Goal: Task Accomplishment & Management: Use online tool/utility

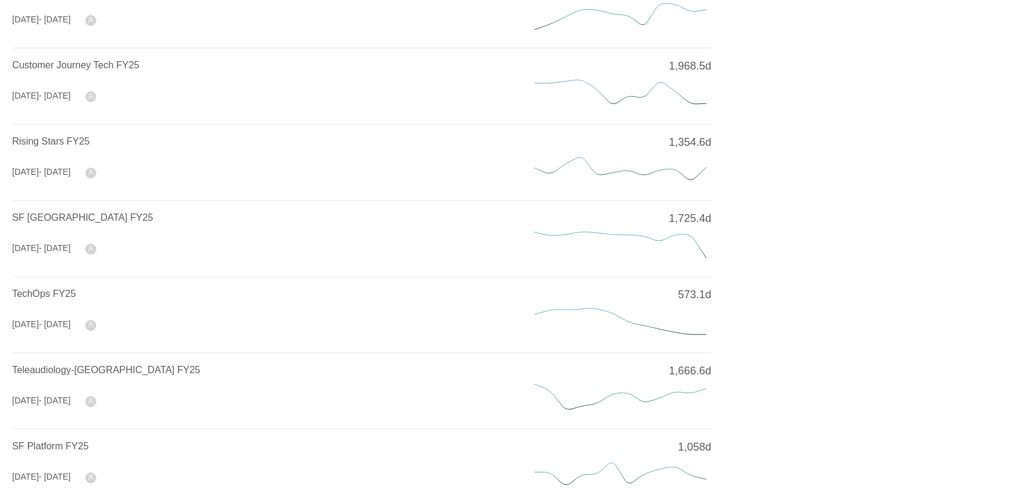
scroll to position [428, 0]
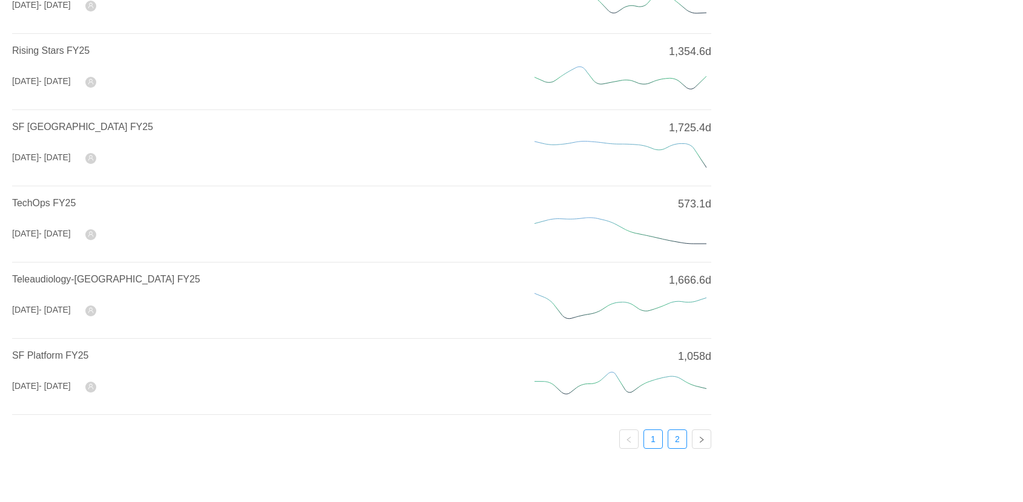
click at [681, 437] on link "2" at bounding box center [677, 439] width 18 height 18
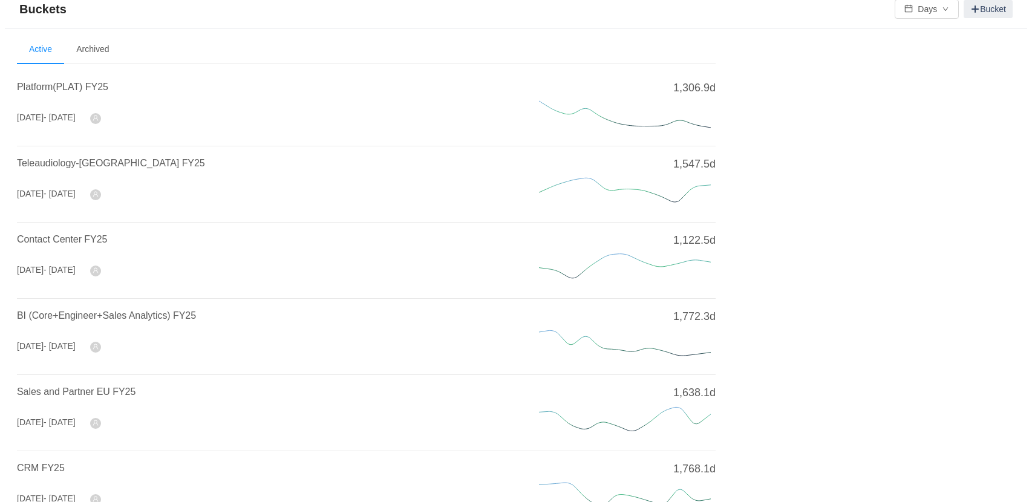
scroll to position [0, 0]
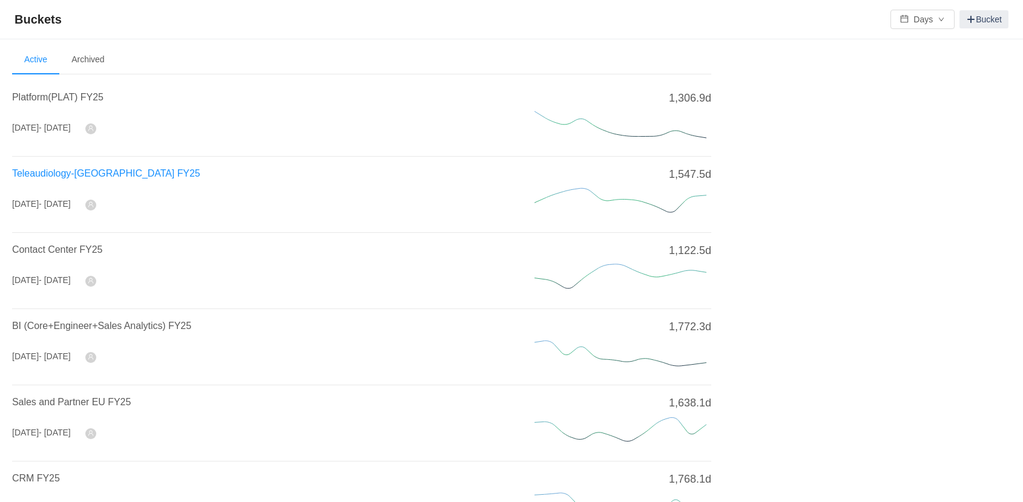
click at [68, 177] on span "Teleaudiology-[GEOGRAPHIC_DATA] FY25" at bounding box center [106, 173] width 188 height 10
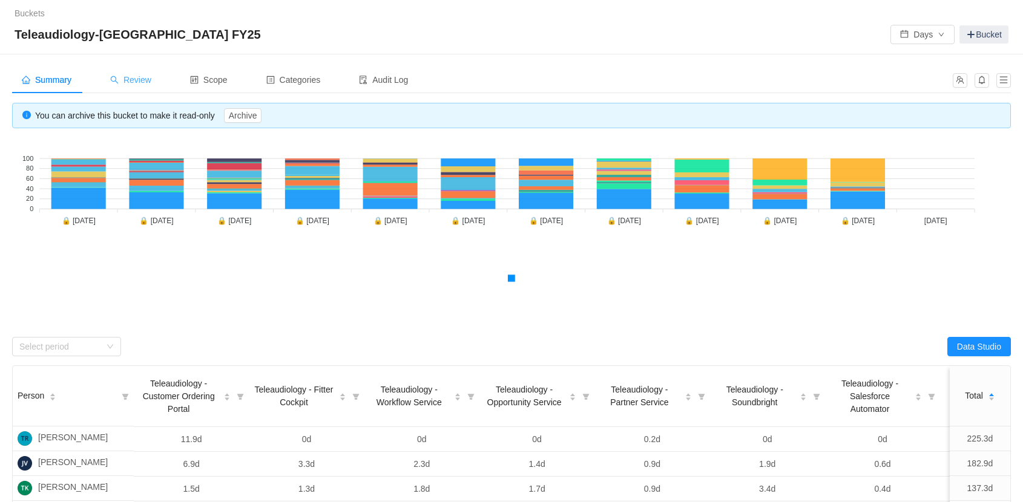
click at [125, 76] on span "Review" at bounding box center [130, 80] width 41 height 10
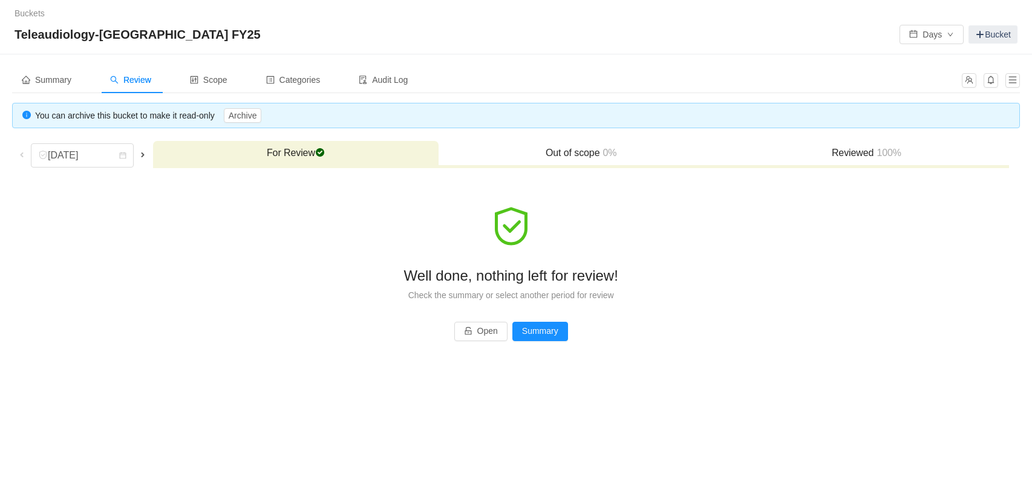
click at [24, 156] on span at bounding box center [22, 155] width 10 height 10
click at [142, 154] on span at bounding box center [143, 155] width 10 height 10
click at [90, 151] on div "[DATE]" at bounding box center [64, 155] width 52 height 23
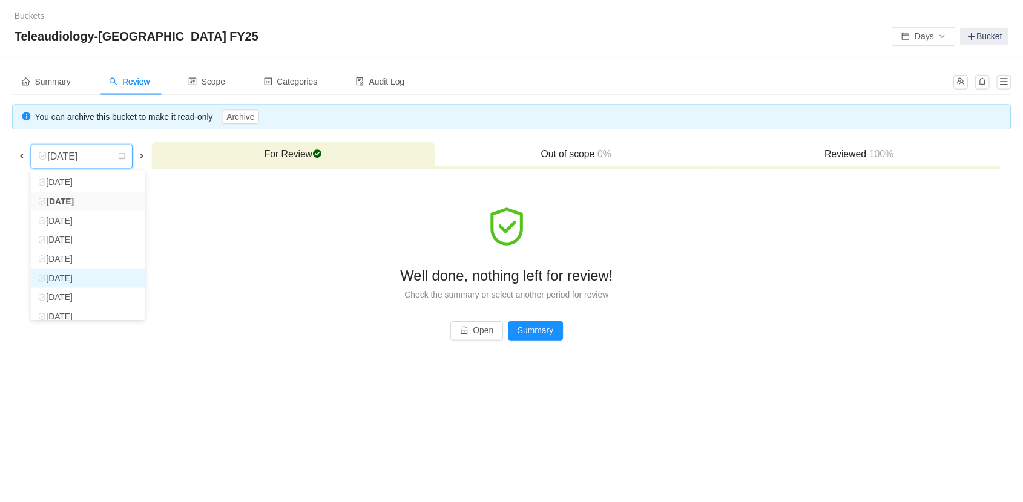
scroll to position [85, 0]
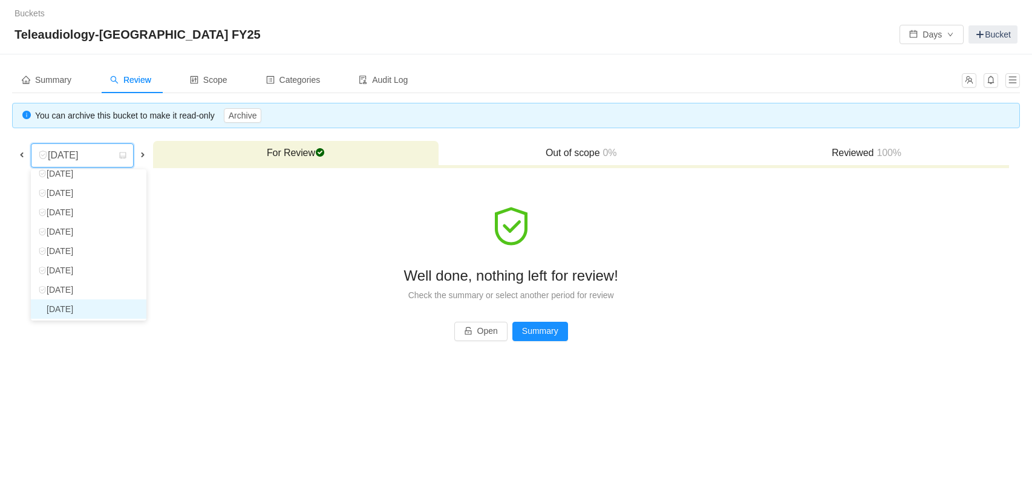
click at [74, 315] on li "[DATE]" at bounding box center [89, 309] width 116 height 19
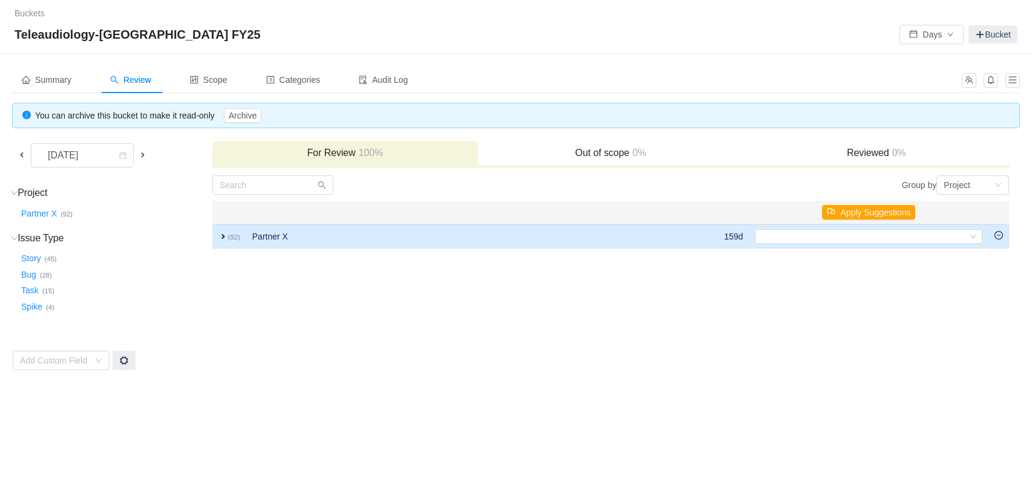
click at [223, 236] on span "expand" at bounding box center [223, 237] width 10 height 10
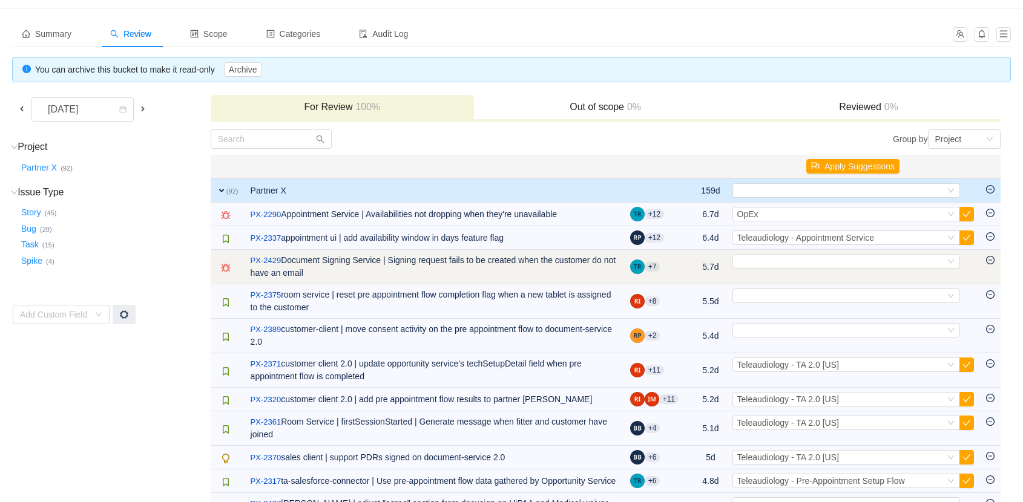
scroll to position [50, 0]
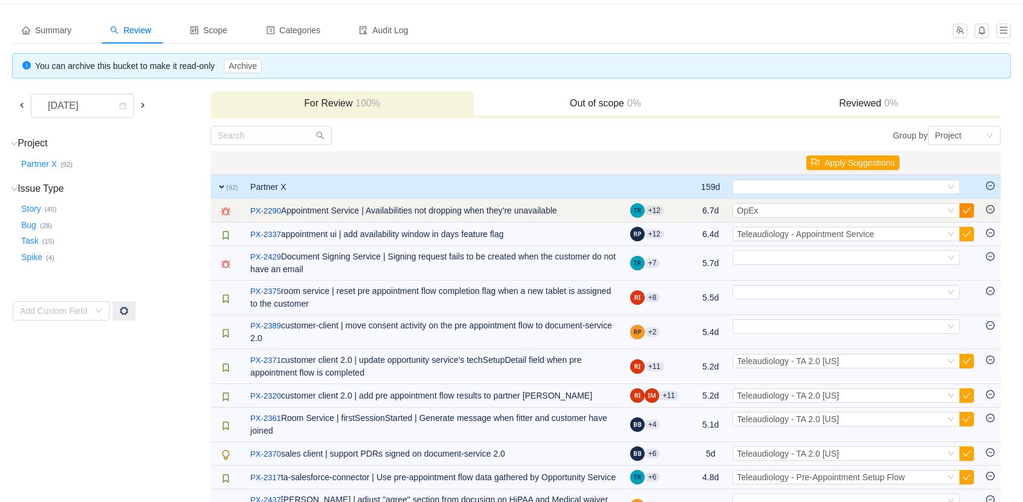
click at [968, 208] on button "button" at bounding box center [966, 210] width 15 height 15
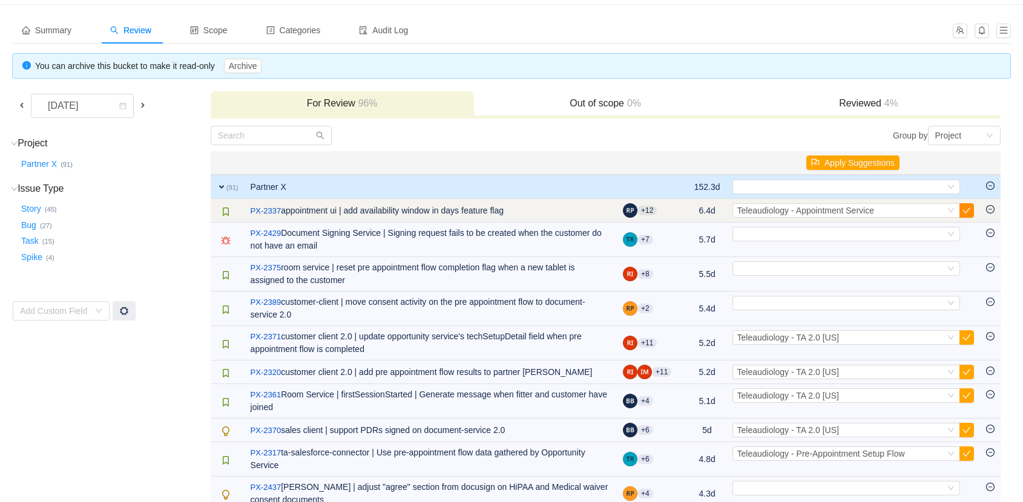
click at [965, 209] on button "button" at bounding box center [966, 210] width 15 height 15
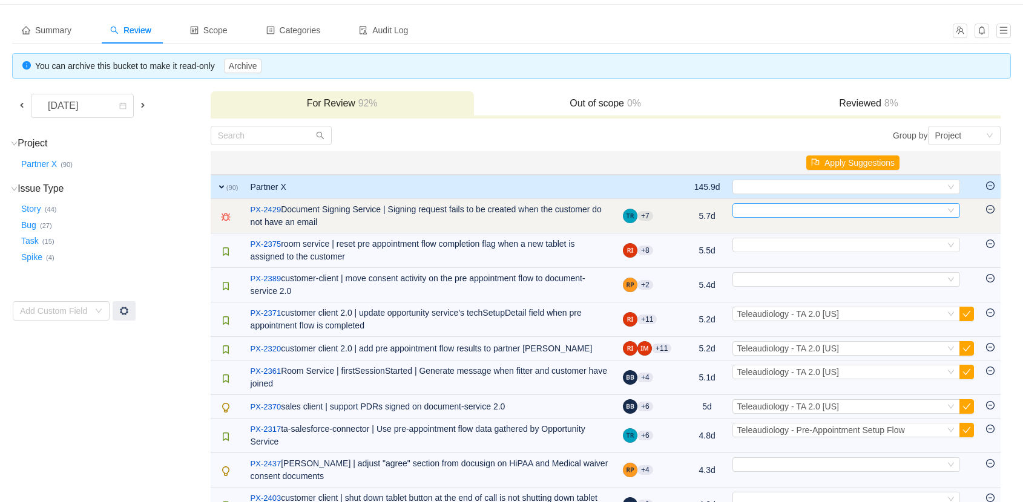
click at [799, 209] on div "Select" at bounding box center [841, 210] width 208 height 13
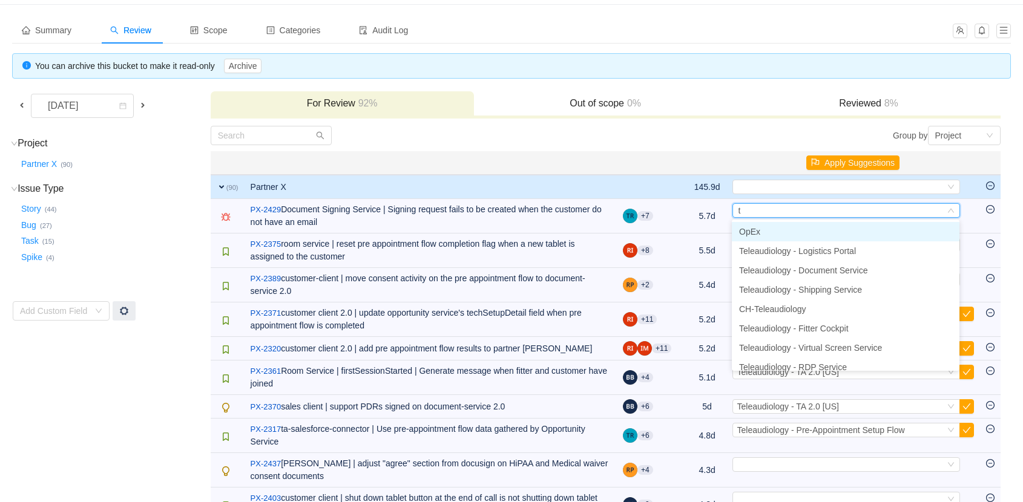
type input "ta"
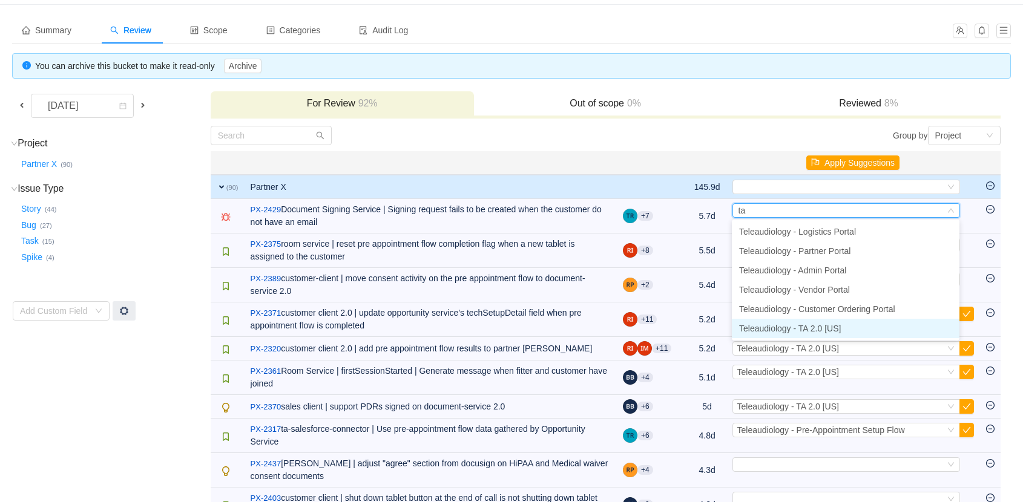
click at [812, 330] on span "Teleaudiology - TA 2.0 [US]" at bounding box center [790, 329] width 102 height 10
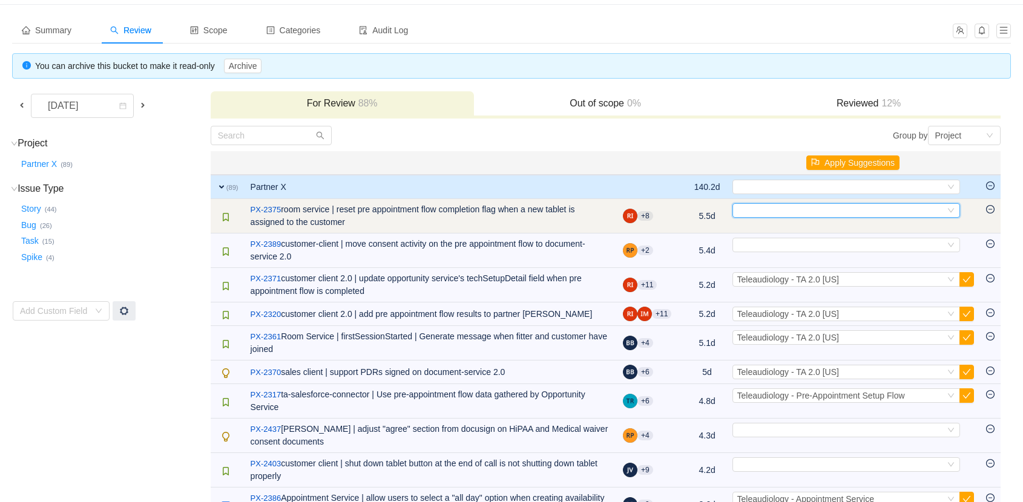
click at [767, 208] on div "Select" at bounding box center [841, 210] width 208 height 13
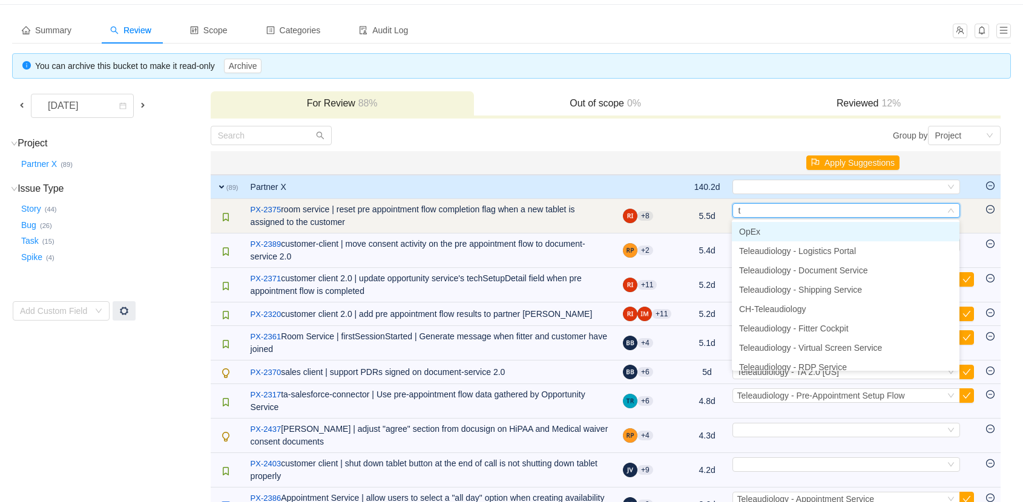
type input "ta"
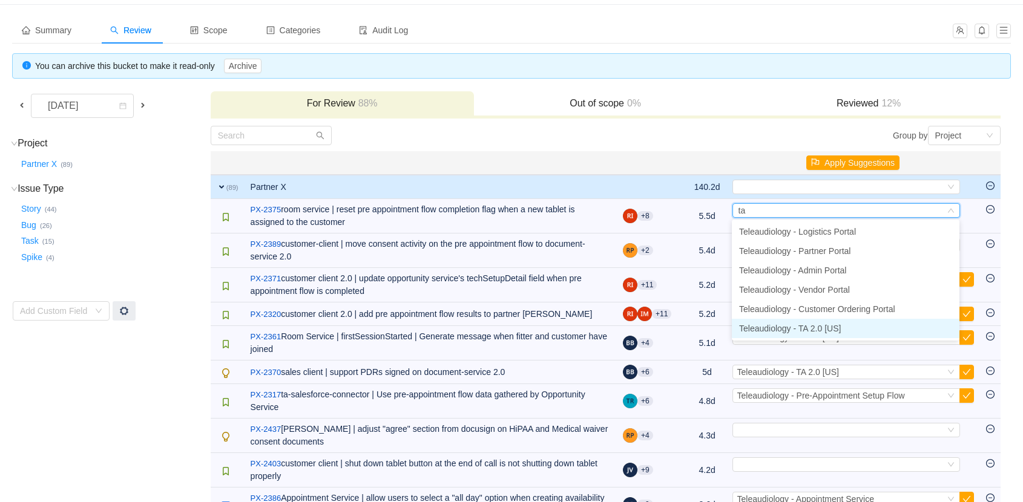
click at [805, 320] on li "Teleaudiology - TA 2.0 [US]" at bounding box center [846, 328] width 228 height 19
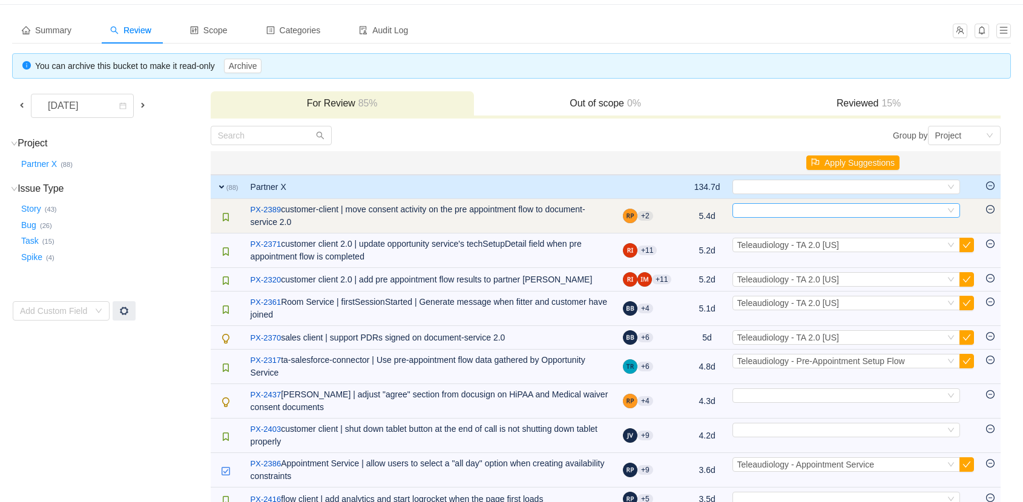
click at [769, 216] on div "Select" at bounding box center [841, 210] width 208 height 13
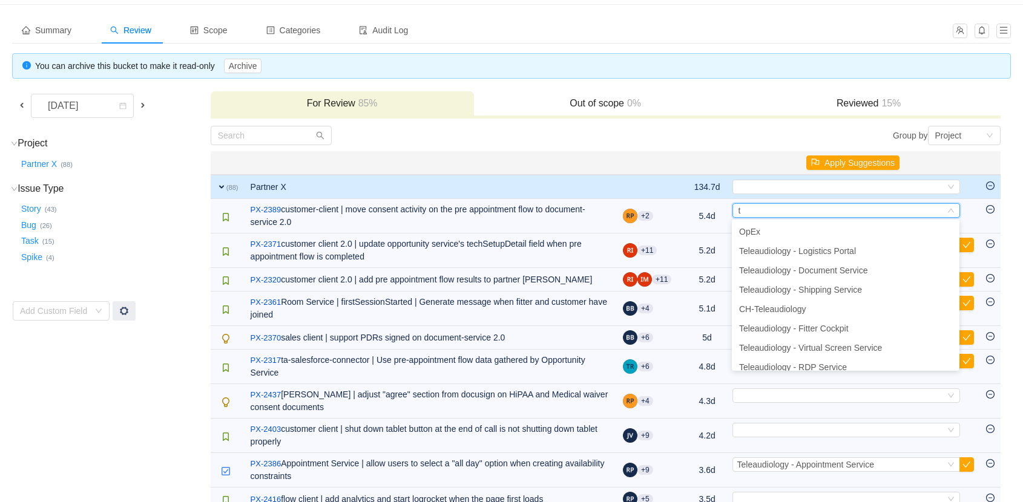
type input "ta"
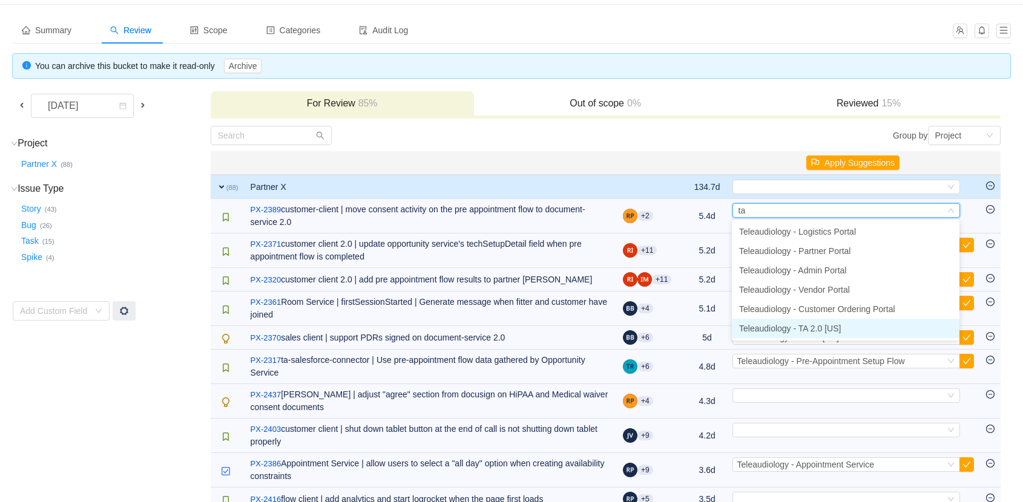
click at [812, 333] on span "Teleaudiology - TA 2.0 [US]" at bounding box center [790, 329] width 102 height 10
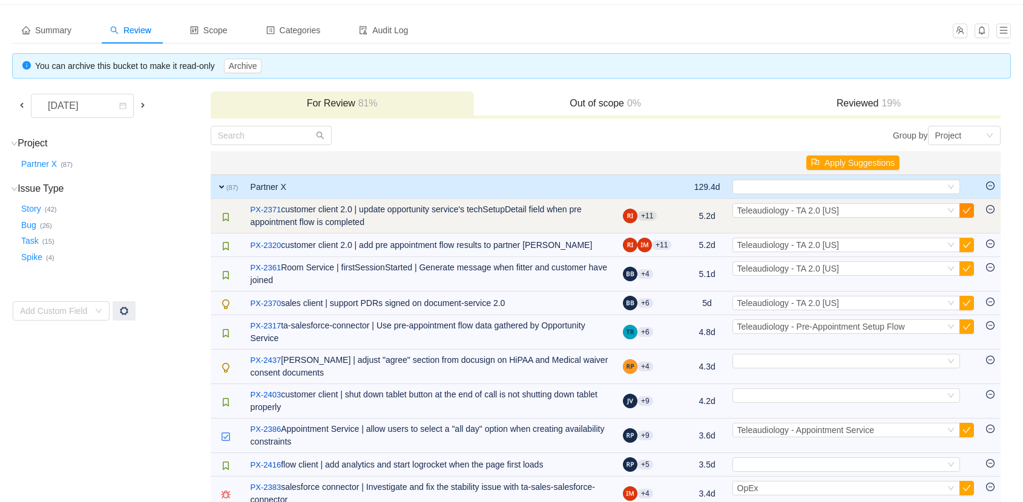
click at [968, 211] on button "button" at bounding box center [966, 210] width 15 height 15
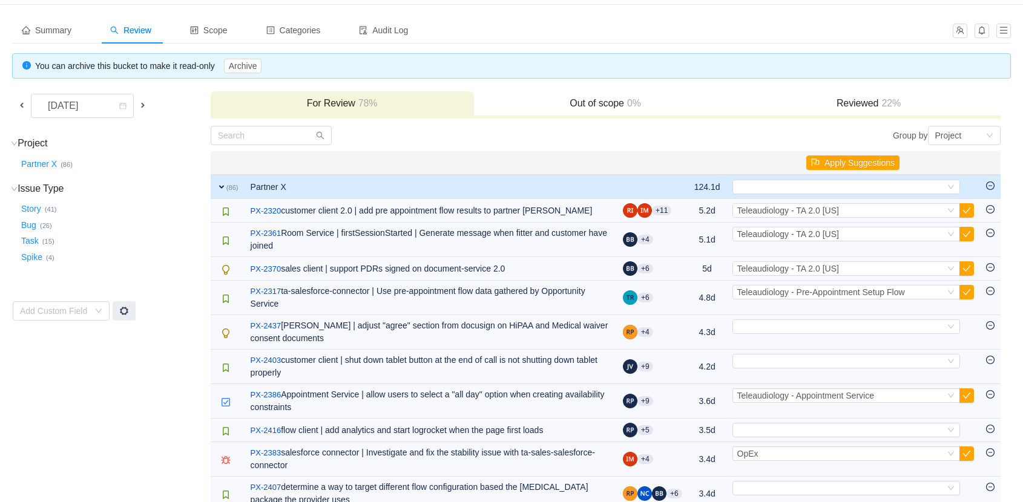
click at [968, 211] on button "button" at bounding box center [966, 210] width 15 height 15
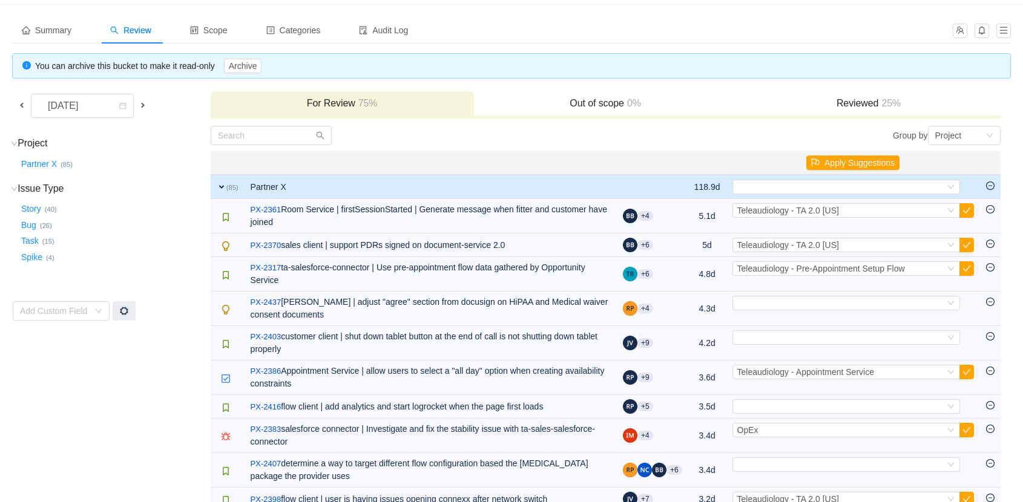
click at [968, 211] on button "button" at bounding box center [966, 210] width 15 height 15
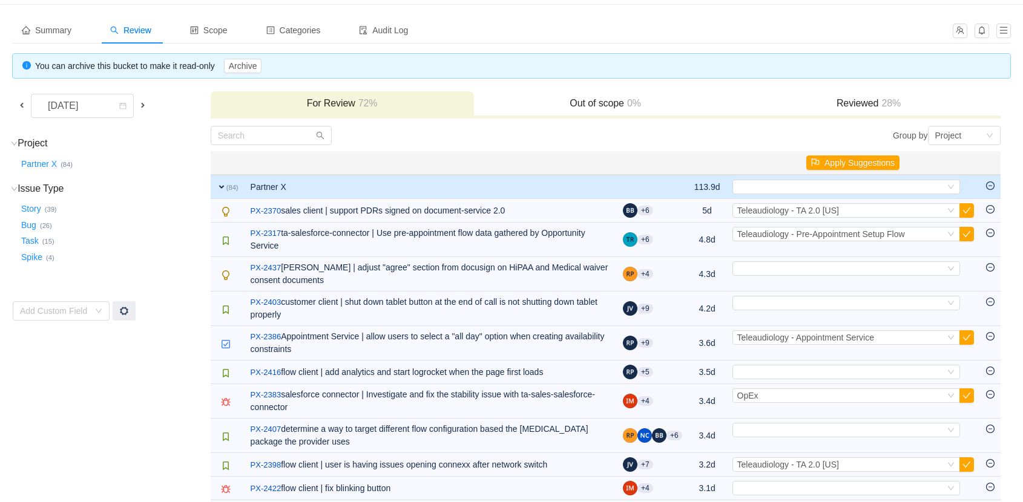
click at [968, 211] on button "button" at bounding box center [966, 210] width 15 height 15
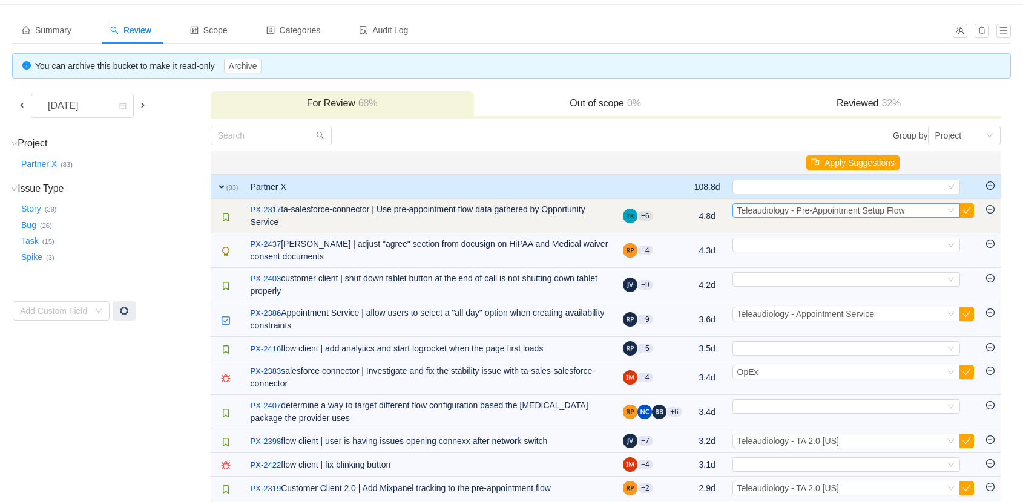
click at [926, 208] on div "Select Teleaudiology - Pre-Appointment Setup Flow" at bounding box center [841, 210] width 208 height 13
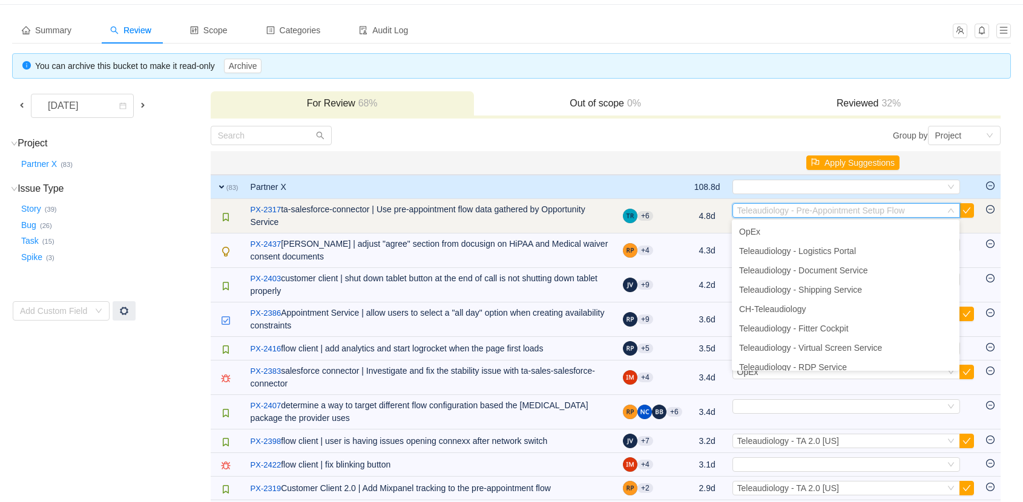
scroll to position [180, 0]
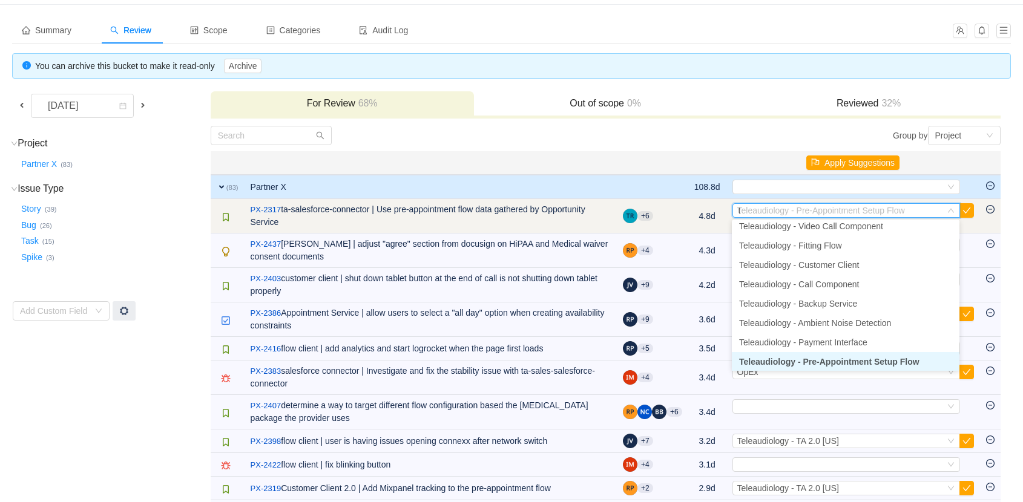
type input "ta"
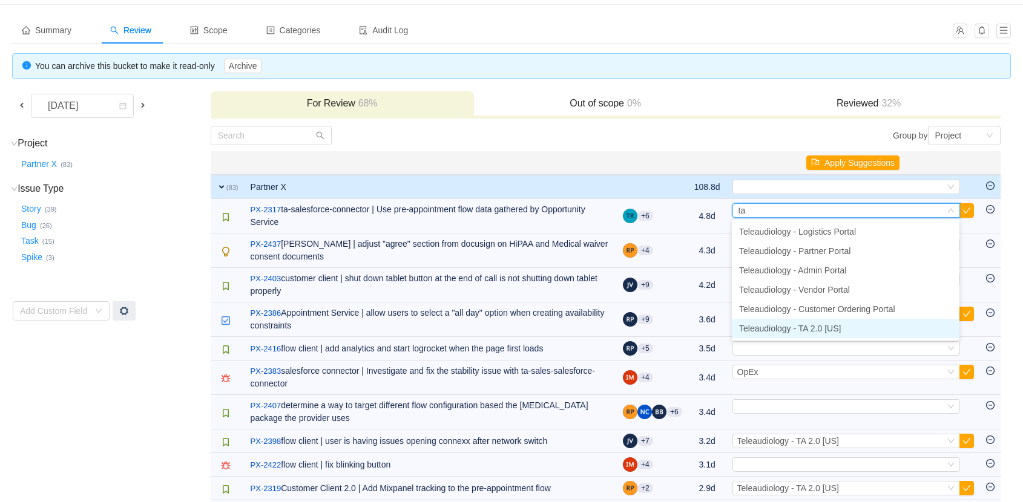
click at [866, 327] on li "Teleaudiology - TA 2.0 [US]" at bounding box center [846, 328] width 228 height 19
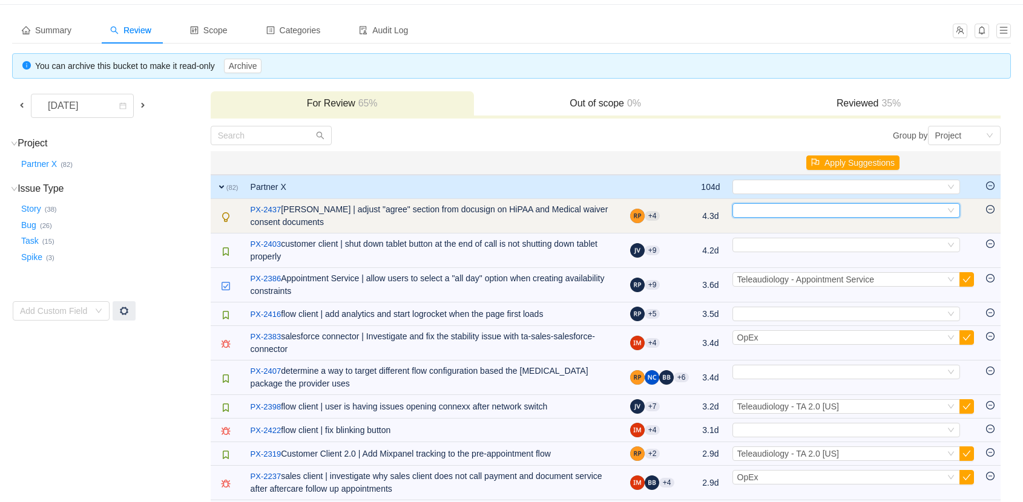
click at [922, 214] on div "Select" at bounding box center [841, 210] width 208 height 13
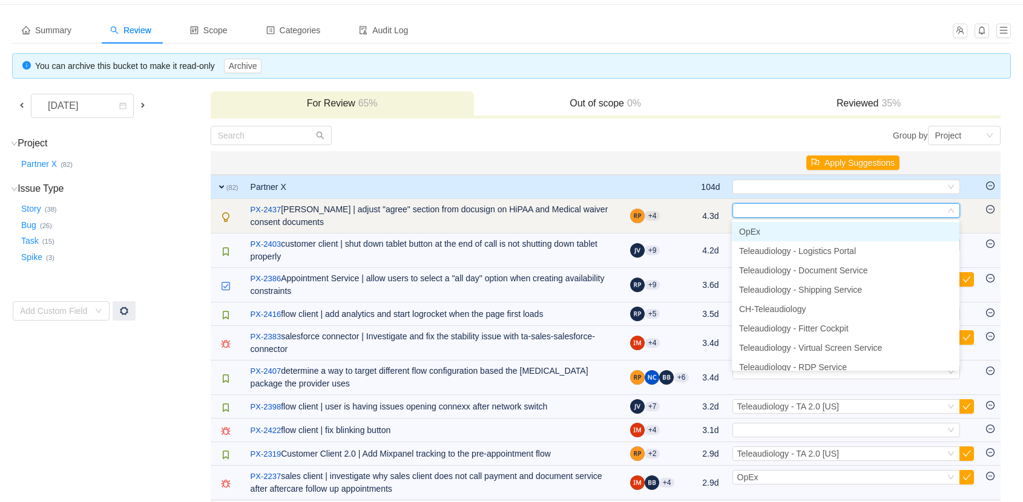
type input "s"
type input "ta"
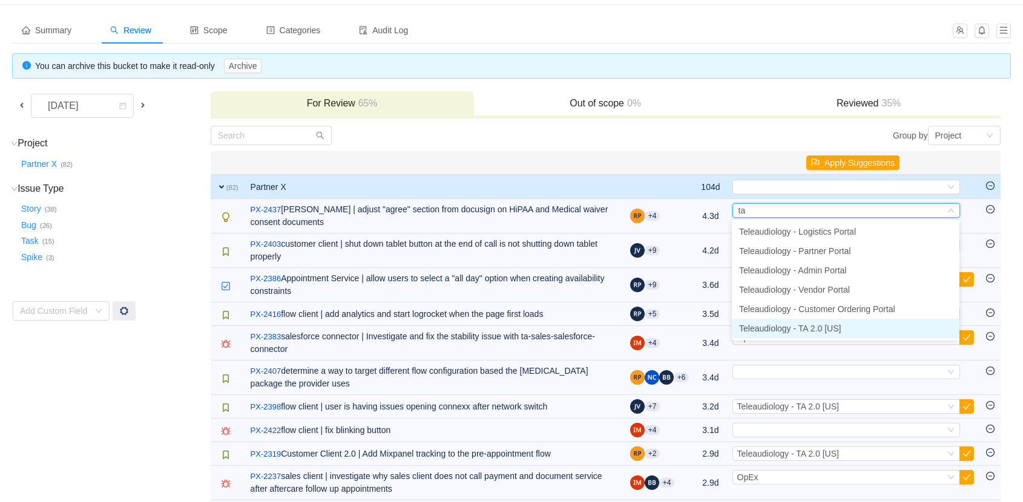
click at [808, 325] on span "Teleaudiology - TA 2.0 [US]" at bounding box center [790, 329] width 102 height 10
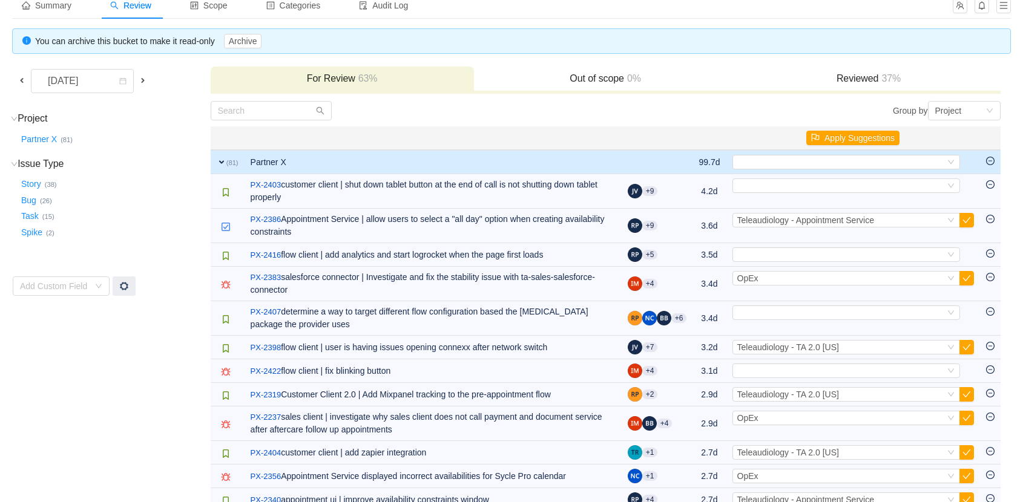
scroll to position [75, 0]
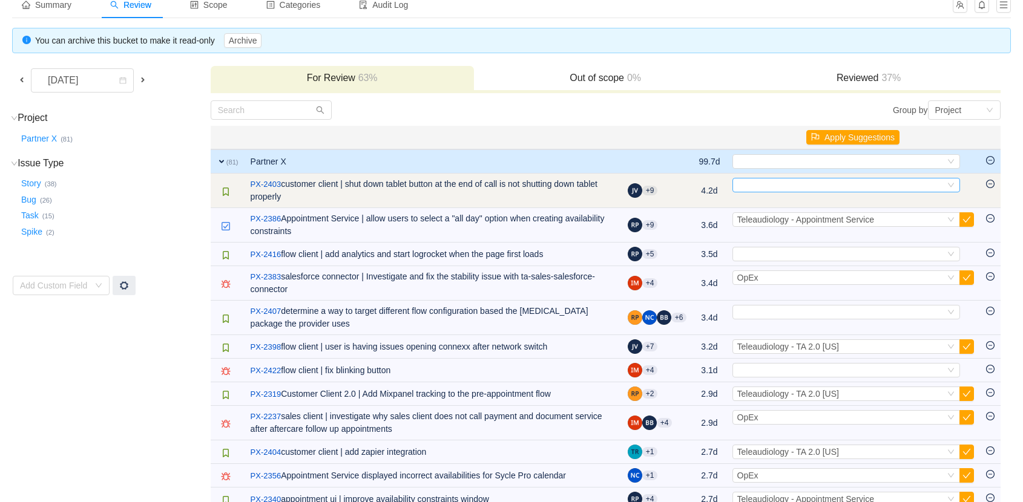
click at [770, 185] on div "Select" at bounding box center [841, 185] width 208 height 13
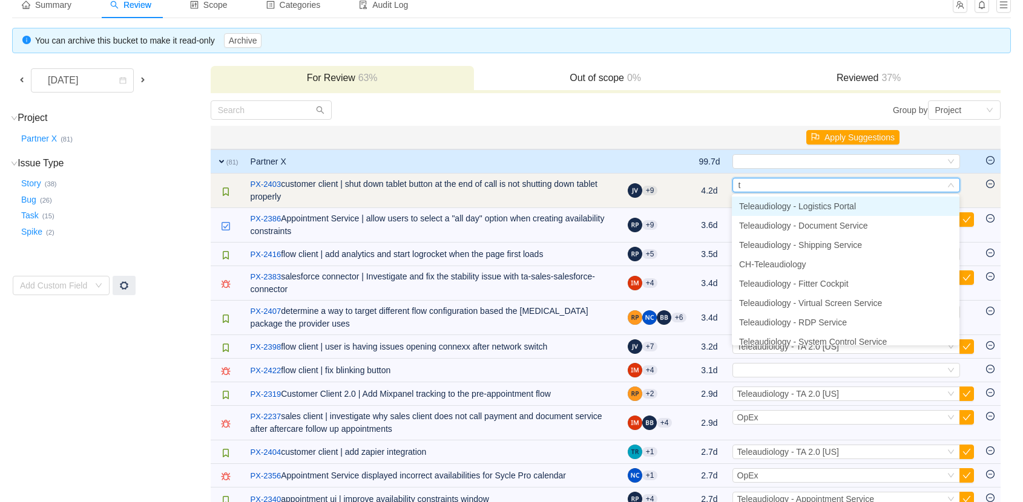
type input "ta"
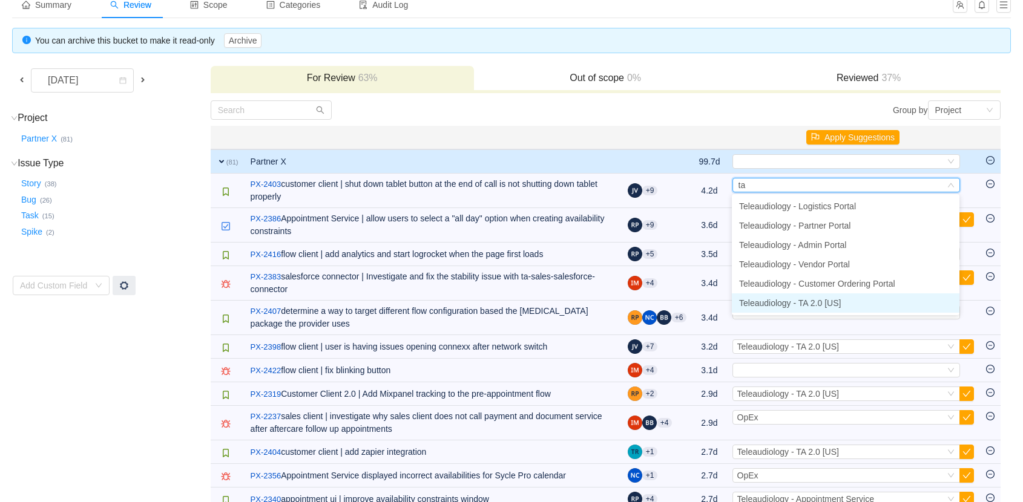
click at [807, 306] on span "Teleaudiology - TA 2.0 [US]" at bounding box center [790, 303] width 102 height 10
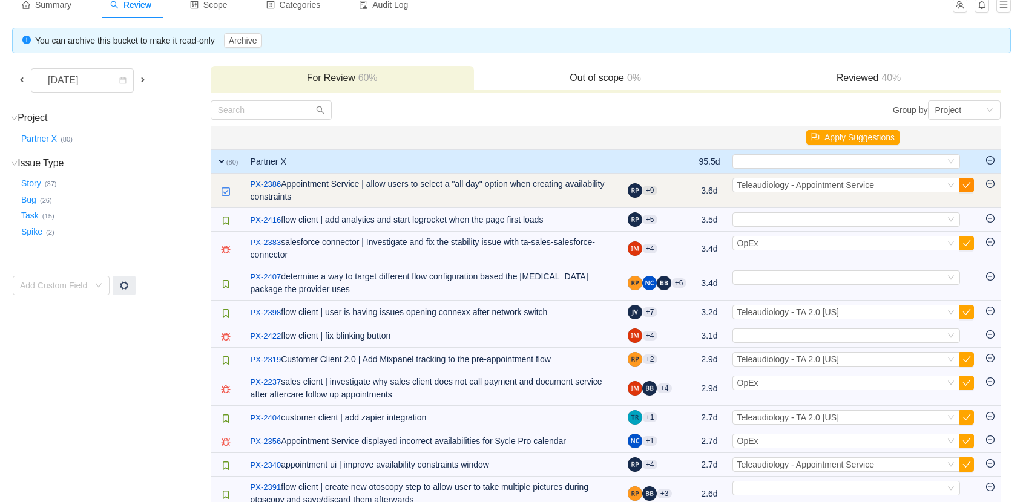
click at [966, 185] on button "button" at bounding box center [966, 185] width 15 height 15
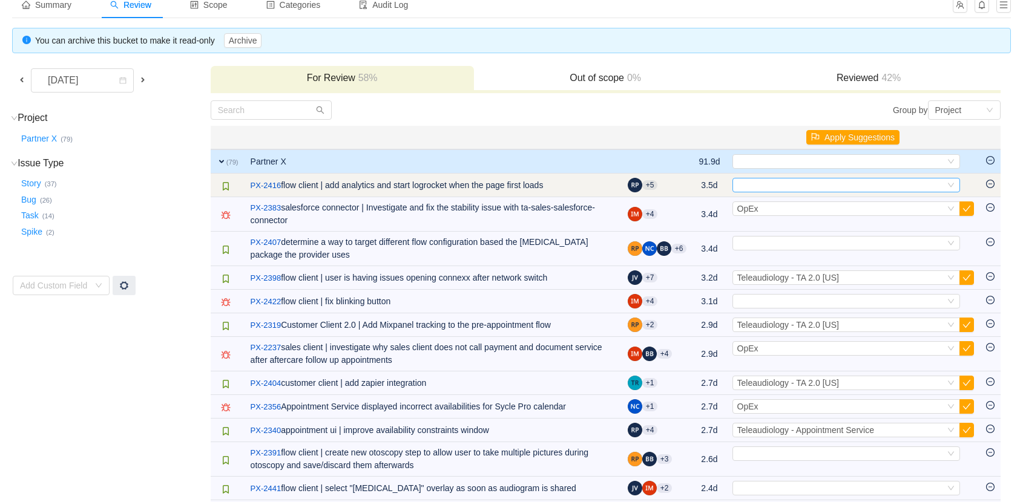
click at [781, 186] on div "Select" at bounding box center [841, 185] width 208 height 13
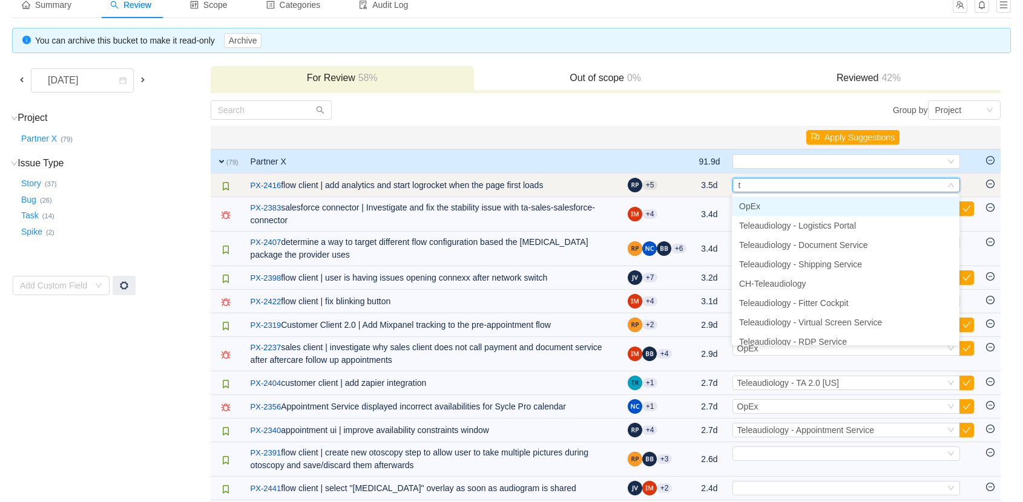
type input "ta"
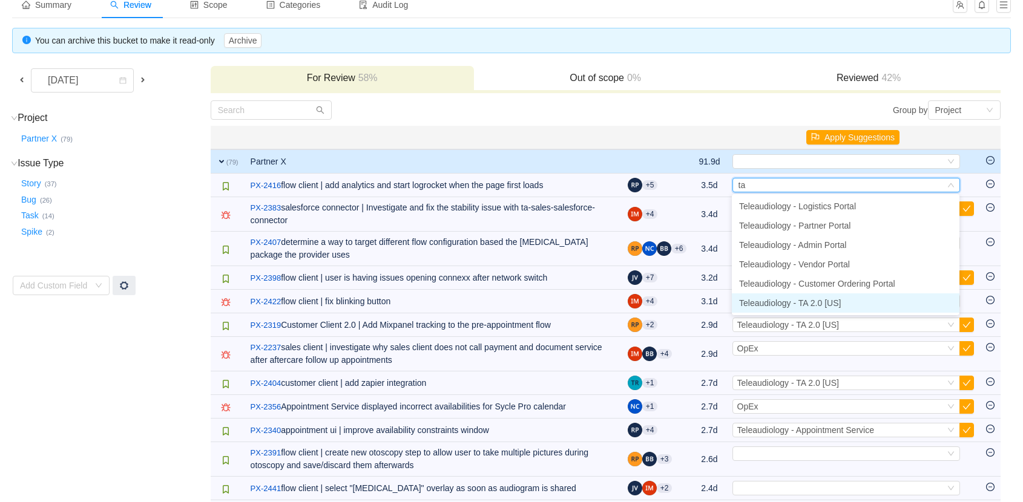
click at [808, 303] on span "Teleaudiology - TA 2.0 [US]" at bounding box center [790, 303] width 102 height 10
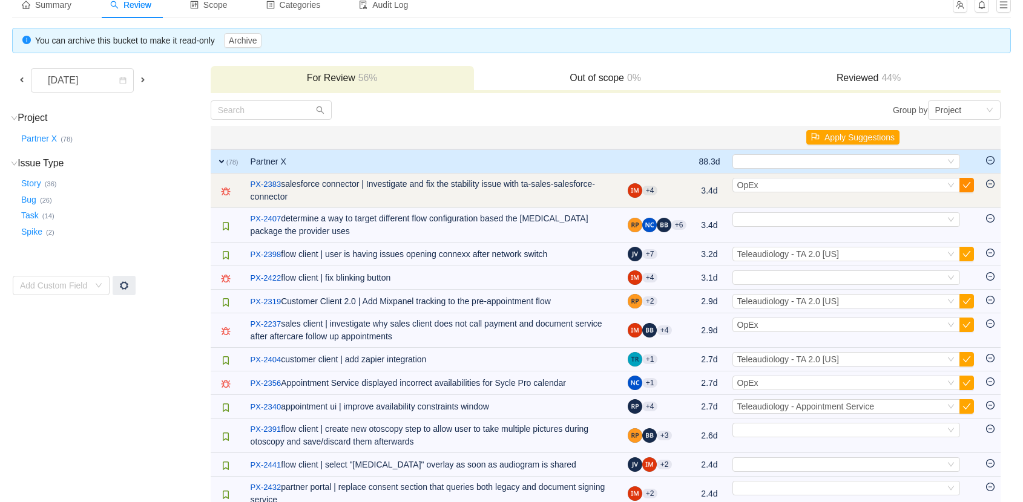
click at [971, 183] on button "button" at bounding box center [966, 185] width 15 height 15
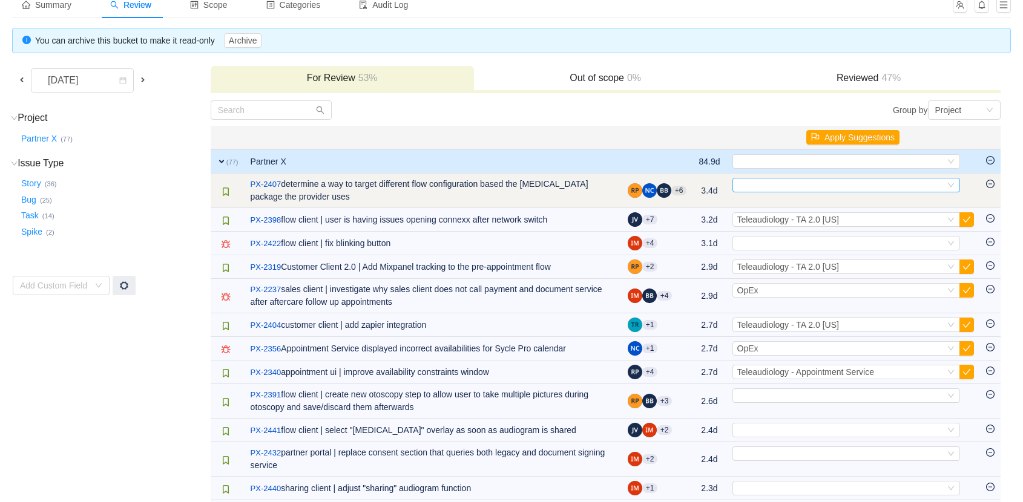
click at [785, 183] on div "Select" at bounding box center [841, 185] width 208 height 13
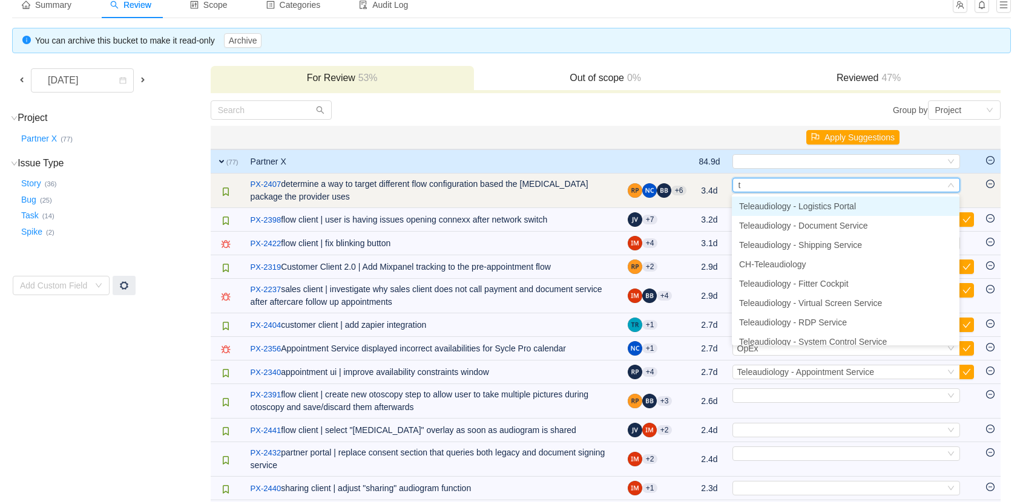
type input "ta"
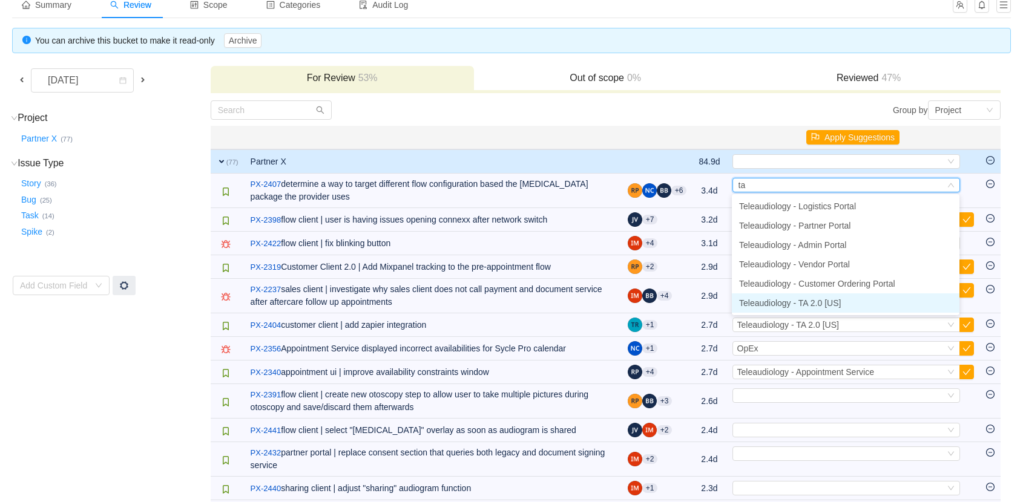
click at [826, 300] on span "Teleaudiology - TA 2.0 [US]" at bounding box center [790, 303] width 102 height 10
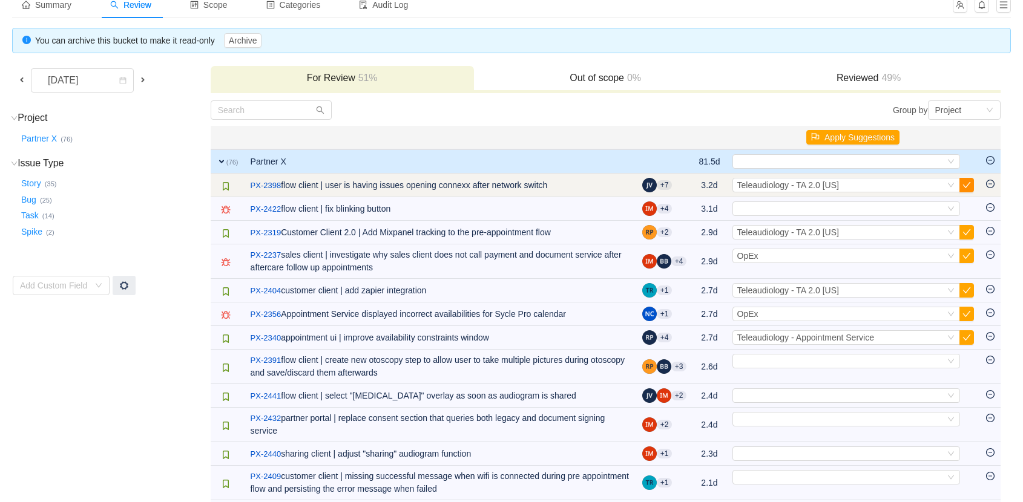
click at [967, 181] on button "button" at bounding box center [966, 185] width 15 height 15
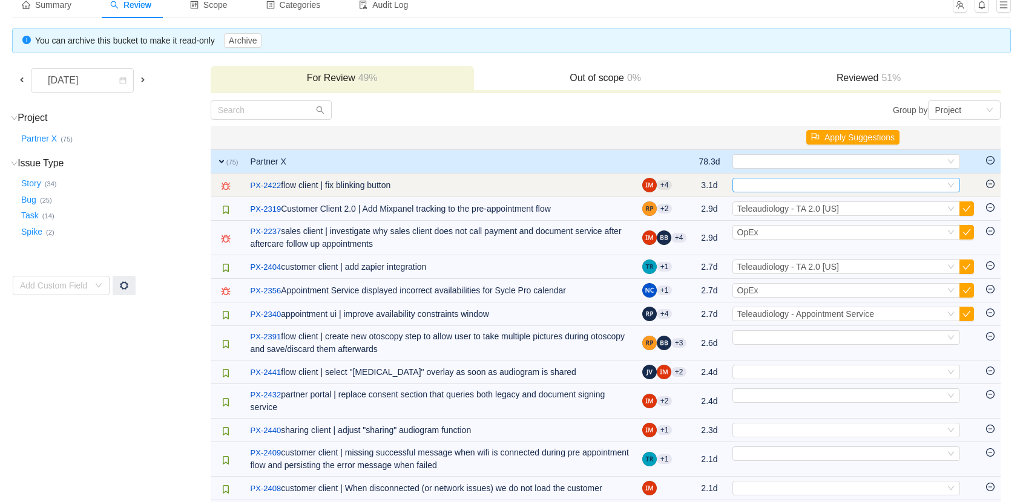
click at [853, 183] on div "Select" at bounding box center [841, 185] width 208 height 13
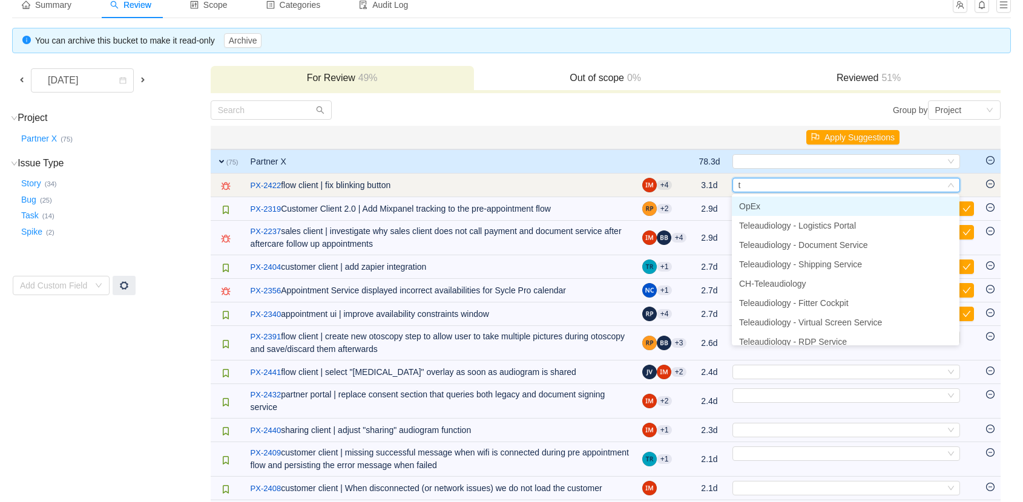
type input "ta"
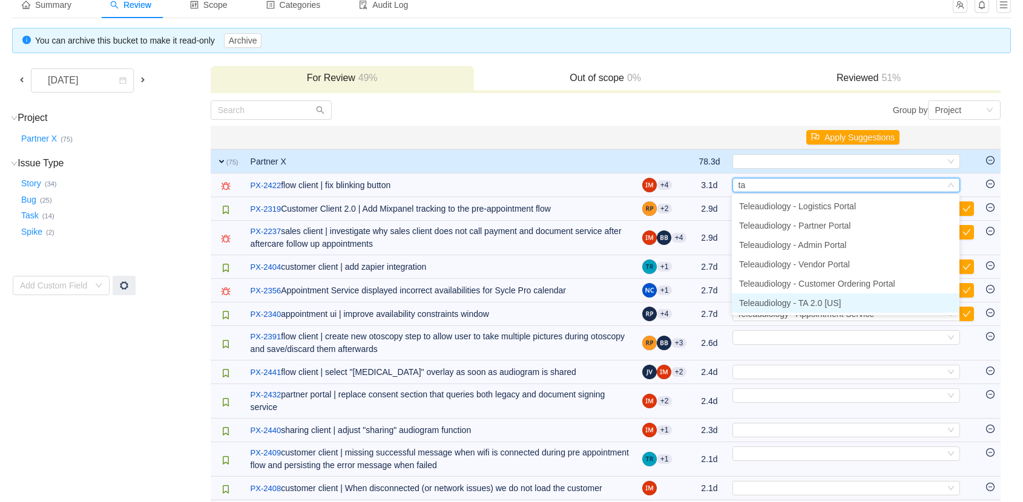
click at [832, 304] on span "Teleaudiology - TA 2.0 [US]" at bounding box center [790, 303] width 102 height 10
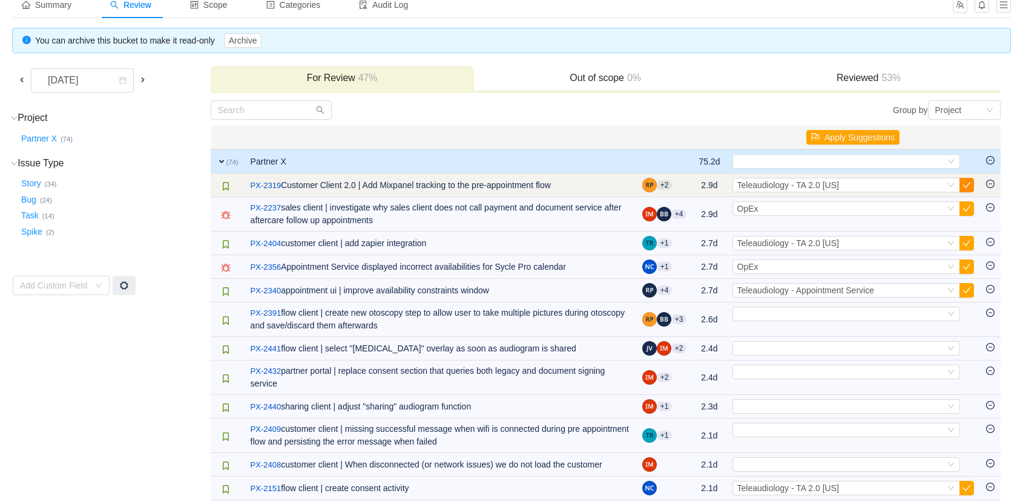
click at [967, 182] on button "button" at bounding box center [966, 185] width 15 height 15
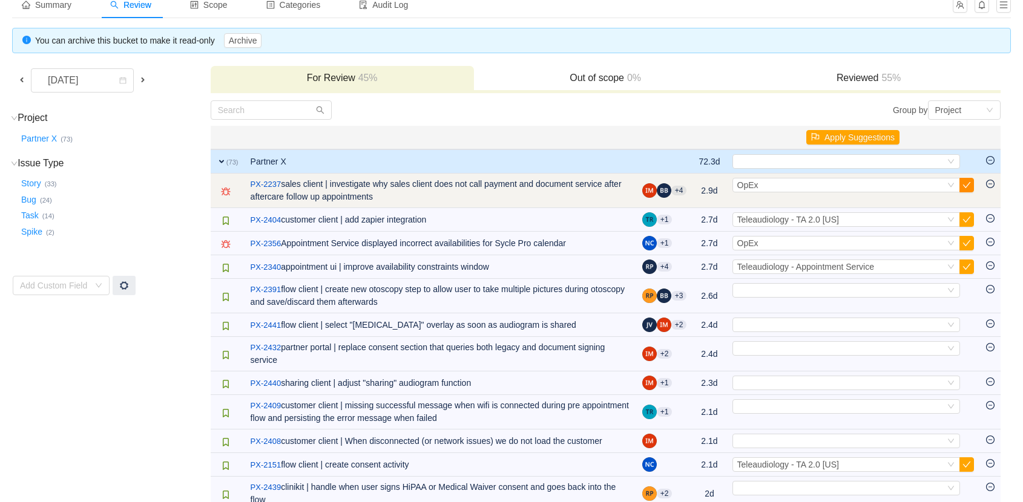
click at [966, 182] on button "button" at bounding box center [966, 185] width 15 height 15
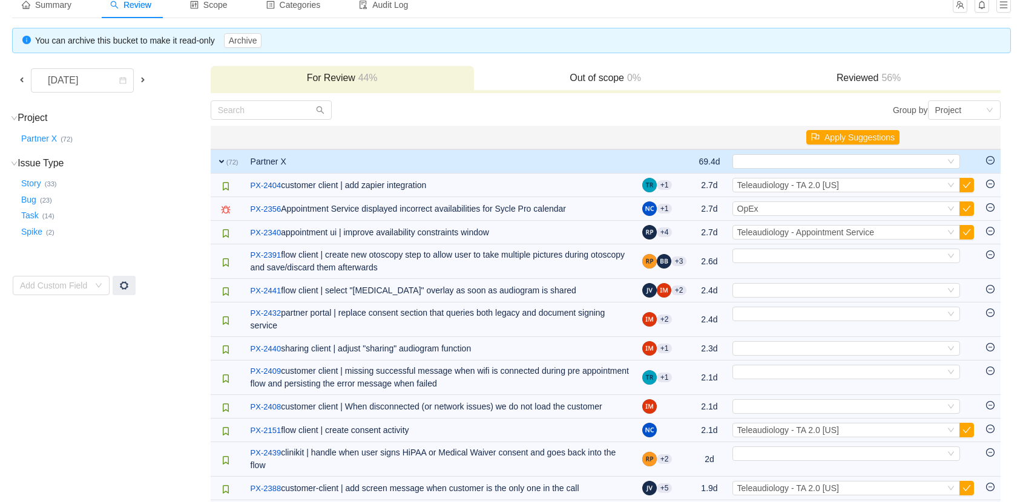
click at [966, 182] on button "button" at bounding box center [966, 185] width 15 height 15
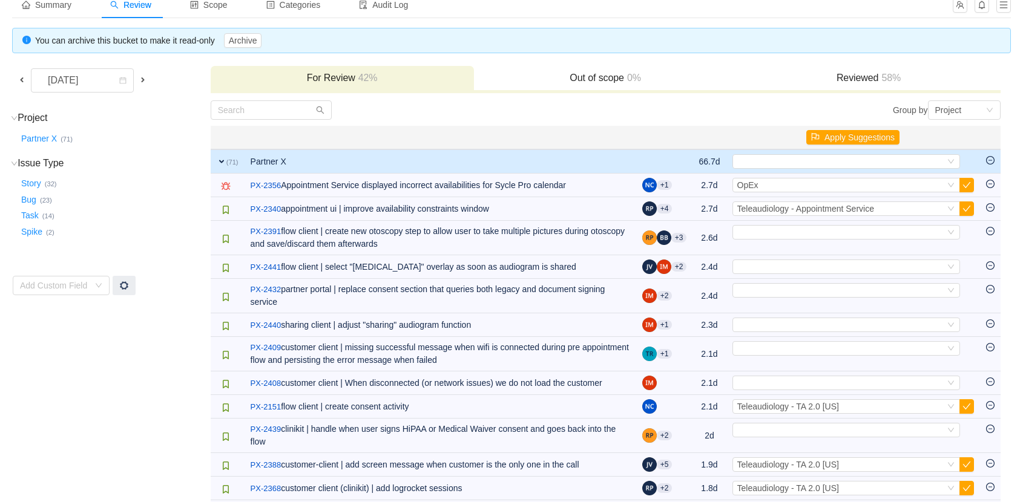
click at [966, 182] on button "button" at bounding box center [966, 185] width 15 height 15
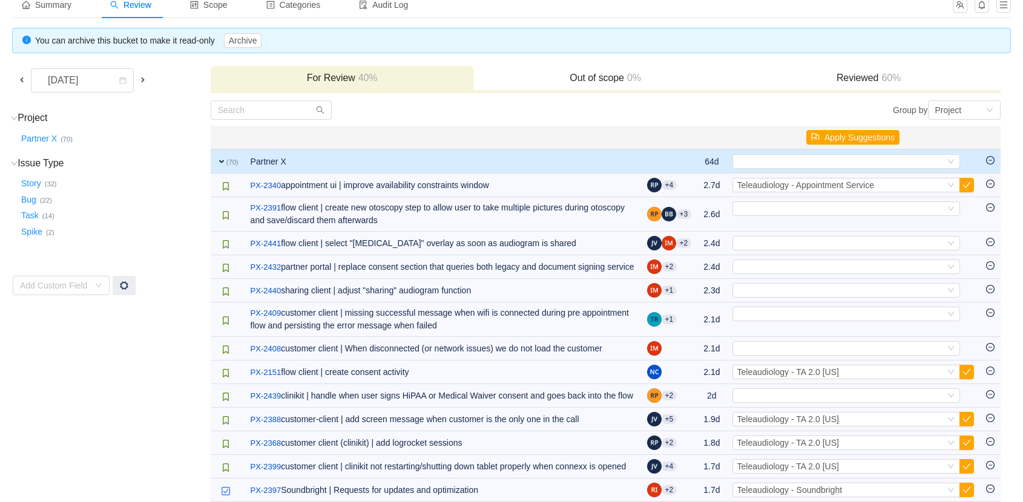
click at [966, 182] on button "button" at bounding box center [966, 185] width 15 height 15
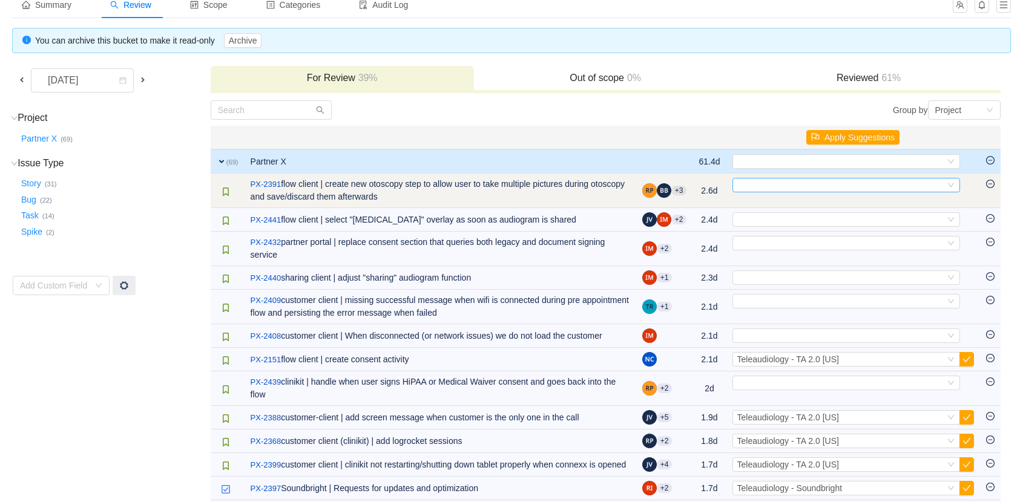
click at [771, 180] on div "Select" at bounding box center [841, 185] width 208 height 13
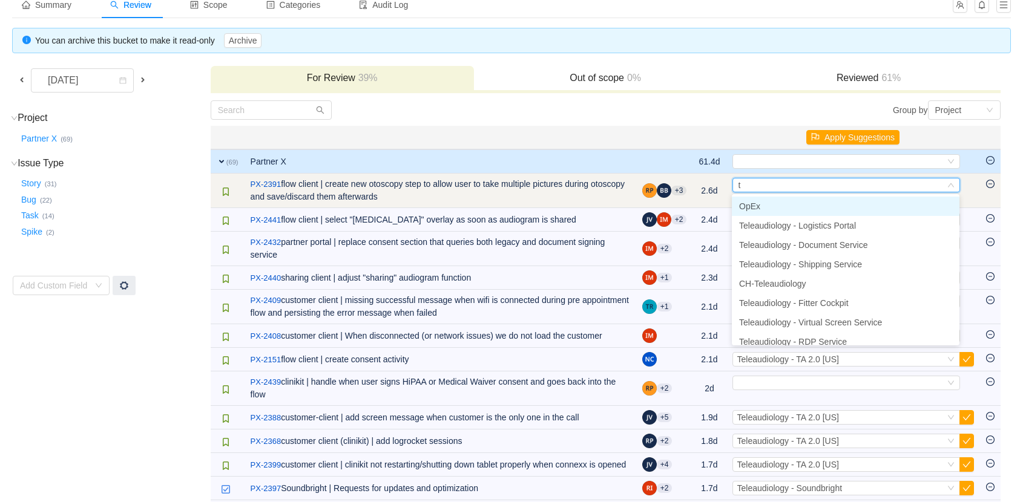
type input "ta"
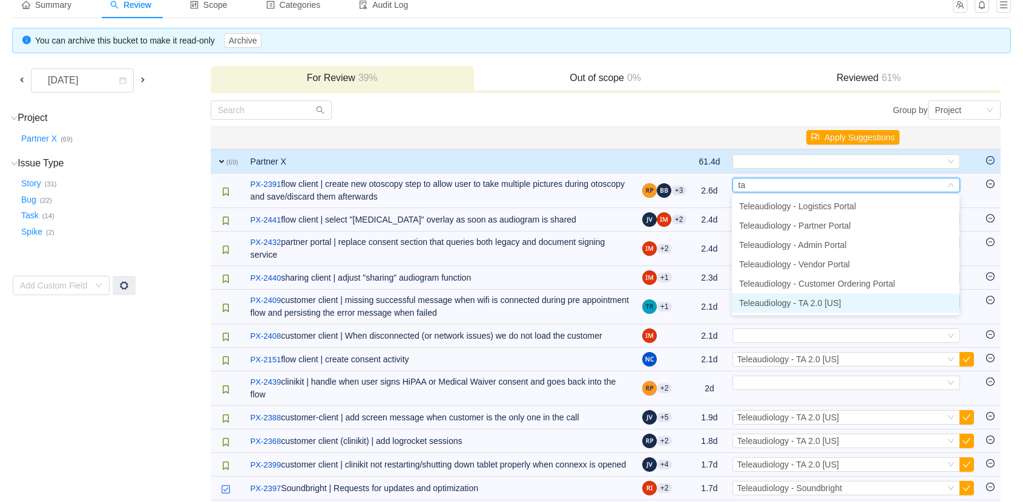
click at [808, 301] on span "Teleaudiology - TA 2.0 [US]" at bounding box center [790, 303] width 102 height 10
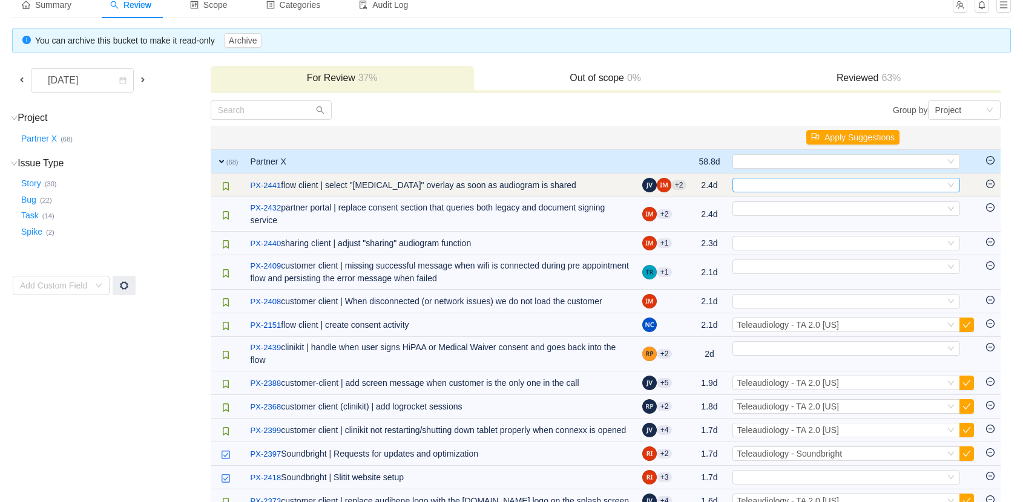
click at [786, 184] on div "Select" at bounding box center [841, 185] width 208 height 13
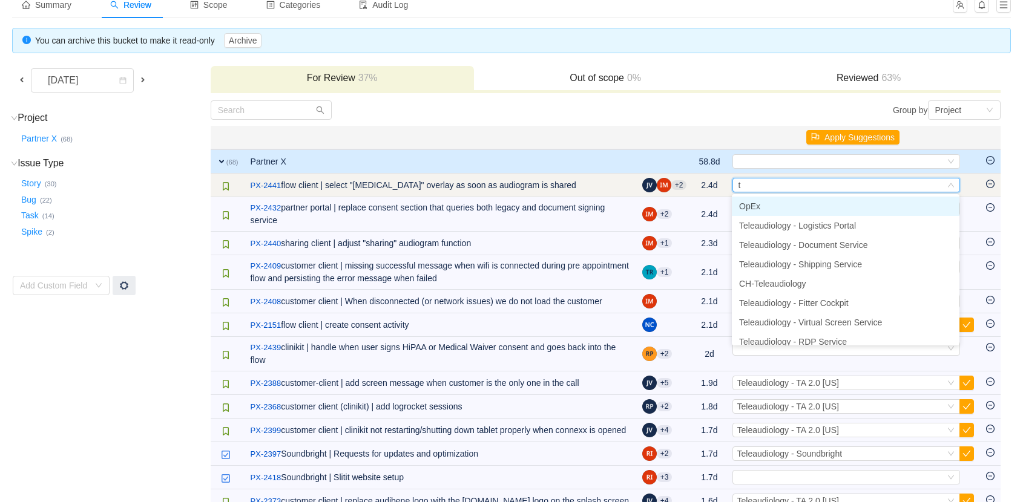
type input "ta"
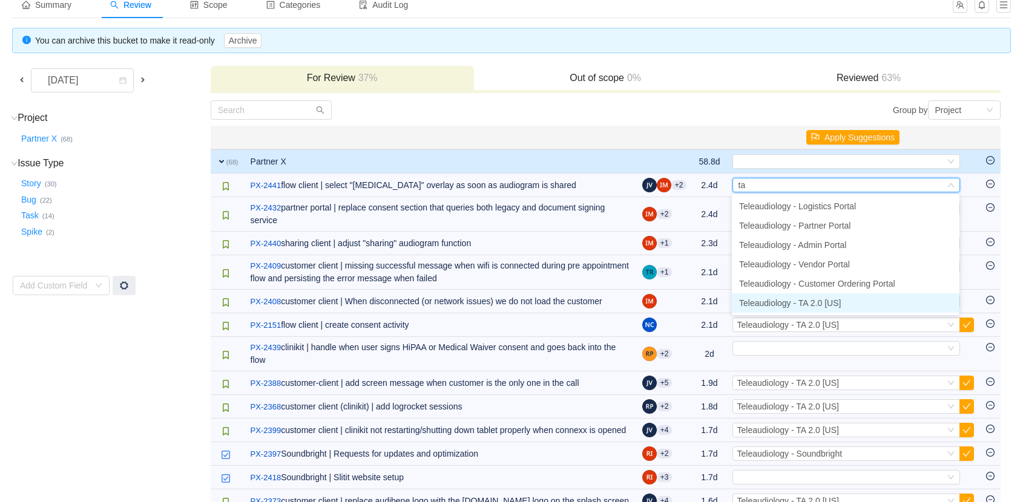
click at [814, 302] on span "Teleaudiology - TA 2.0 [US]" at bounding box center [790, 303] width 102 height 10
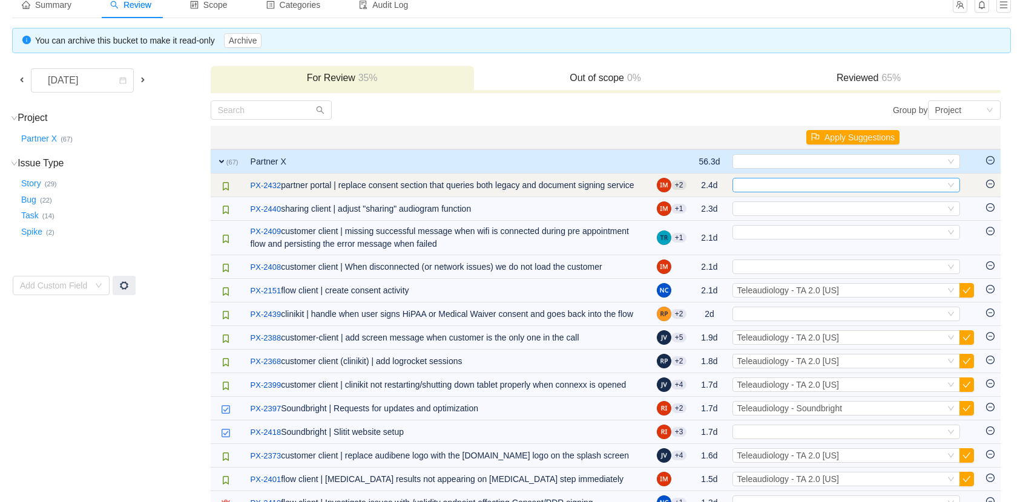
click at [801, 187] on div "Select" at bounding box center [841, 185] width 208 height 13
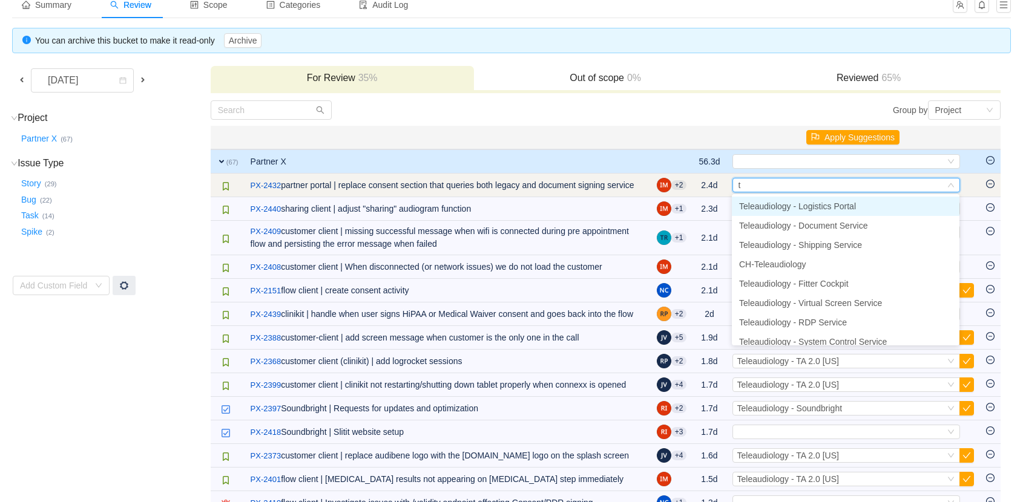
type input "ta"
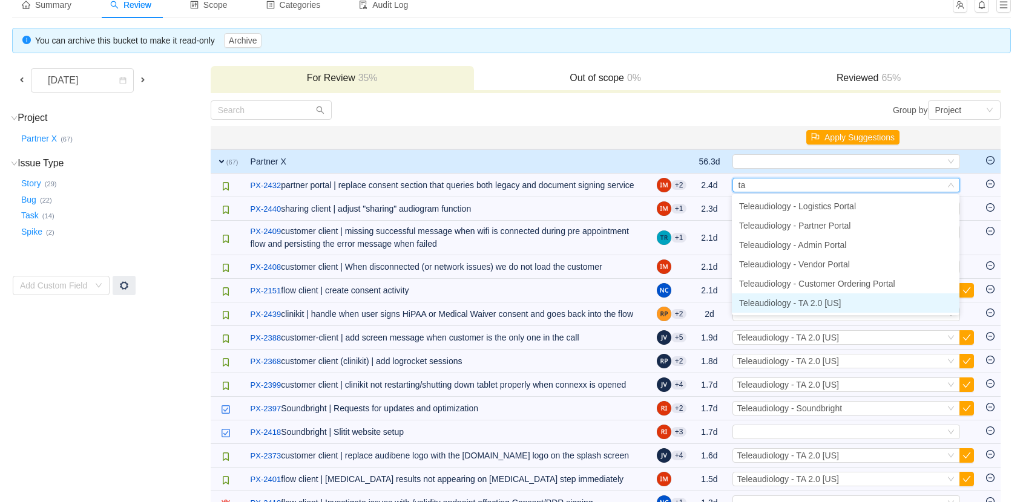
click at [824, 306] on span "Teleaudiology - TA 2.0 [US]" at bounding box center [790, 303] width 102 height 10
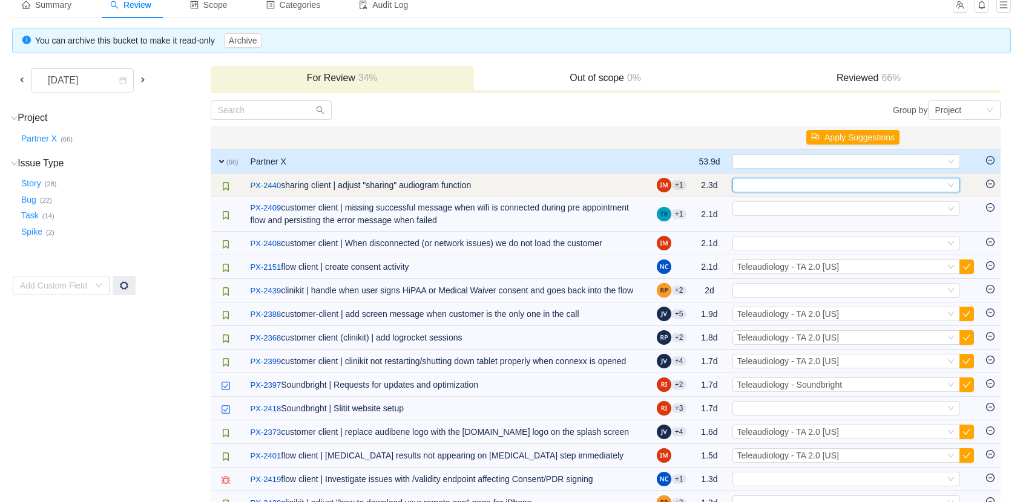
click at [752, 185] on div "Select" at bounding box center [841, 185] width 208 height 13
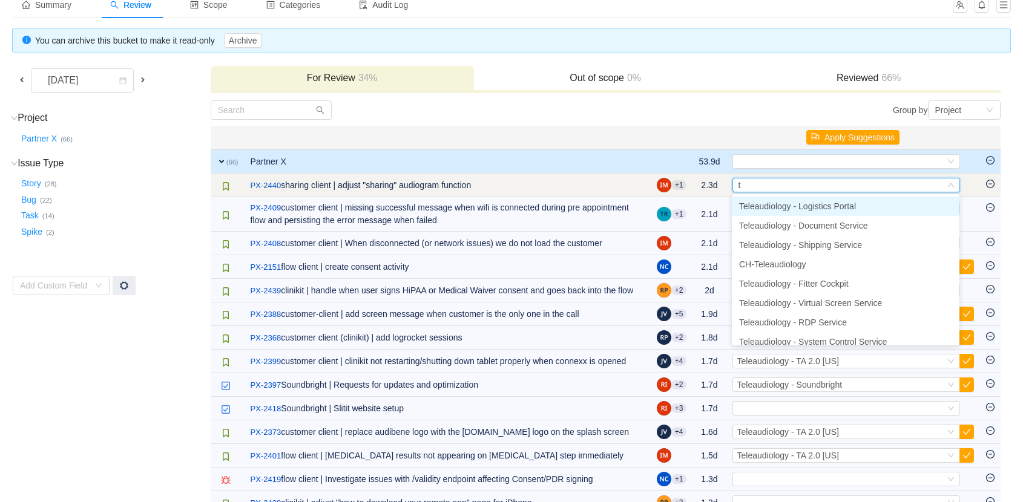
type input "ta"
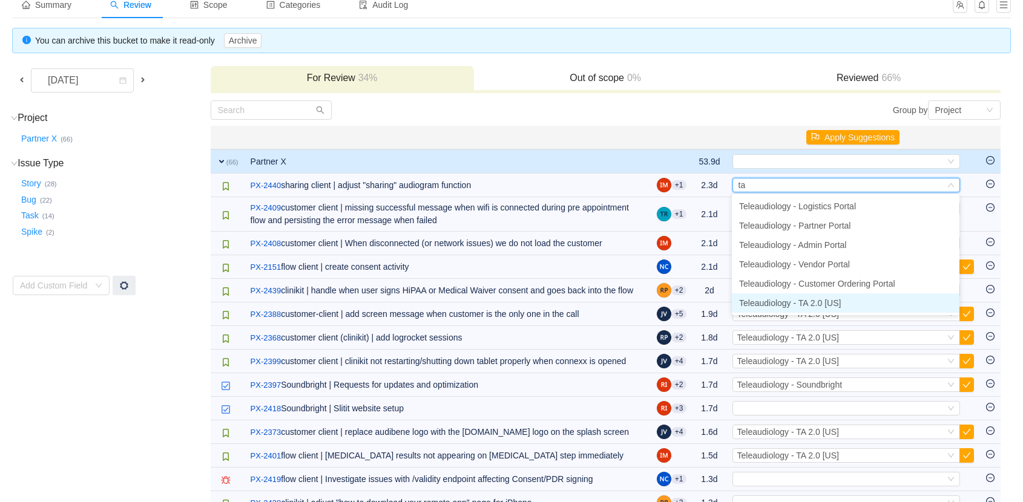
click at [815, 305] on span "Teleaudiology - TA 2.0 [US]" at bounding box center [790, 303] width 102 height 10
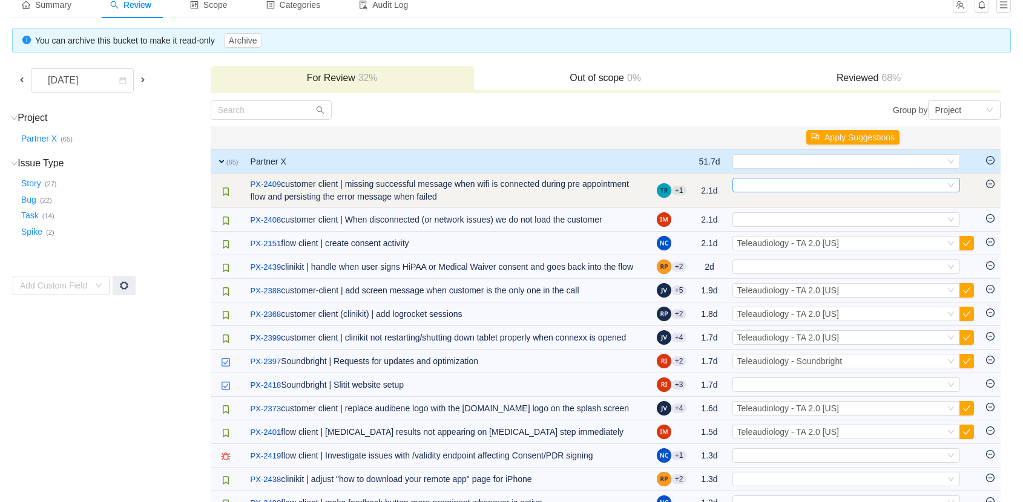
click at [759, 184] on div "Select" at bounding box center [841, 185] width 208 height 13
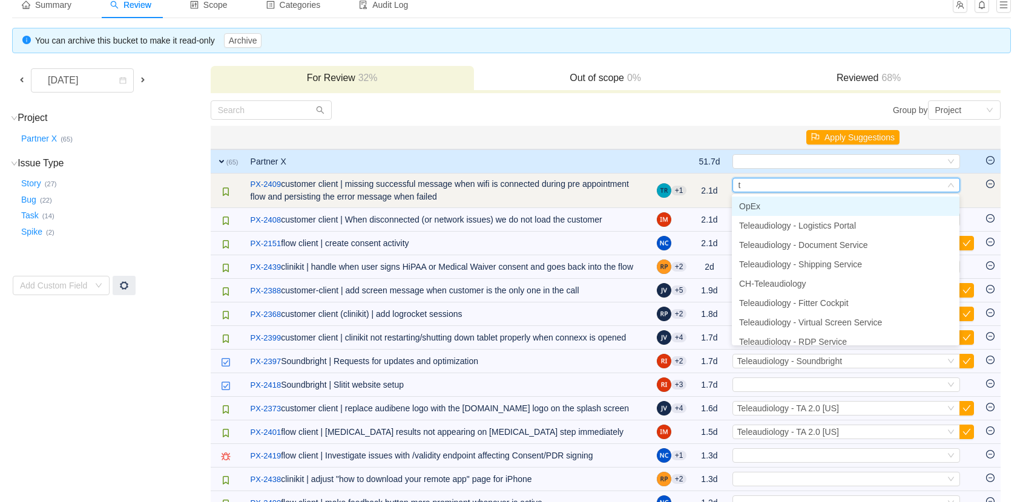
type input "ta"
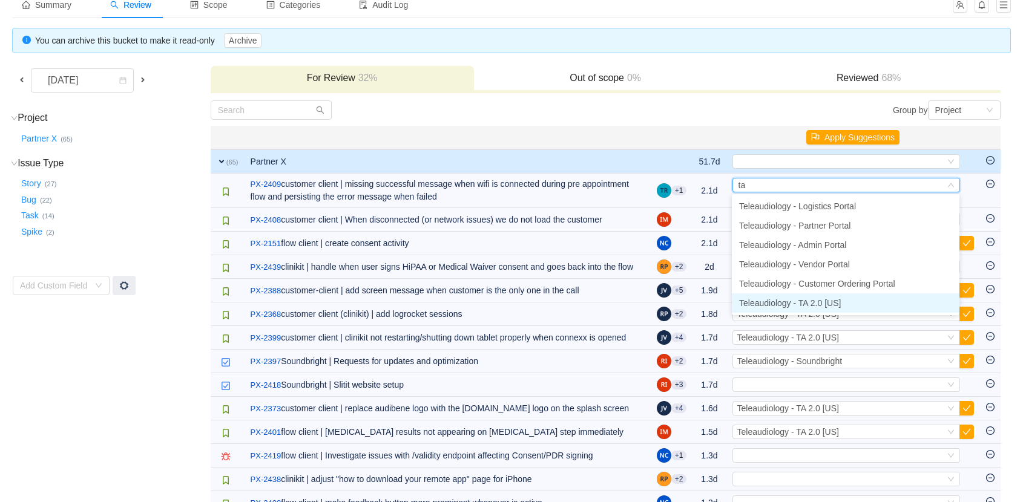
click at [815, 304] on span "Teleaudiology - TA 2.0 [US]" at bounding box center [790, 303] width 102 height 10
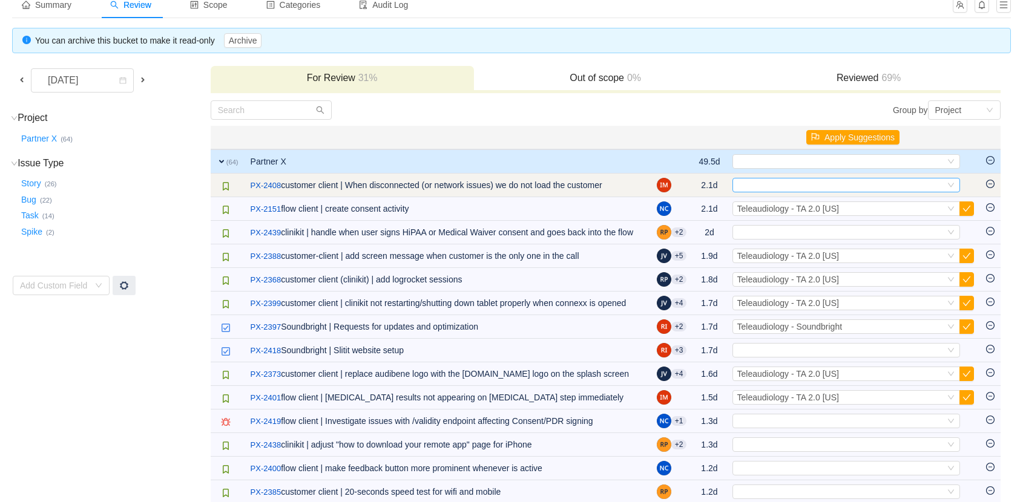
click at [777, 182] on div "Select" at bounding box center [841, 185] width 208 height 13
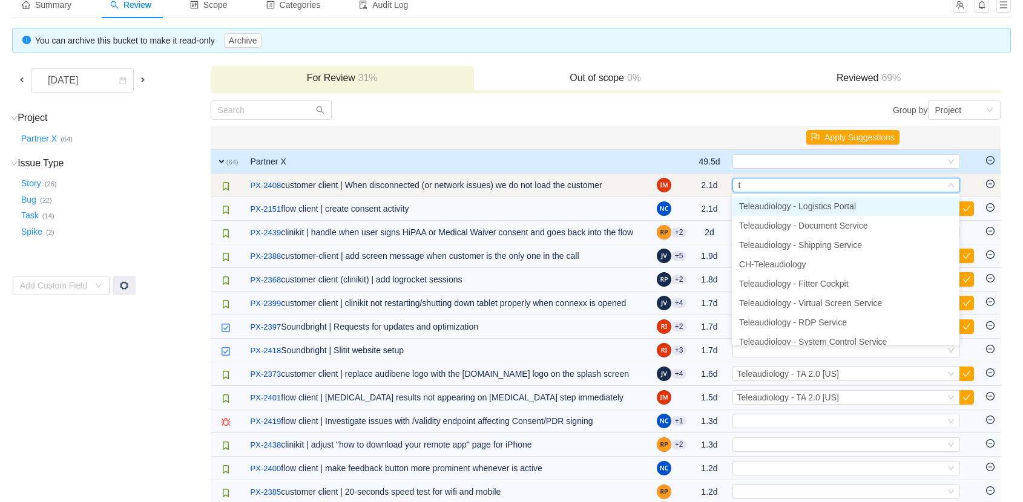
type input "ta"
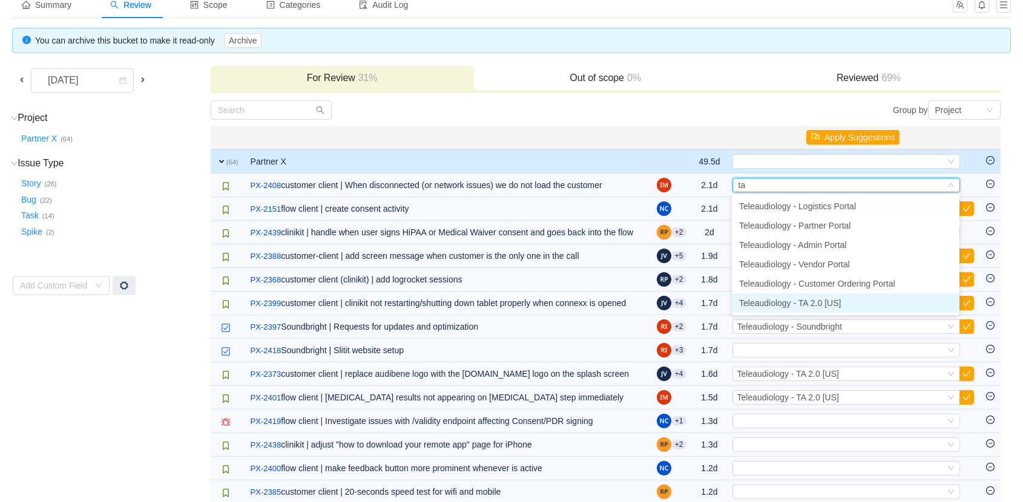
click at [816, 298] on span "Teleaudiology - TA 2.0 [US]" at bounding box center [790, 303] width 102 height 10
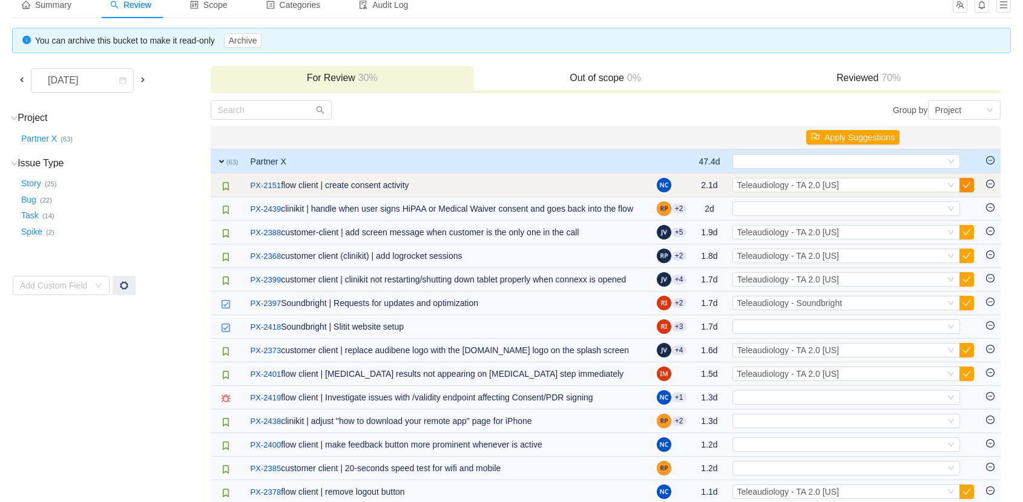
click at [969, 183] on button "button" at bounding box center [966, 185] width 15 height 15
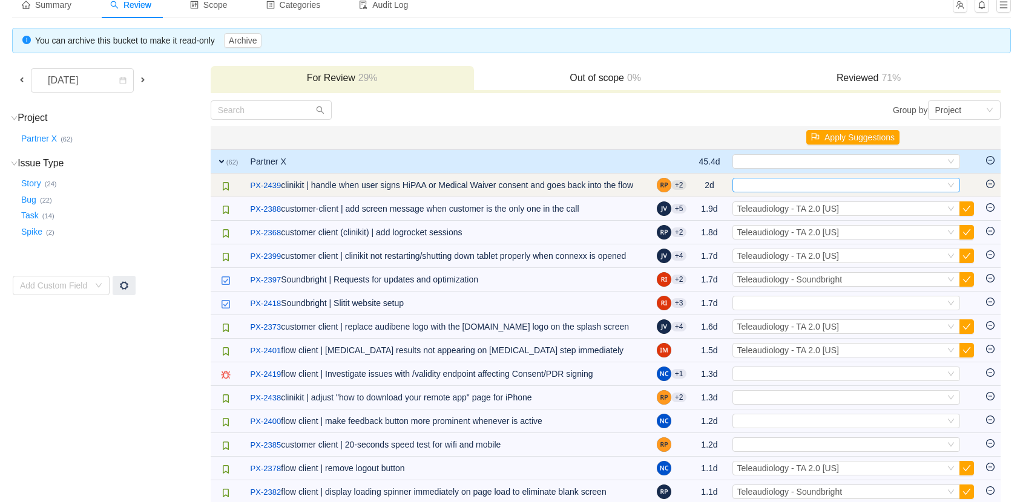
click at [770, 185] on div "Select" at bounding box center [841, 185] width 208 height 13
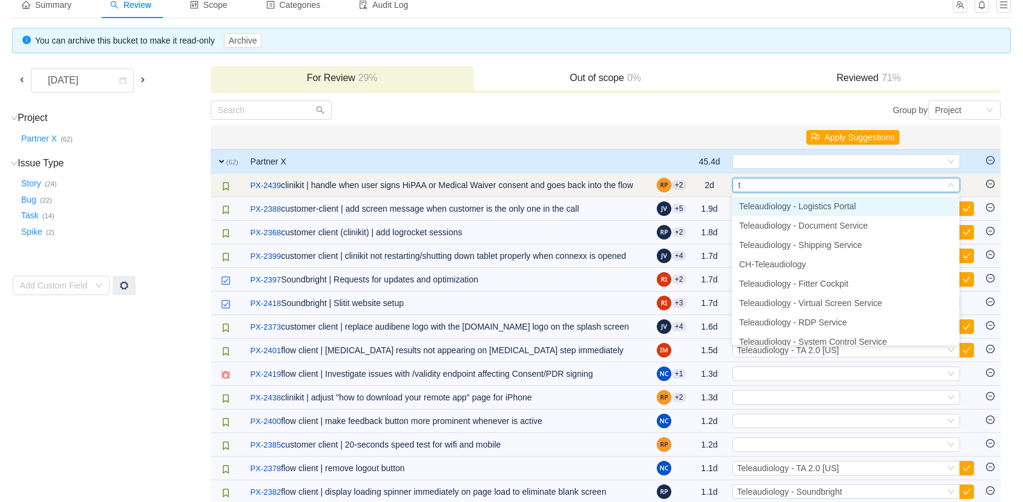
type input "ta"
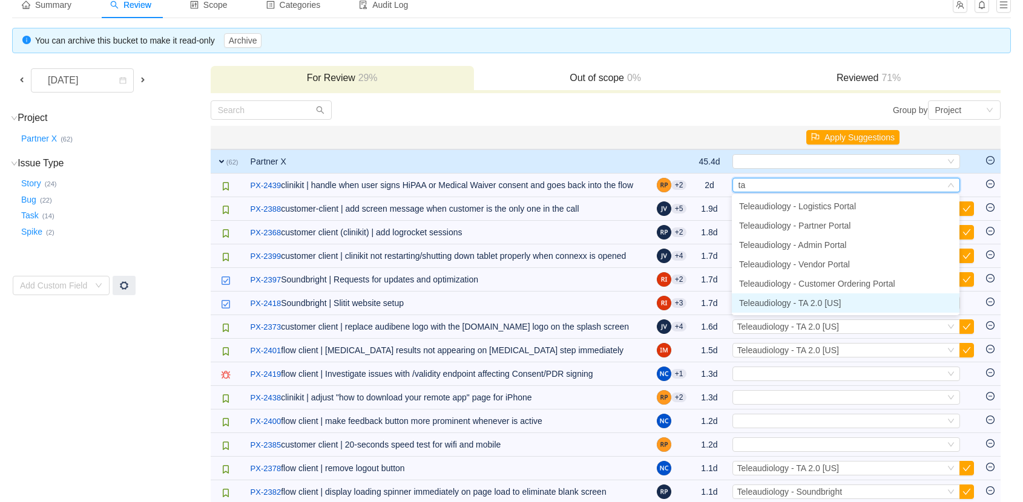
click at [828, 303] on span "Teleaudiology - TA 2.0 [US]" at bounding box center [790, 303] width 102 height 10
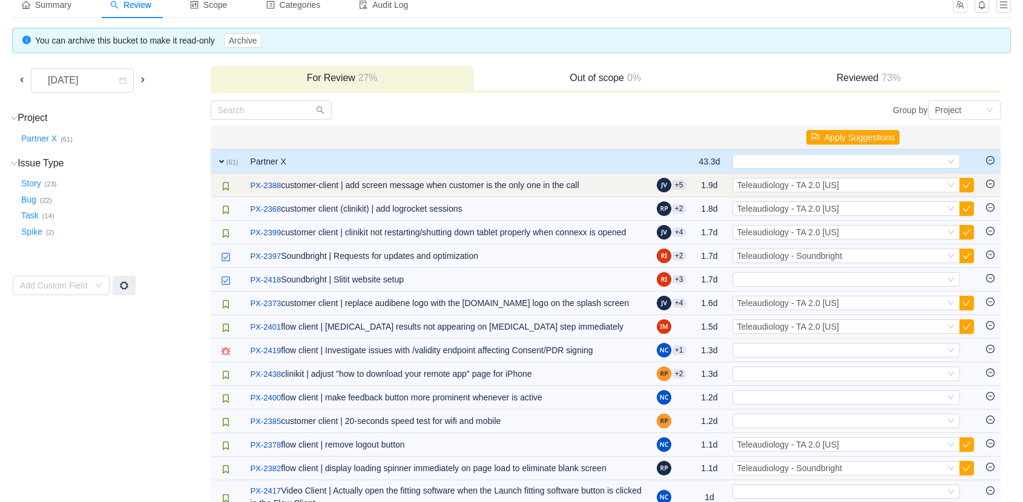
click at [973, 183] on td "Select Teleaudiology - TA 2.0 [US] Out of scope" at bounding box center [853, 186] width 254 height 24
click at [965, 183] on button "button" at bounding box center [966, 185] width 15 height 15
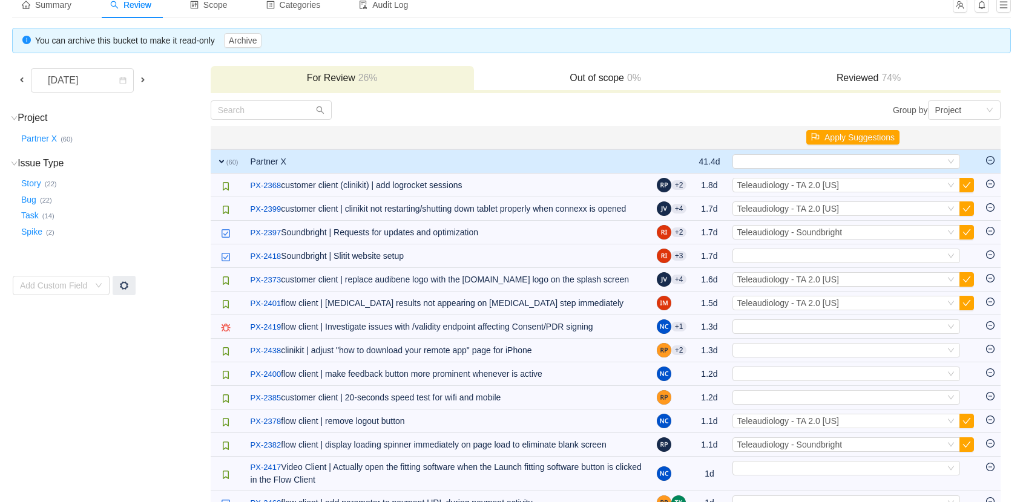
click at [965, 183] on button "button" at bounding box center [966, 185] width 15 height 15
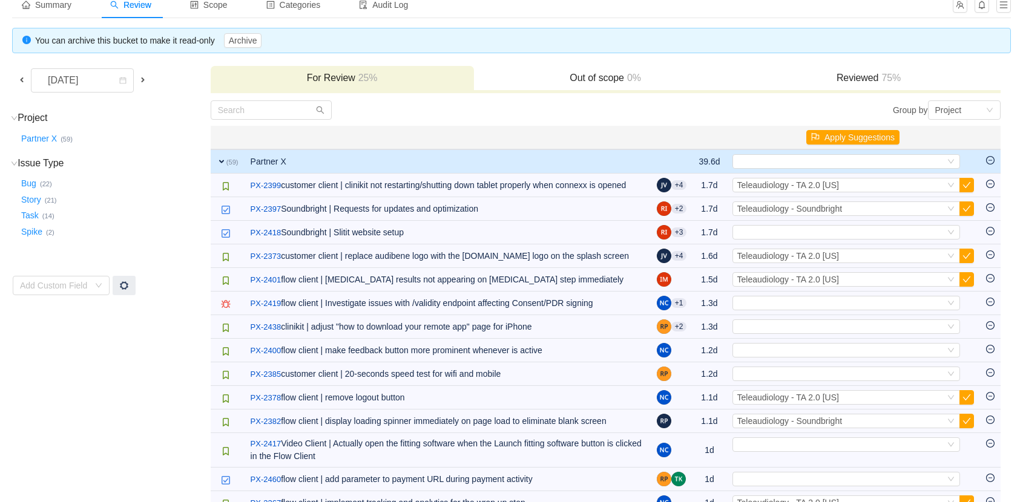
click at [965, 183] on button "button" at bounding box center [966, 185] width 15 height 15
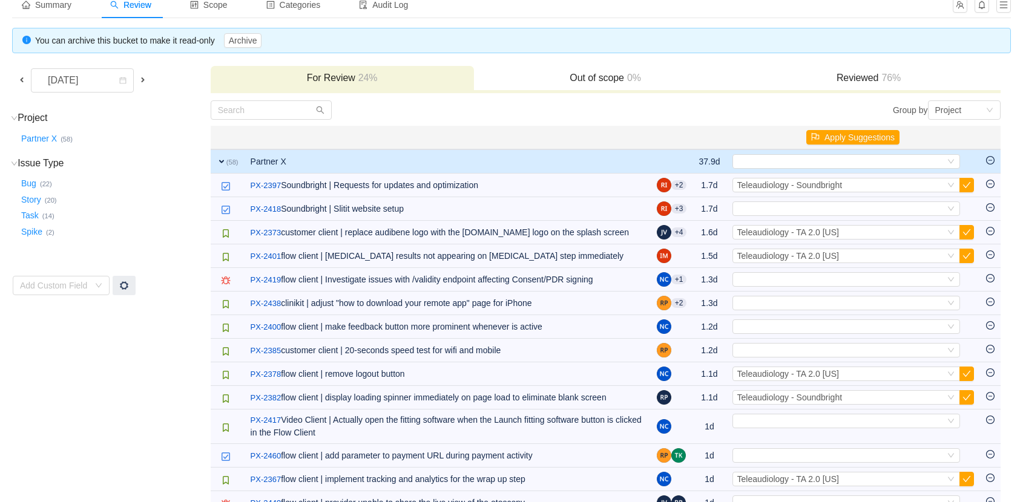
click at [965, 183] on button "button" at bounding box center [966, 185] width 15 height 15
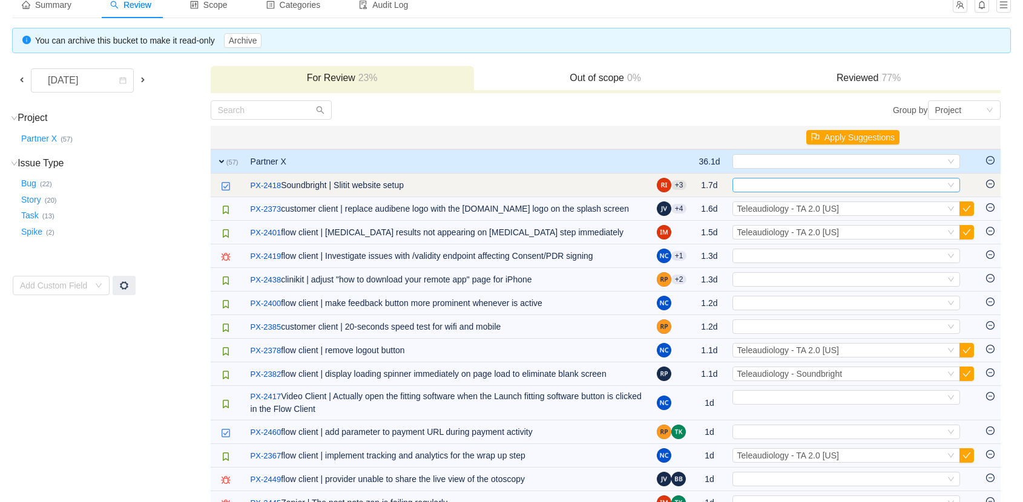
click at [853, 183] on div "Select" at bounding box center [841, 185] width 208 height 13
type input "soun"
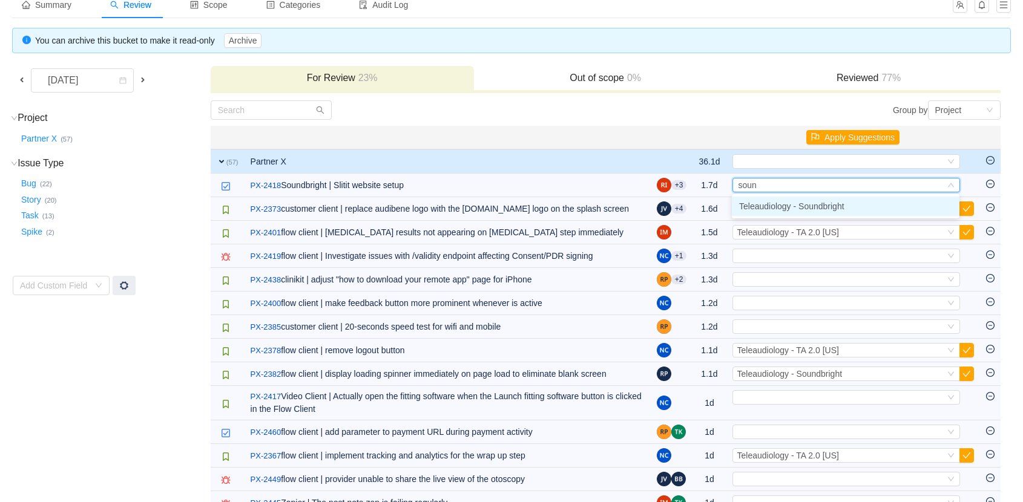
click at [828, 203] on span "Teleaudiology - Soundbright" at bounding box center [791, 207] width 105 height 10
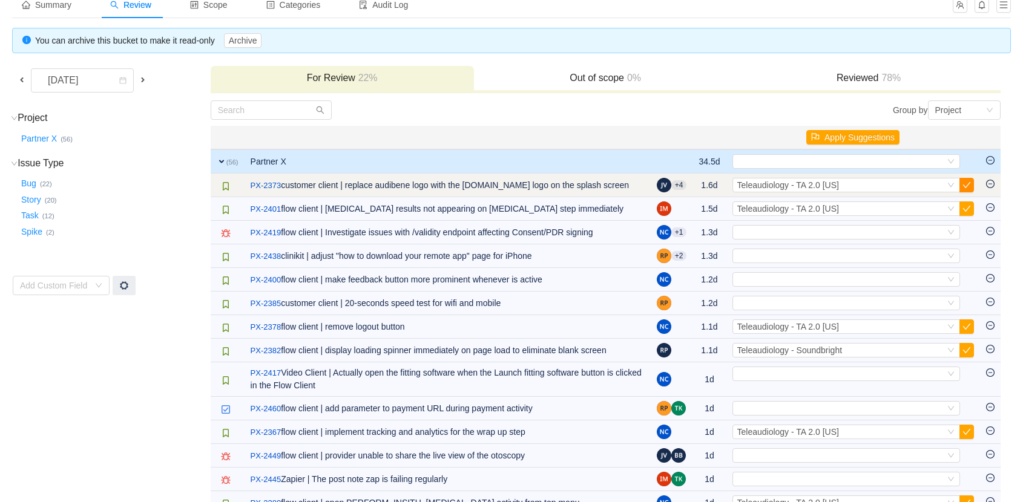
click at [967, 183] on button "button" at bounding box center [966, 185] width 15 height 15
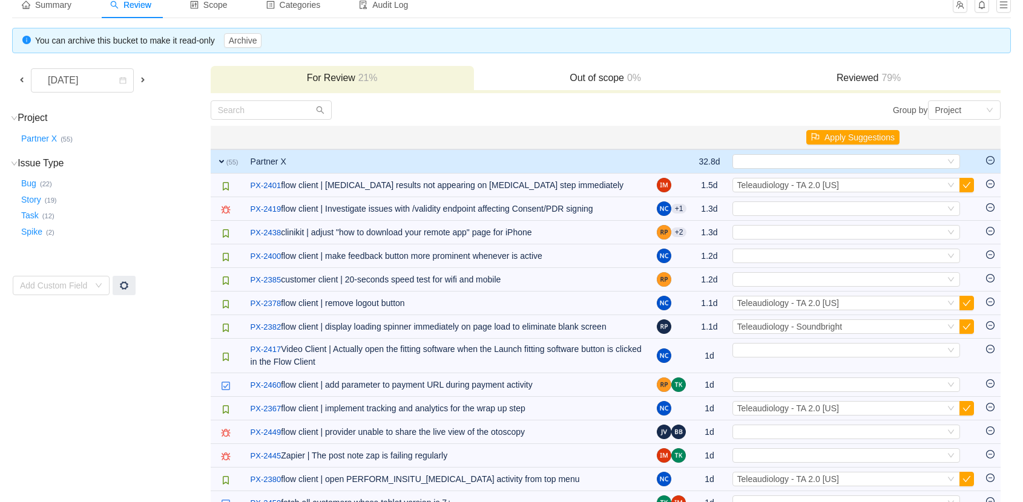
click at [967, 183] on button "button" at bounding box center [966, 185] width 15 height 15
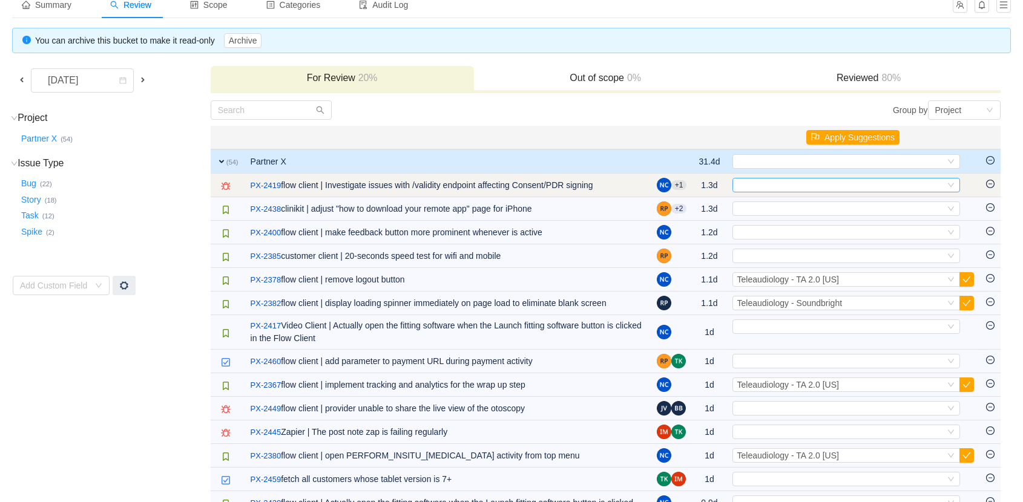
click at [760, 183] on div "Select" at bounding box center [841, 185] width 208 height 13
type input "t"
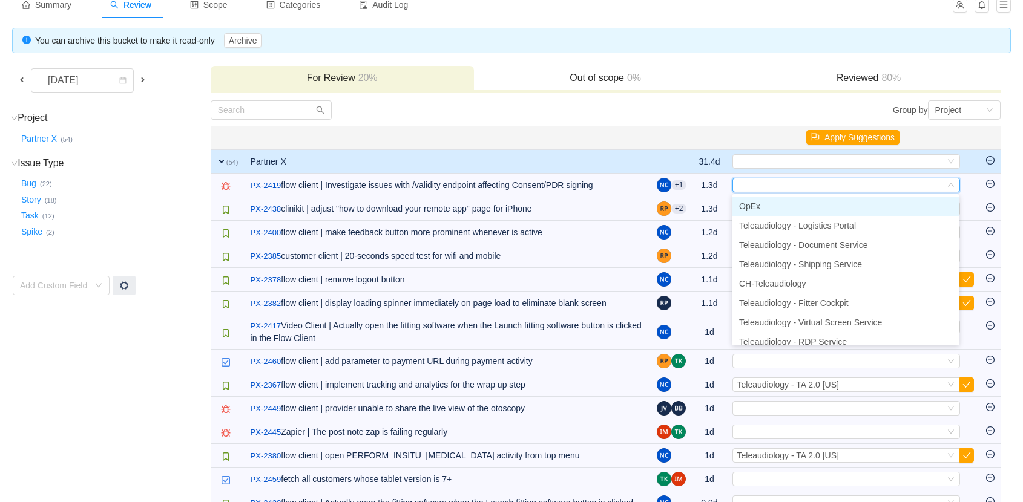
click at [755, 212] on li "OpEx" at bounding box center [846, 206] width 228 height 19
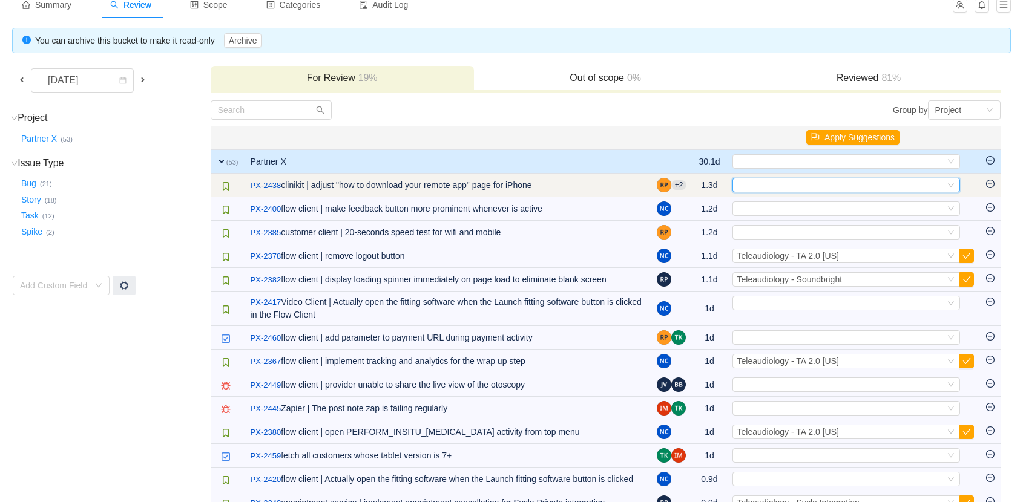
click at [748, 181] on div "Select" at bounding box center [841, 185] width 208 height 13
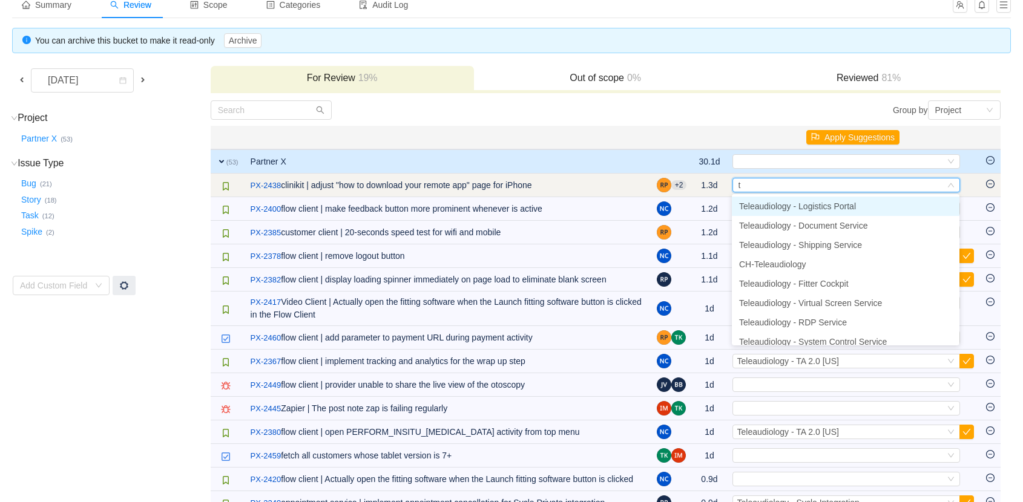
type input "ta"
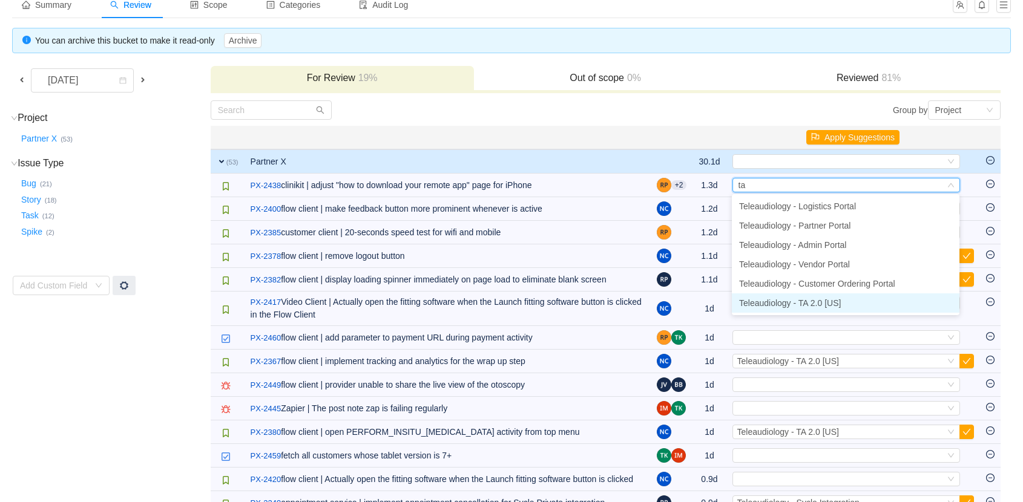
click at [799, 307] on span "Teleaudiology - TA 2.0 [US]" at bounding box center [790, 303] width 102 height 10
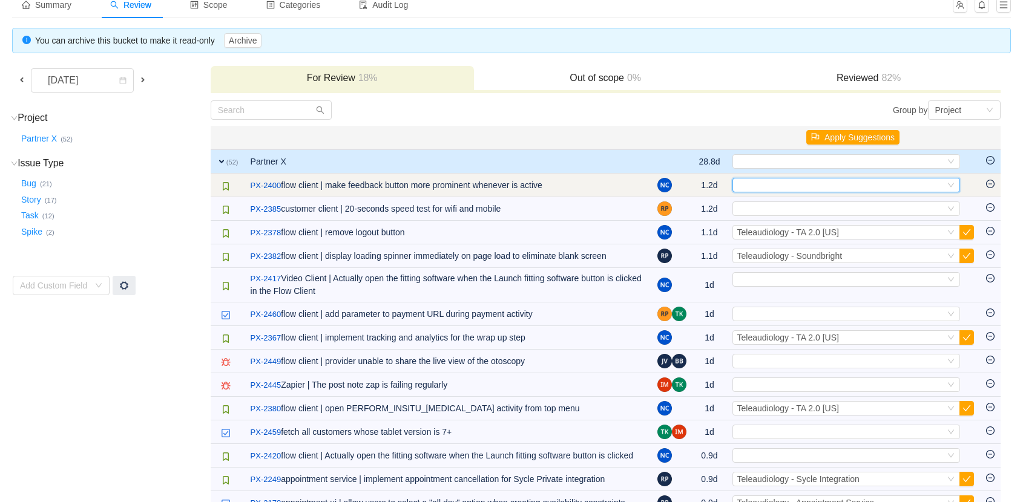
click at [790, 180] on div "Select" at bounding box center [841, 185] width 208 height 13
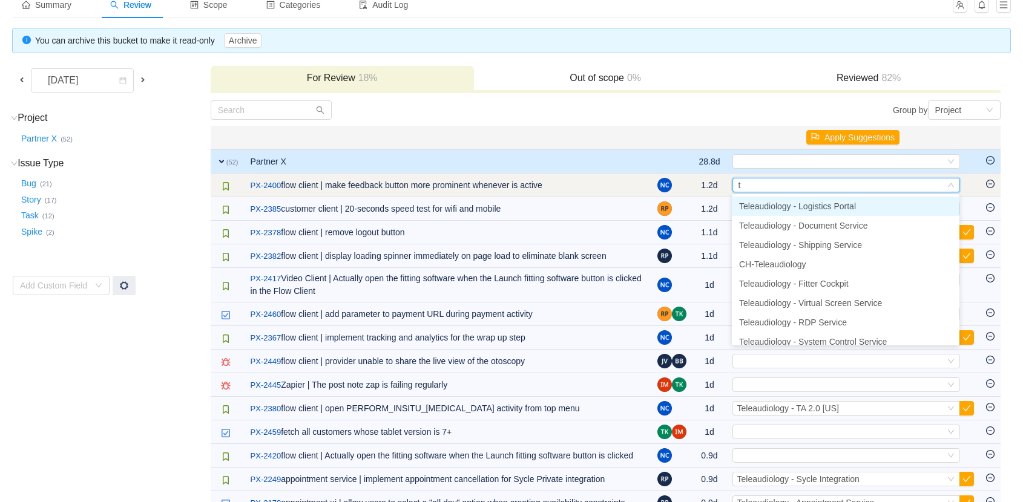
type input "ta"
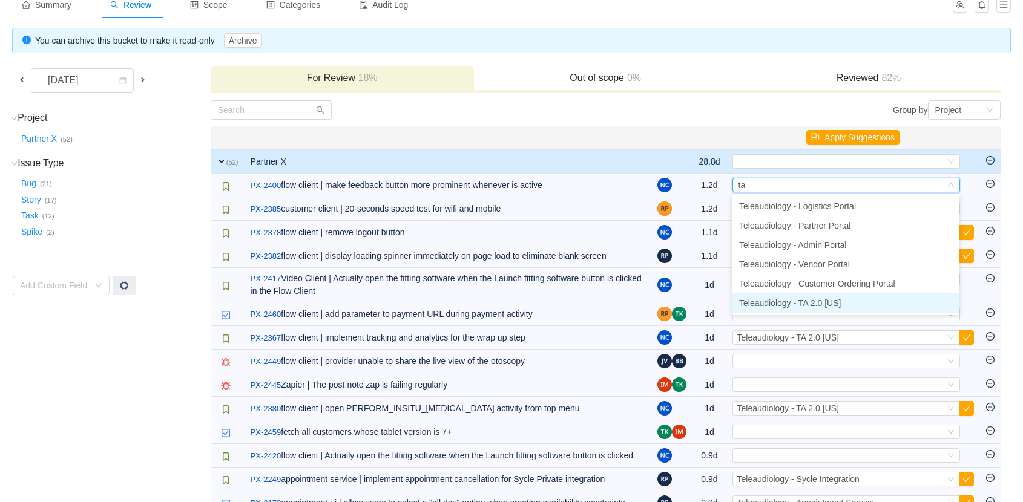
click at [822, 306] on span "Teleaudiology - TA 2.0 [US]" at bounding box center [790, 303] width 102 height 10
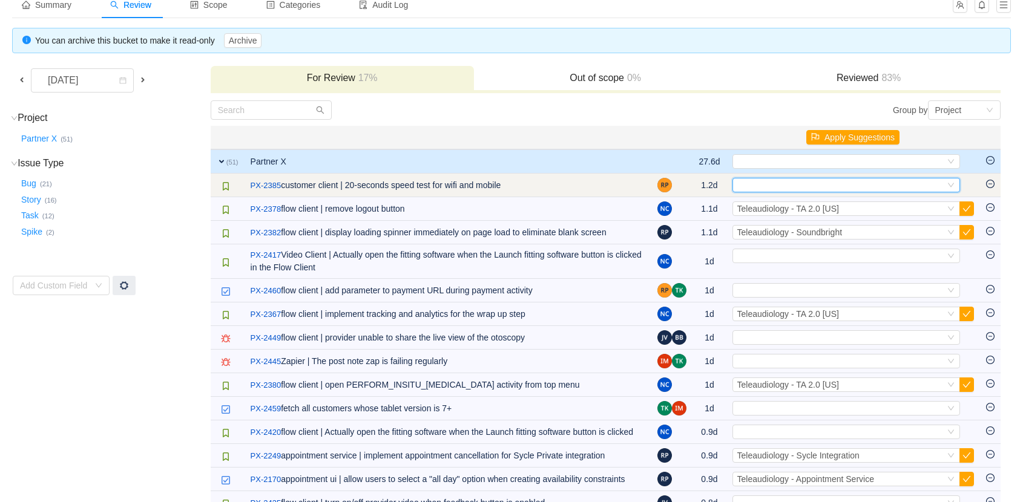
click at [812, 186] on div "Select" at bounding box center [841, 185] width 208 height 13
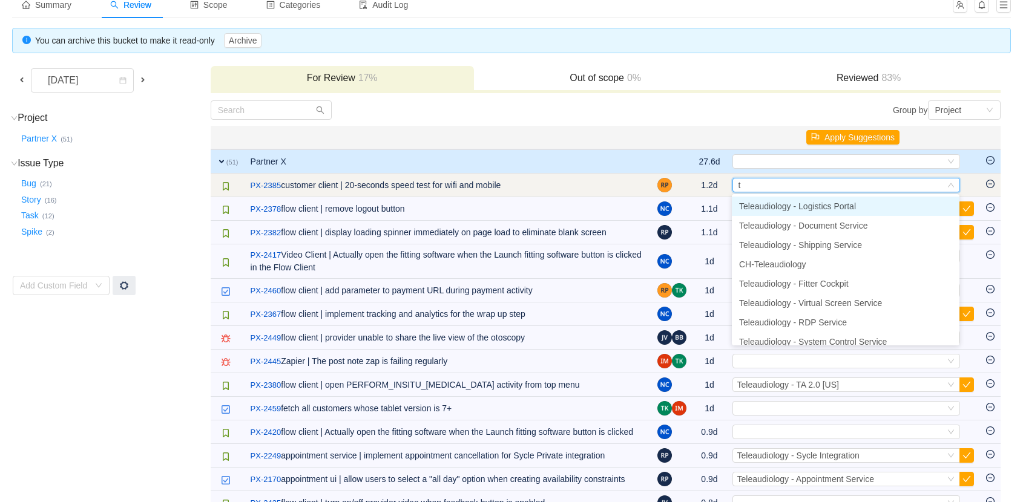
type input "ta"
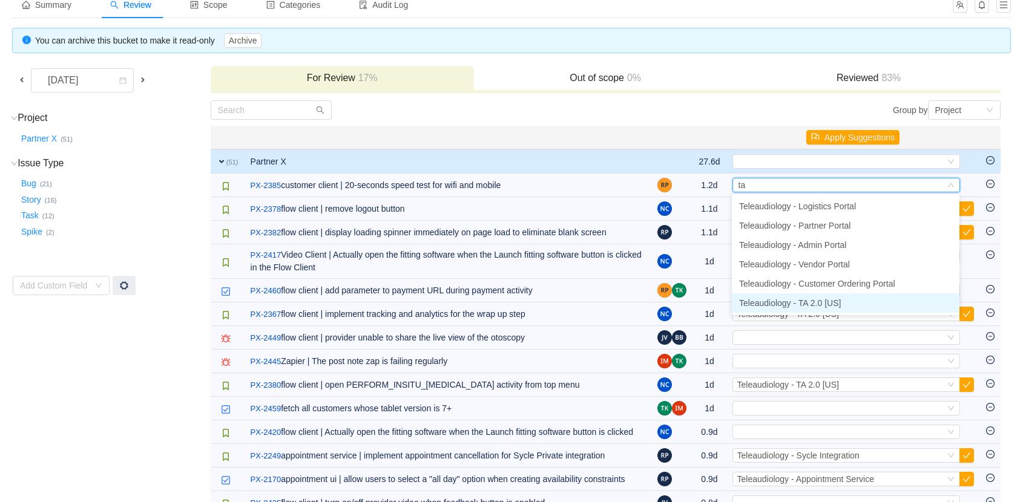
click at [828, 300] on span "Teleaudiology - TA 2.0 [US]" at bounding box center [790, 303] width 102 height 10
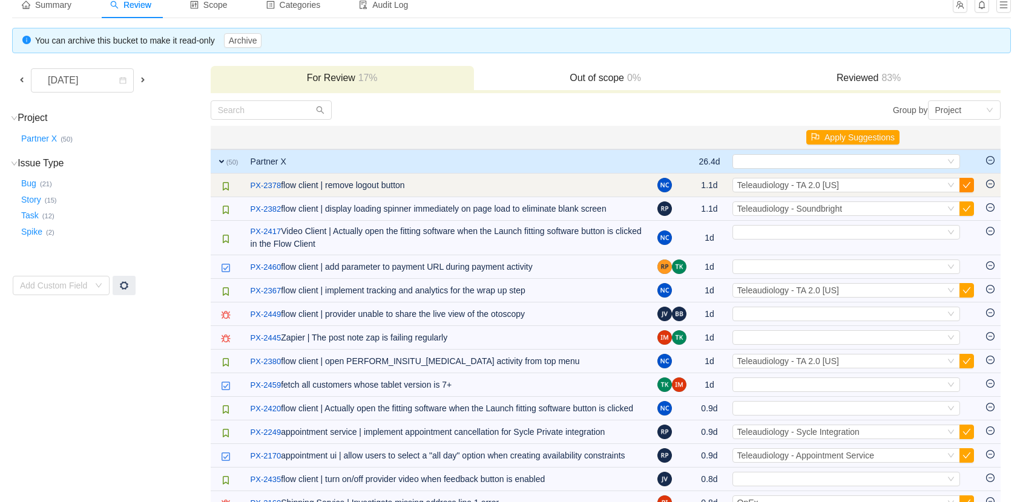
click at [964, 185] on button "button" at bounding box center [966, 185] width 15 height 15
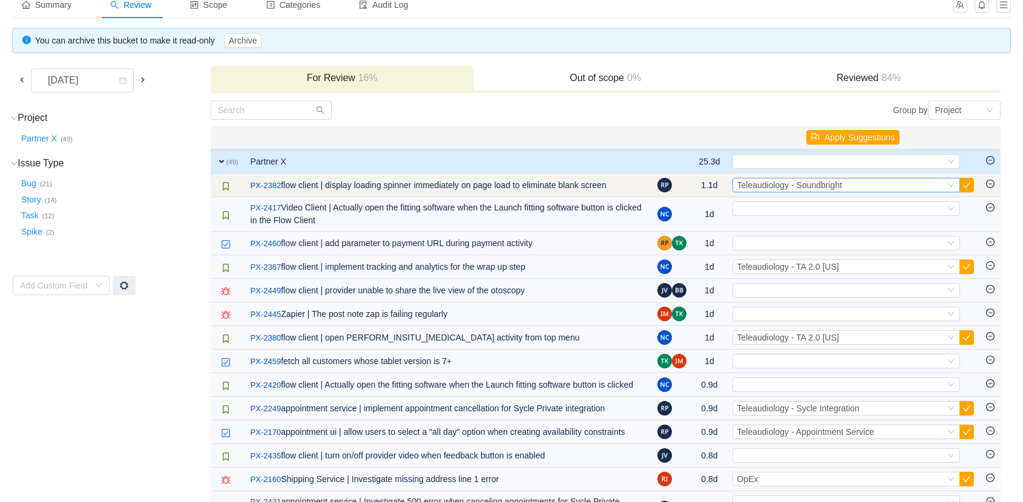
click at [833, 186] on span "Teleaudiology - Soundbright" at bounding box center [789, 185] width 105 height 10
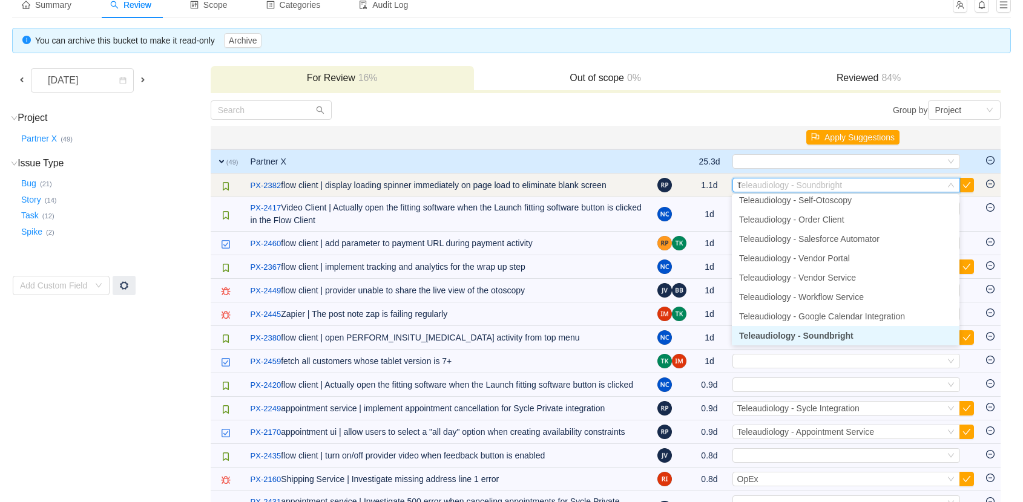
type input "ta"
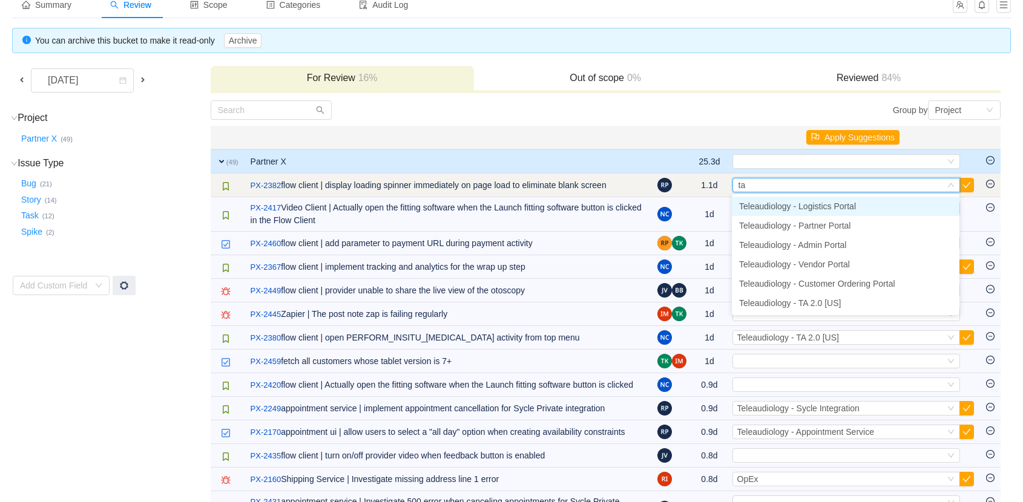
scroll to position [0, 0]
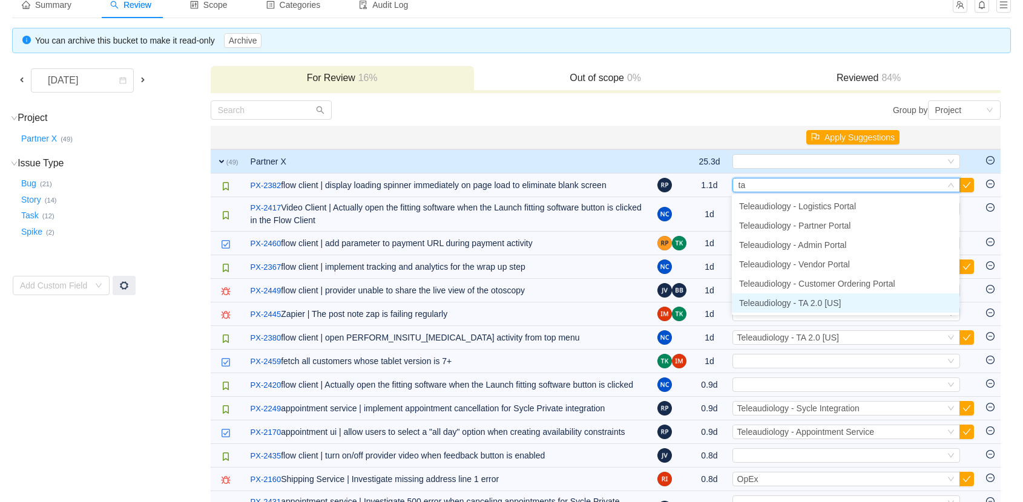
click at [839, 304] on li "Teleaudiology - TA 2.0 [US]" at bounding box center [846, 303] width 228 height 19
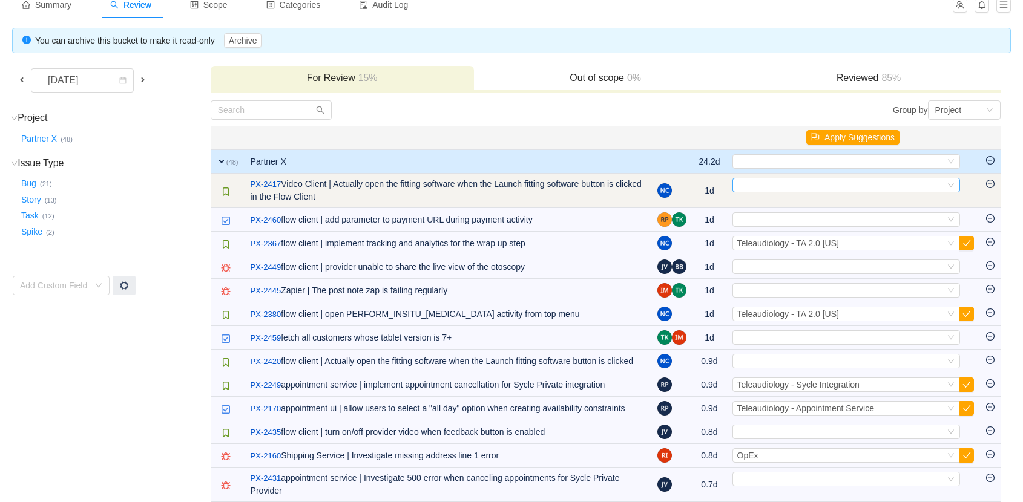
click at [785, 179] on div "Select" at bounding box center [841, 185] width 208 height 13
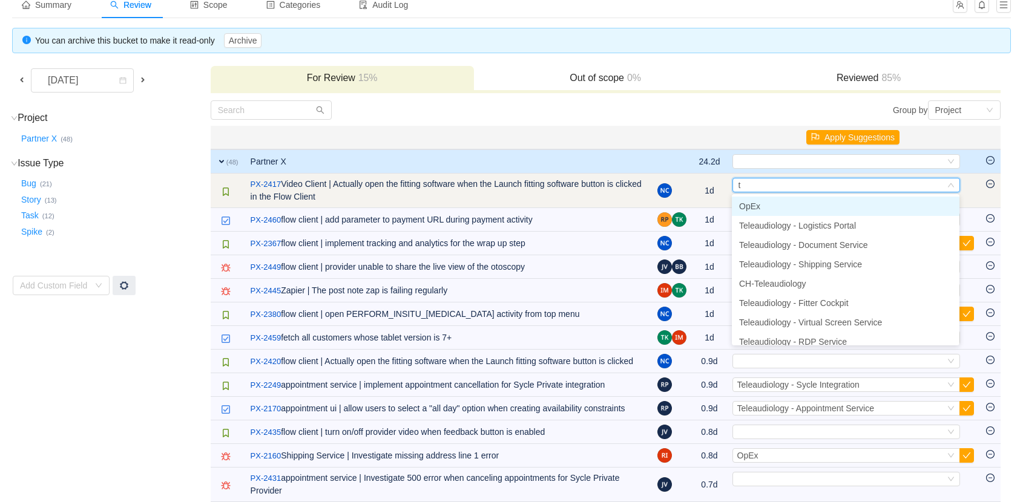
type input "ta"
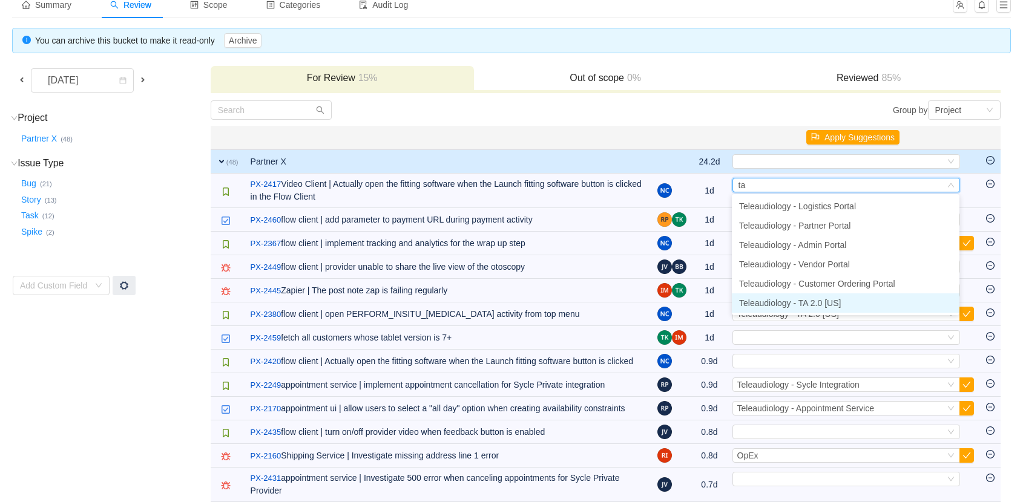
click at [836, 306] on span "Teleaudiology - TA 2.0 [US]" at bounding box center [790, 303] width 102 height 10
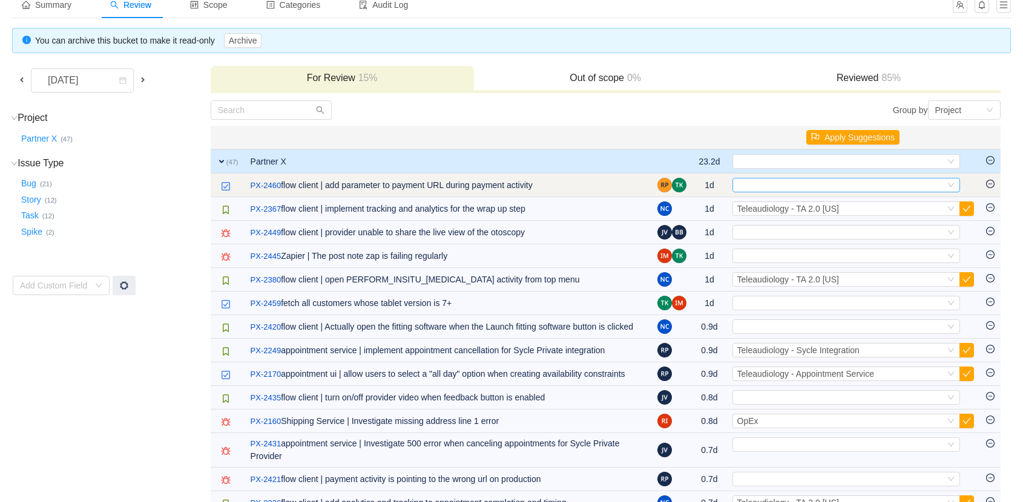
click at [760, 188] on div "Select" at bounding box center [841, 185] width 208 height 13
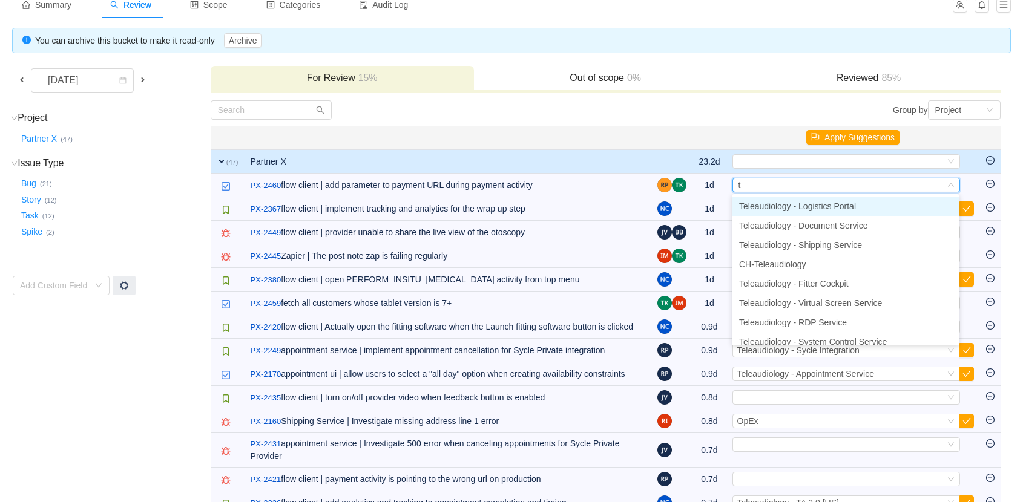
type input "ta"
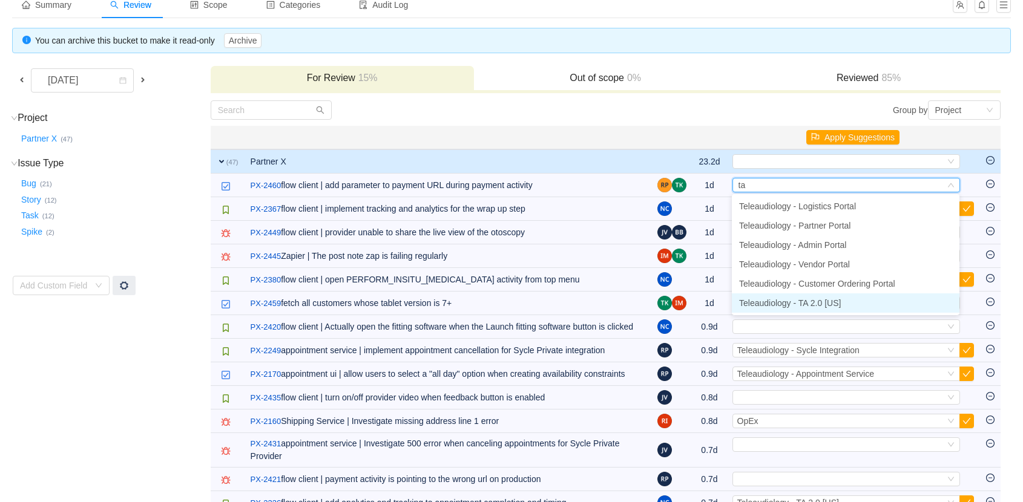
click at [785, 309] on li "Teleaudiology - TA 2.0 [US]" at bounding box center [846, 303] width 228 height 19
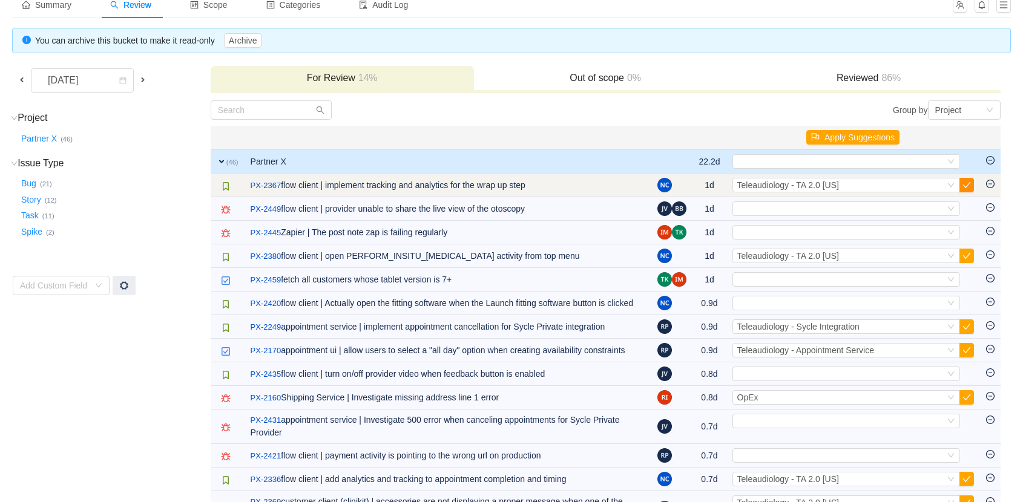
click at [969, 183] on button "button" at bounding box center [966, 185] width 15 height 15
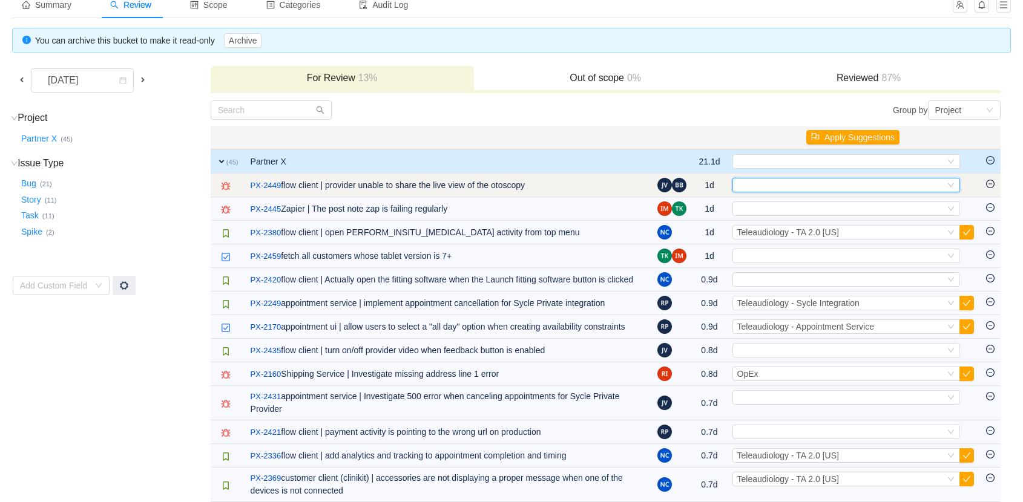
click at [774, 185] on div "Select" at bounding box center [841, 185] width 208 height 13
type input "t"
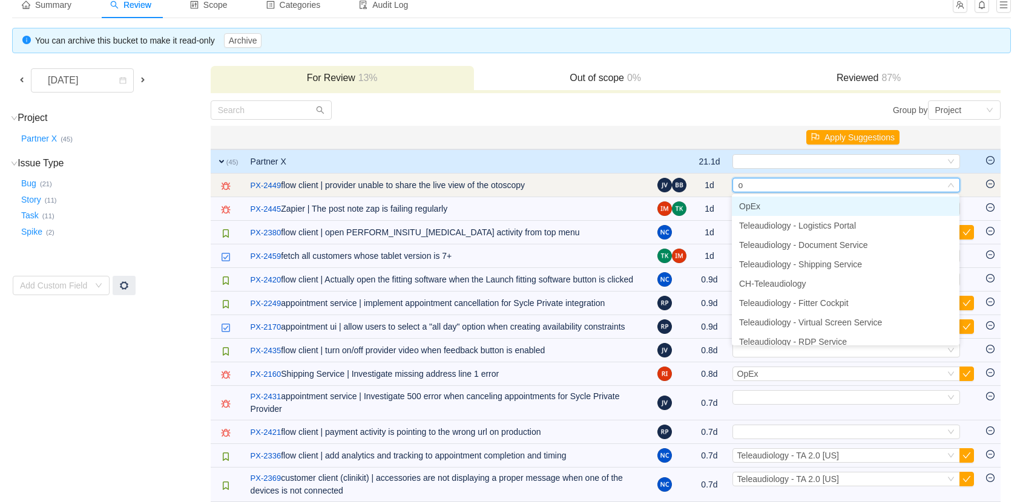
type input "op"
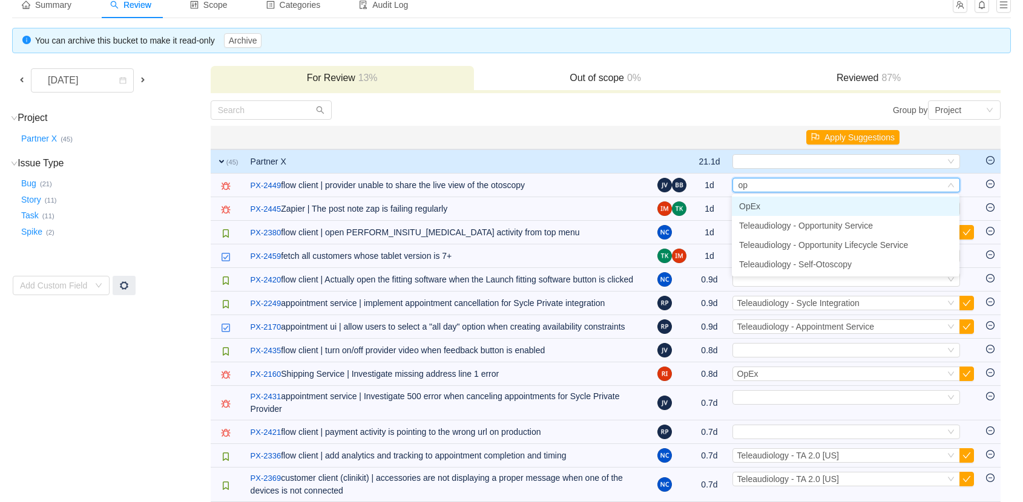
click at [779, 206] on li "OpEx" at bounding box center [846, 206] width 228 height 19
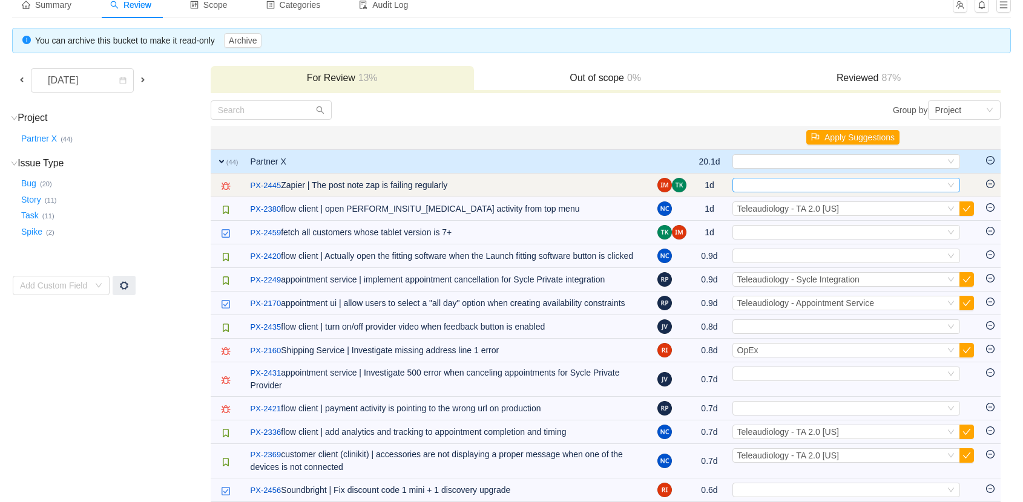
click at [793, 182] on div "Select" at bounding box center [841, 185] width 208 height 13
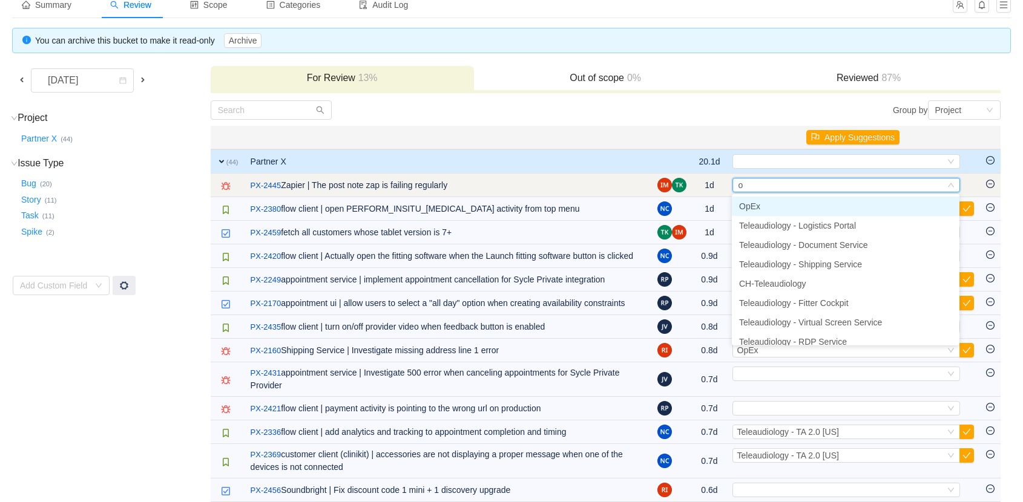
type input "op"
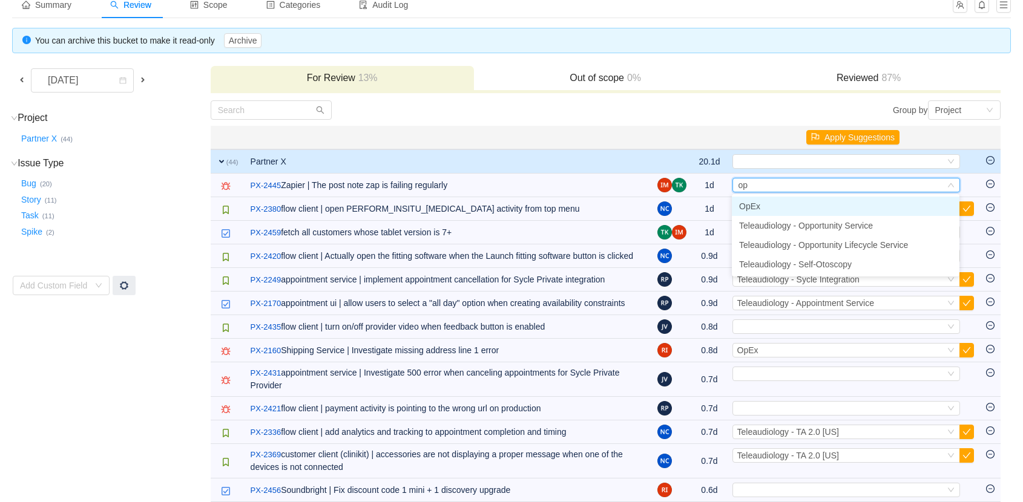
click at [767, 206] on li "OpEx" at bounding box center [846, 206] width 228 height 19
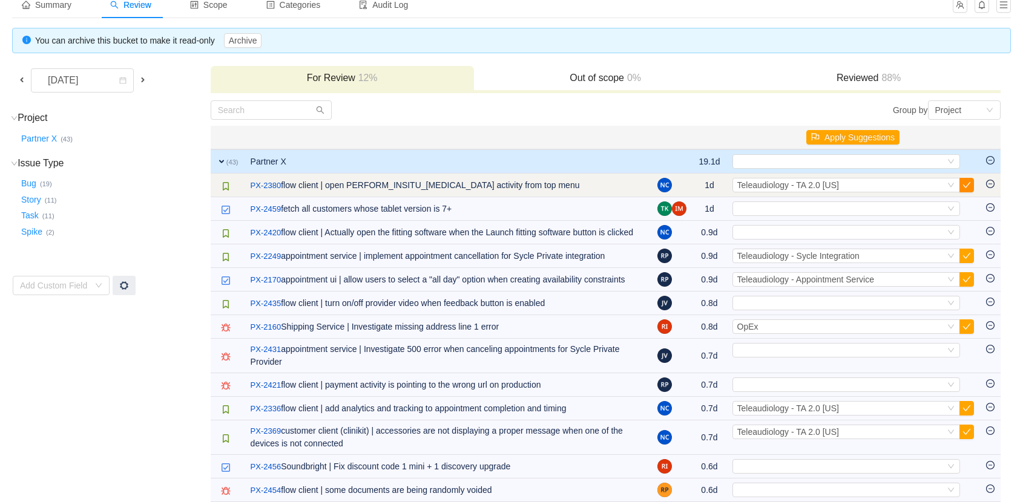
click at [963, 183] on button "button" at bounding box center [966, 185] width 15 height 15
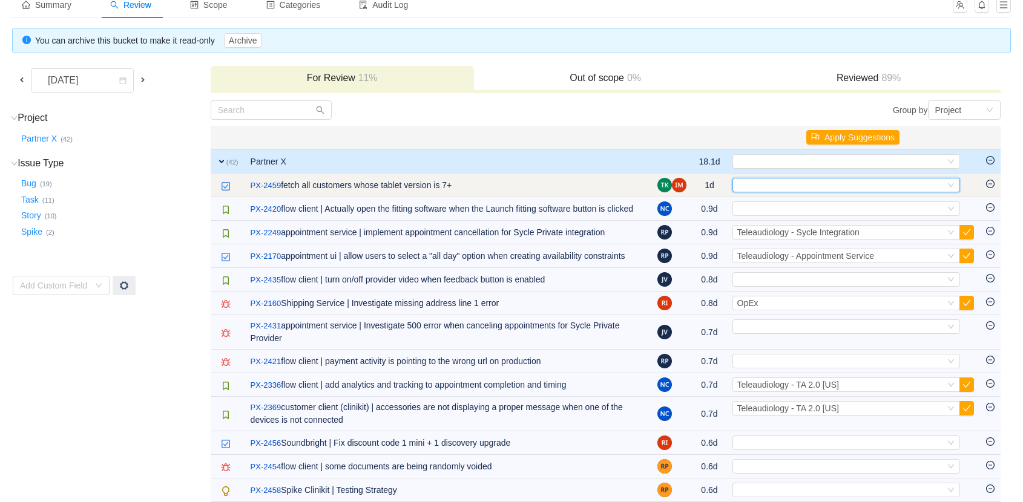
click at [920, 183] on div "Select" at bounding box center [841, 185] width 208 height 13
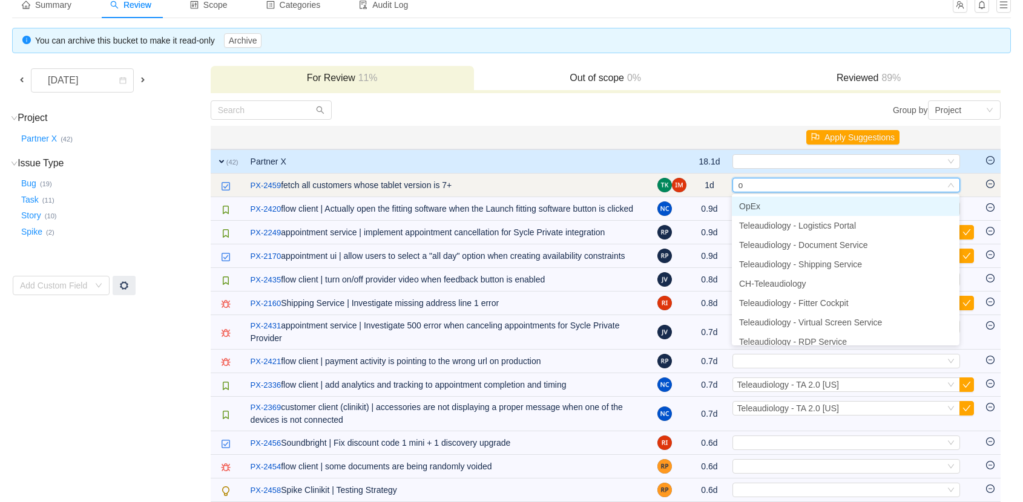
type input "op"
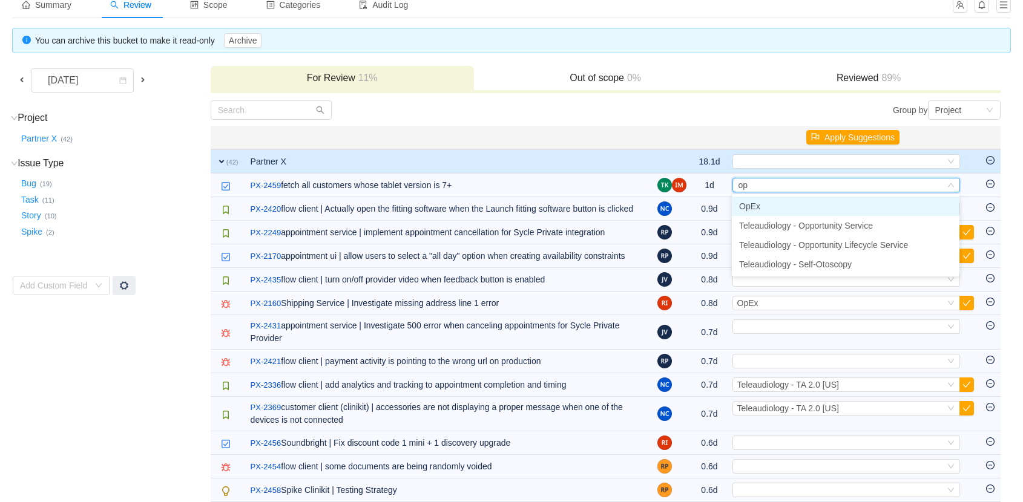
click at [873, 204] on li "OpEx" at bounding box center [846, 206] width 228 height 19
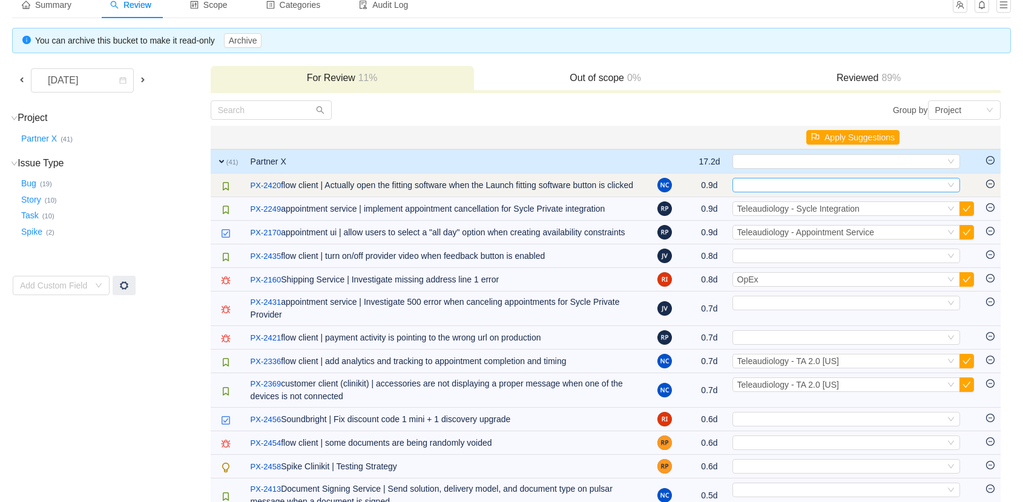
click at [865, 189] on div "Select" at bounding box center [841, 185] width 208 height 13
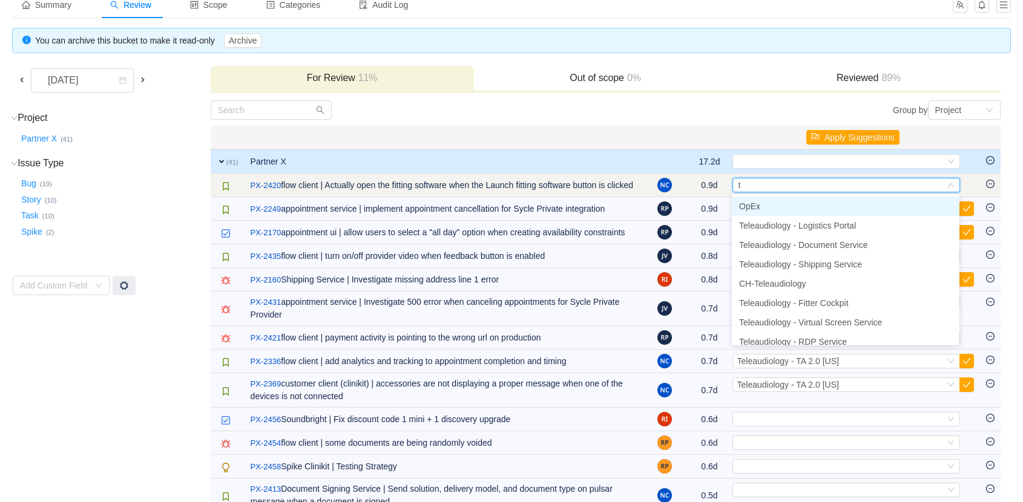
type input "ta"
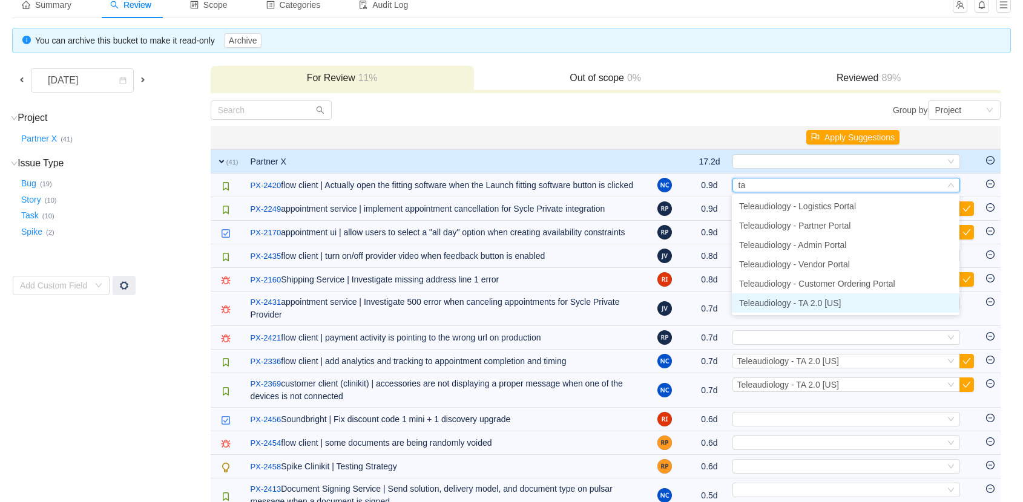
click at [851, 301] on li "Teleaudiology - TA 2.0 [US]" at bounding box center [846, 303] width 228 height 19
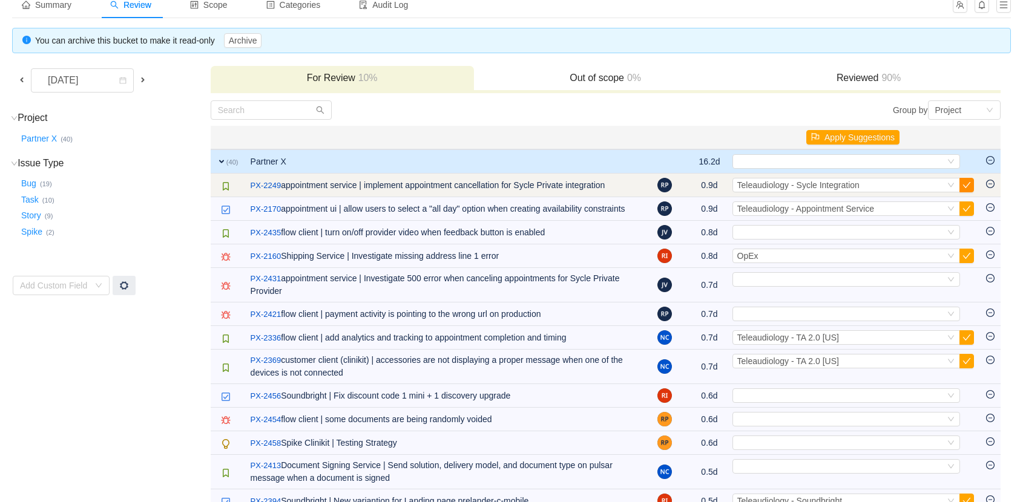
click at [972, 186] on button "button" at bounding box center [966, 185] width 15 height 15
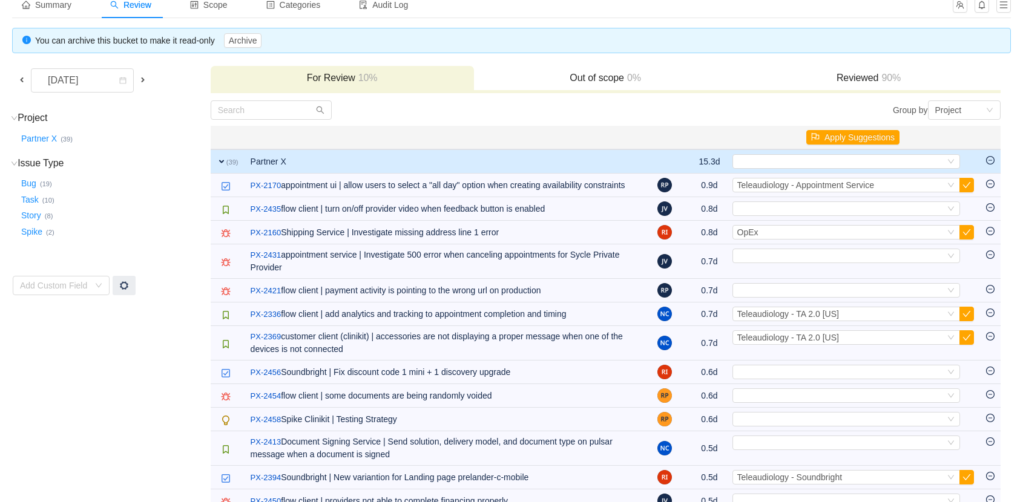
click at [972, 186] on button "button" at bounding box center [966, 185] width 15 height 15
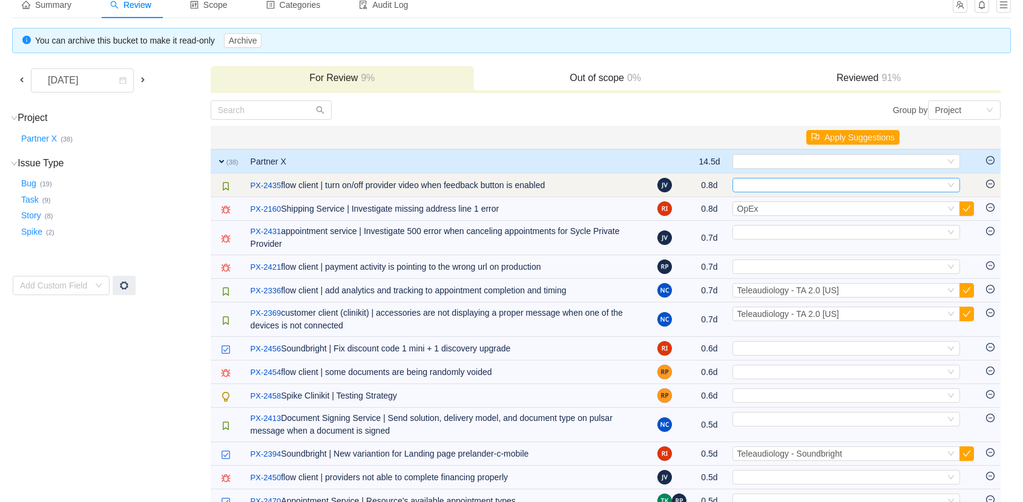
click at [749, 186] on div "Select" at bounding box center [841, 185] width 208 height 13
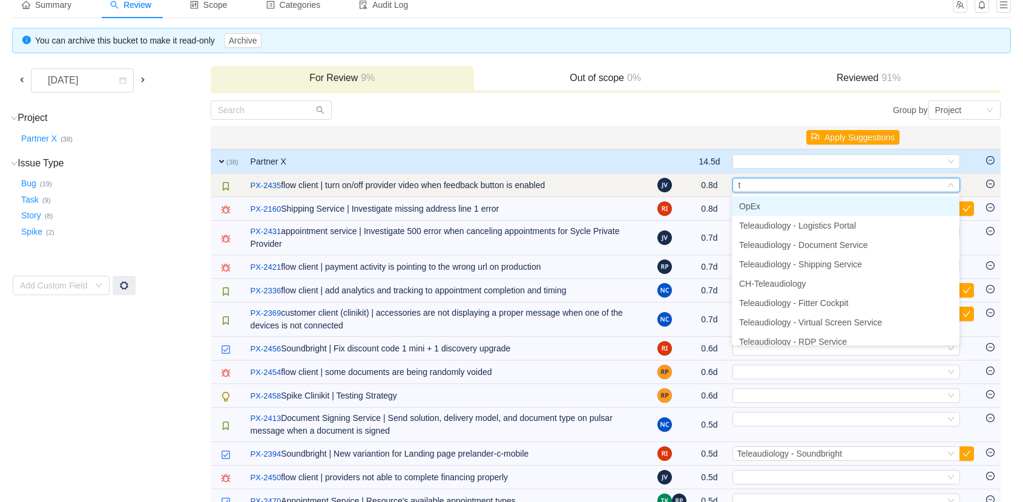
type input "ta"
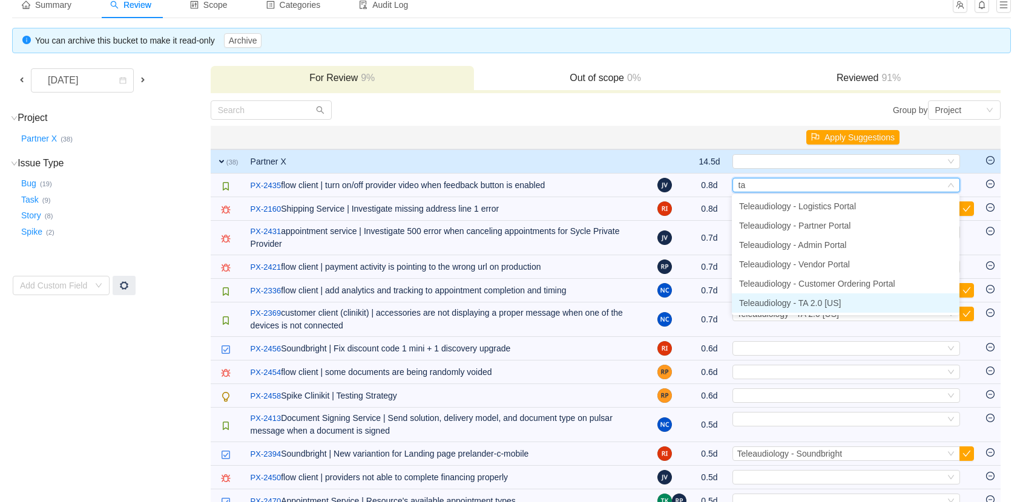
click at [817, 298] on span "Teleaudiology - TA 2.0 [US]" at bounding box center [790, 303] width 102 height 10
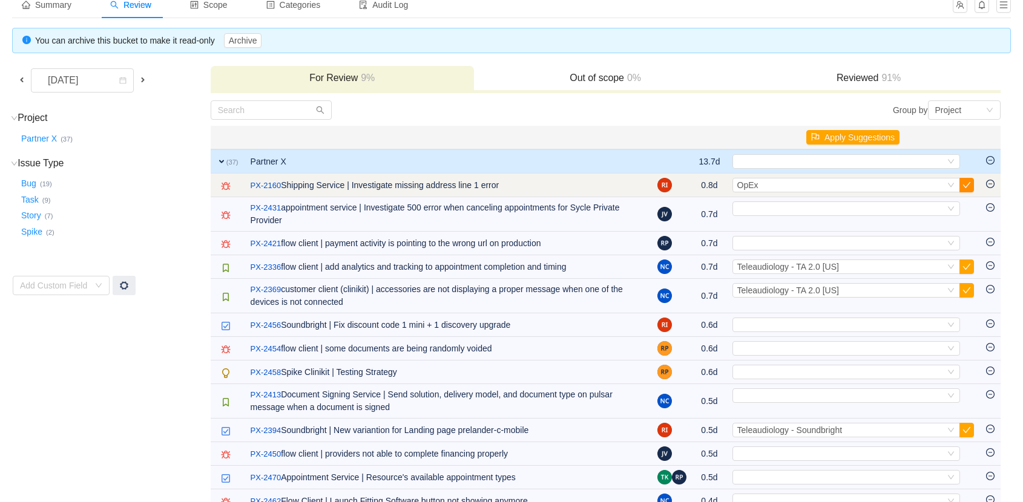
click at [969, 184] on button "button" at bounding box center [966, 185] width 15 height 15
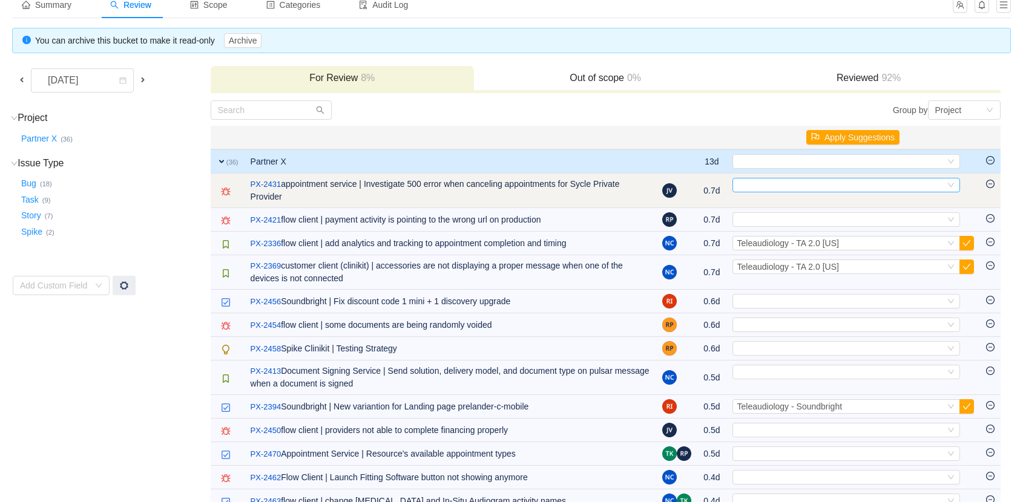
click at [929, 185] on div "Select" at bounding box center [841, 185] width 208 height 13
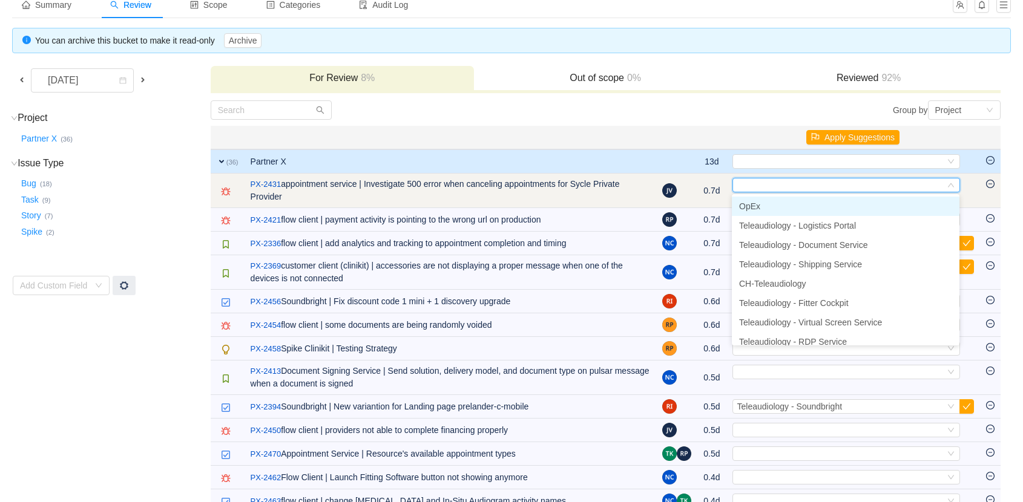
type input "o"
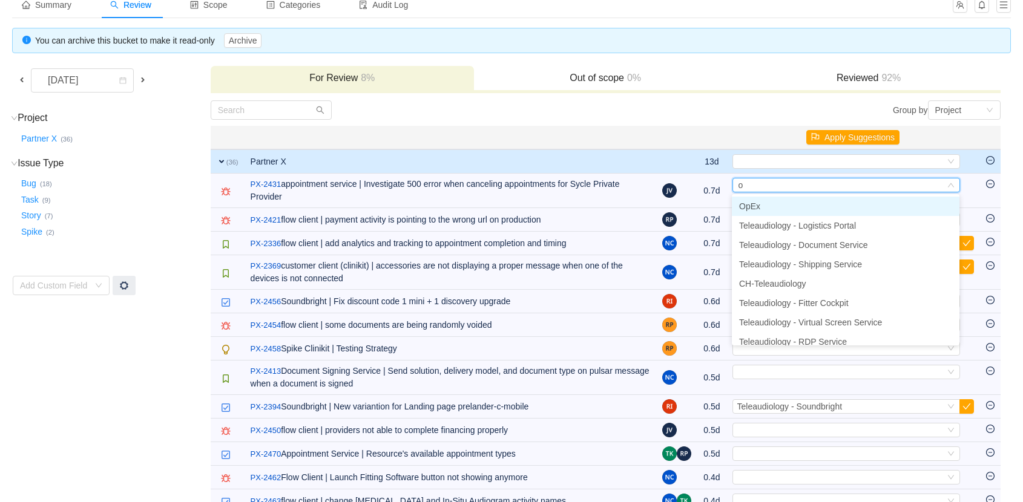
click at [851, 205] on li "OpEx" at bounding box center [846, 206] width 228 height 19
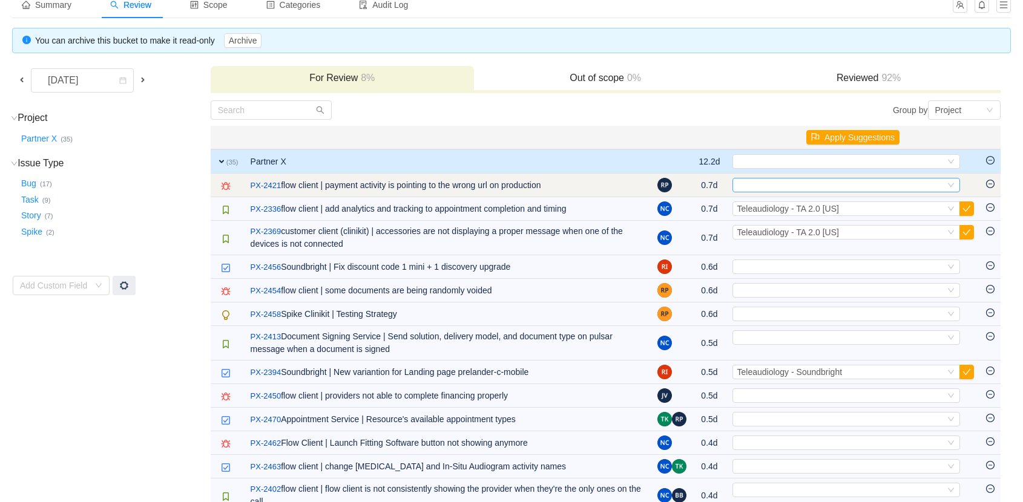
click at [810, 182] on div "Select" at bounding box center [841, 185] width 208 height 13
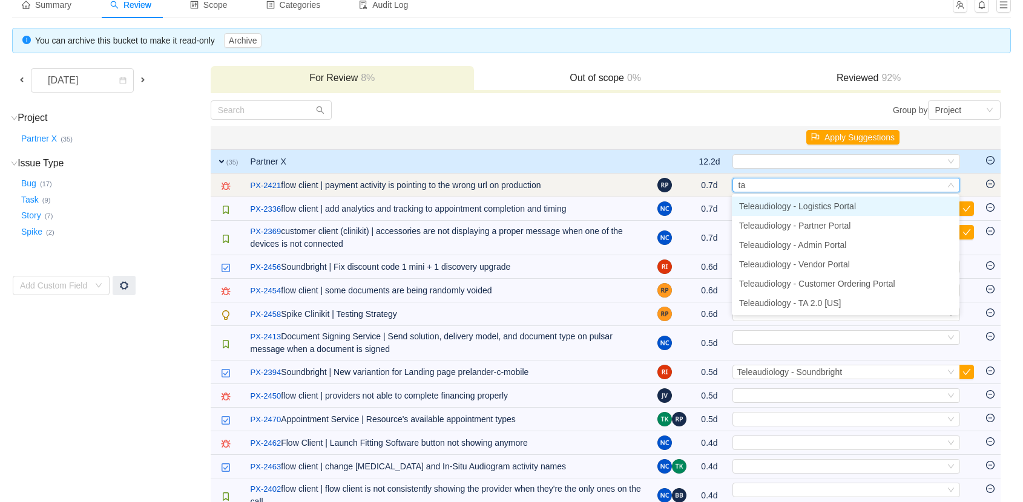
type input "t"
type input "ta"
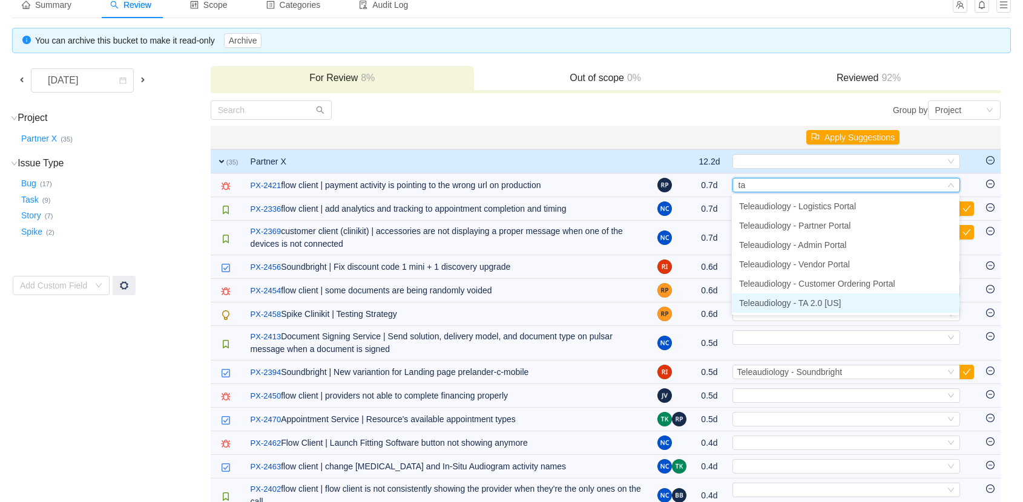
click at [823, 304] on span "Teleaudiology - TA 2.0 [US]" at bounding box center [790, 303] width 102 height 10
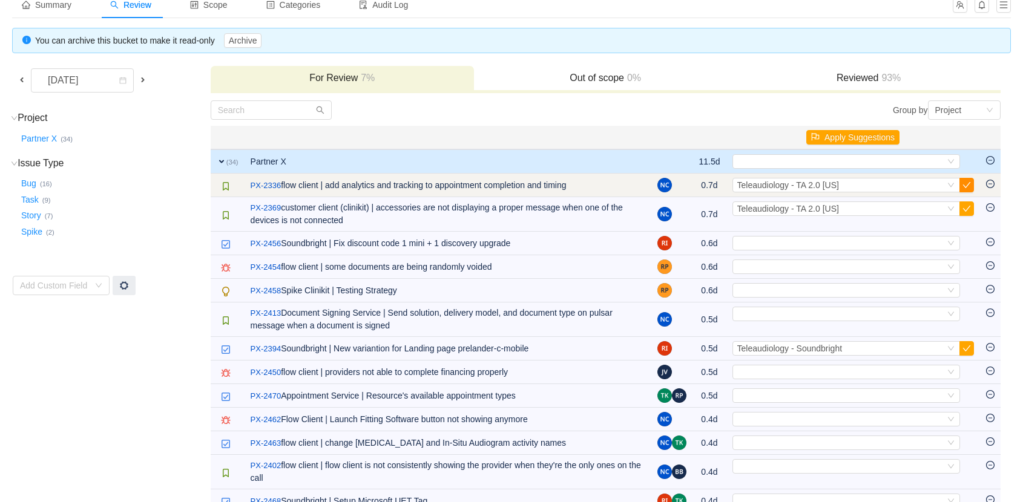
click at [963, 186] on button "button" at bounding box center [966, 185] width 15 height 15
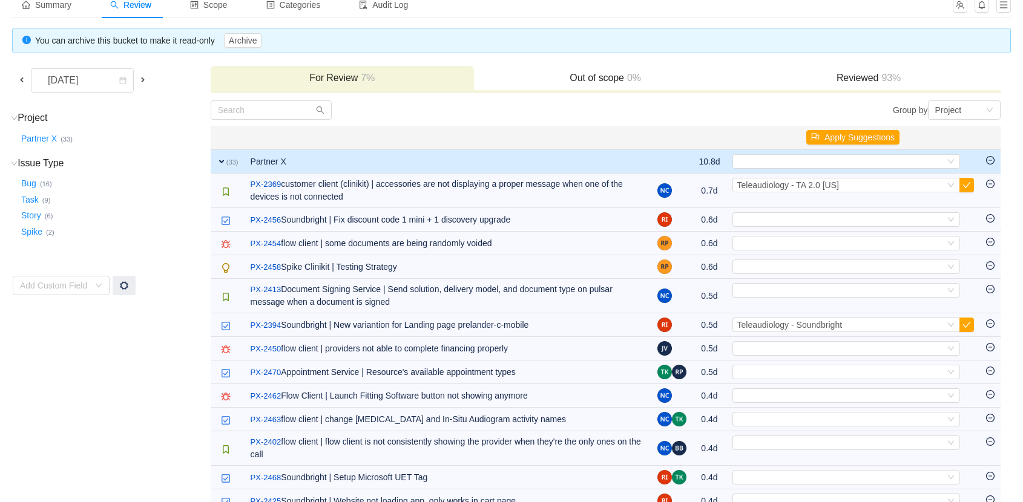
click at [963, 186] on button "button" at bounding box center [966, 185] width 15 height 15
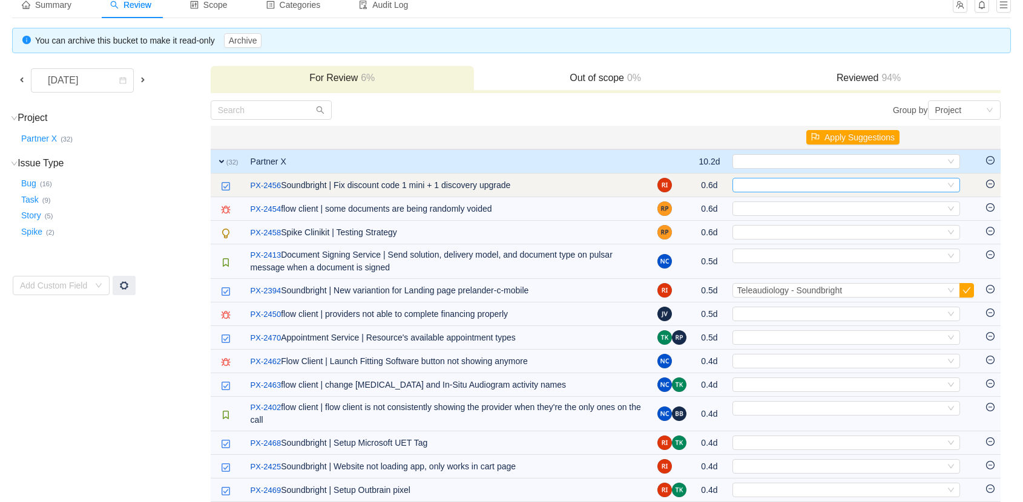
click at [905, 187] on div "Select" at bounding box center [841, 185] width 208 height 13
type input "soun"
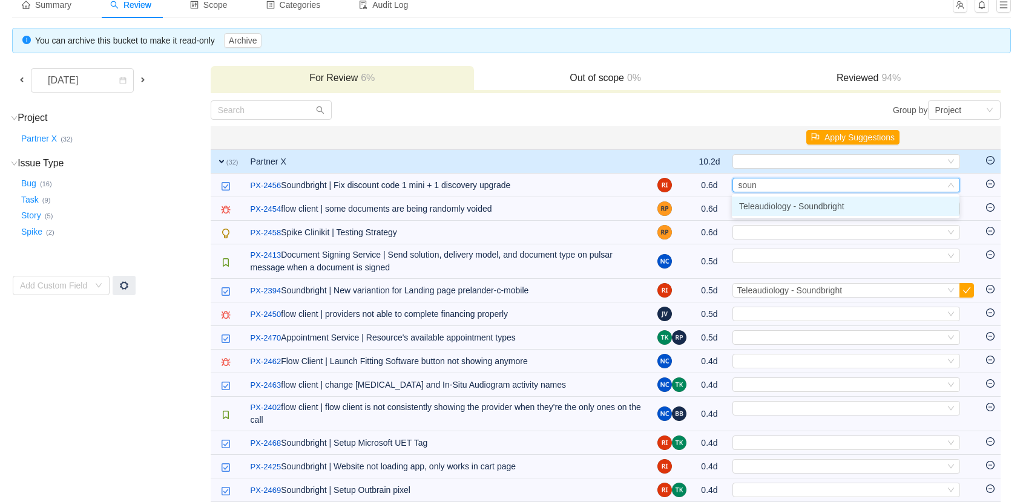
click at [874, 202] on li "Teleaudiology - Soundbright" at bounding box center [846, 206] width 228 height 19
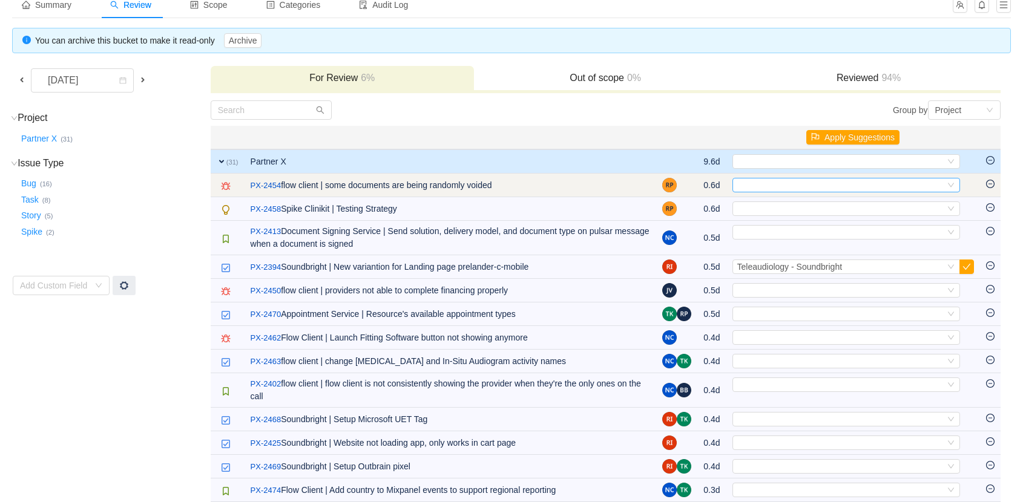
click at [846, 189] on div "Select" at bounding box center [841, 185] width 208 height 13
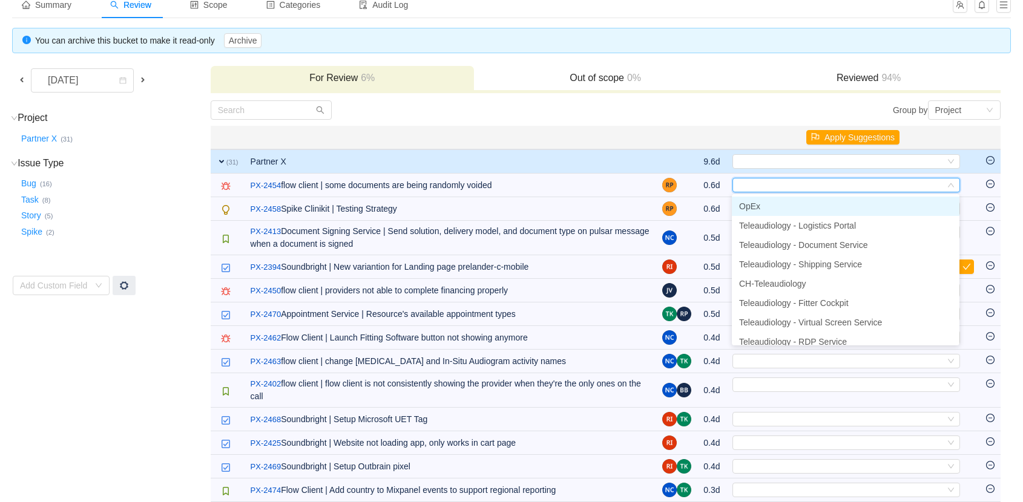
click at [782, 209] on li "OpEx" at bounding box center [846, 206] width 228 height 19
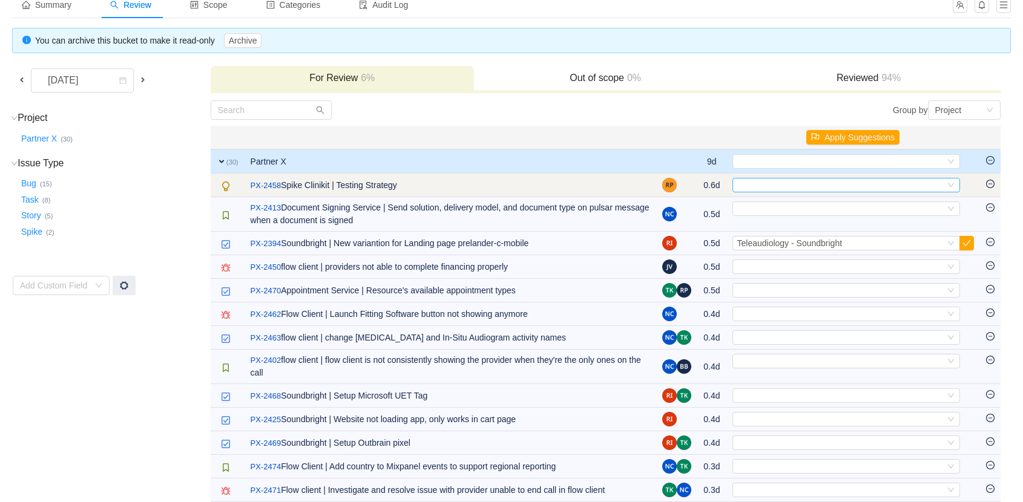
click at [851, 187] on div "Select" at bounding box center [841, 185] width 208 height 13
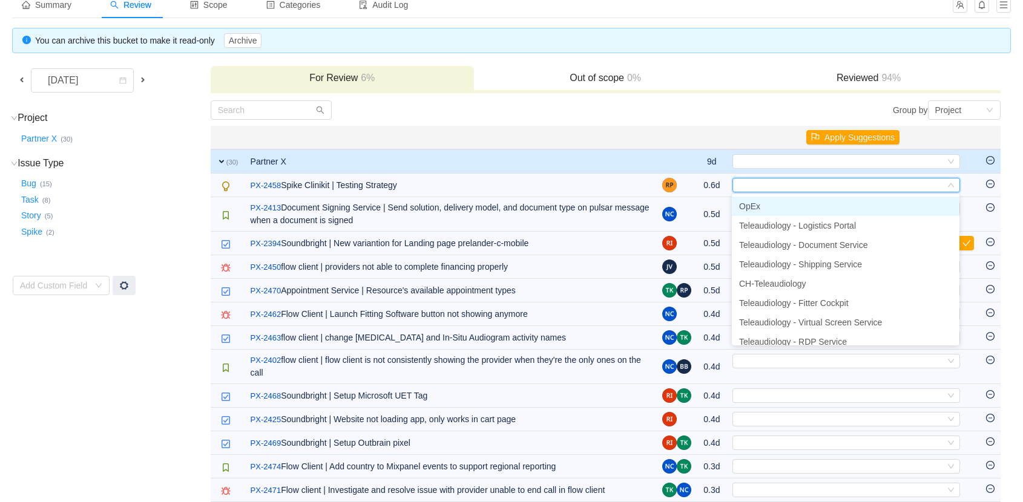
click at [752, 206] on span "OpEx" at bounding box center [749, 207] width 21 height 10
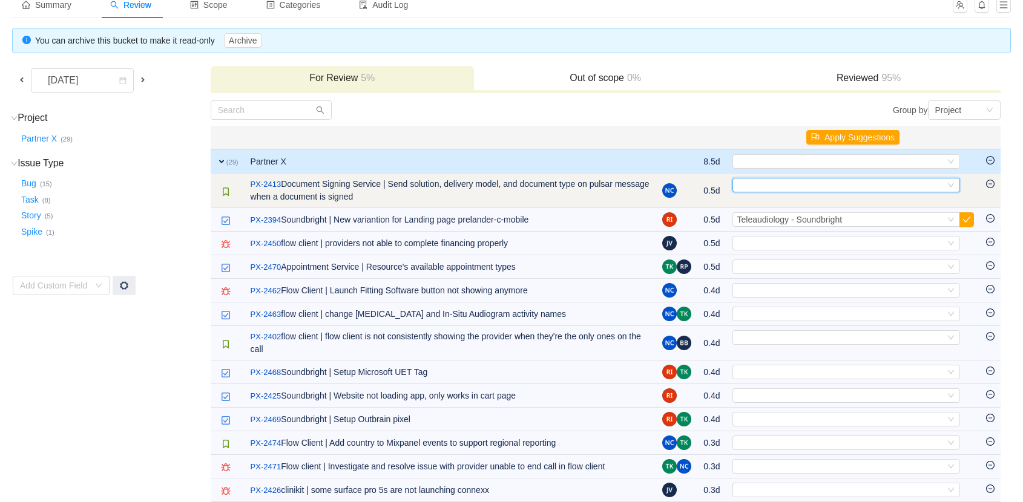
click at [767, 183] on div "Select" at bounding box center [841, 185] width 208 height 13
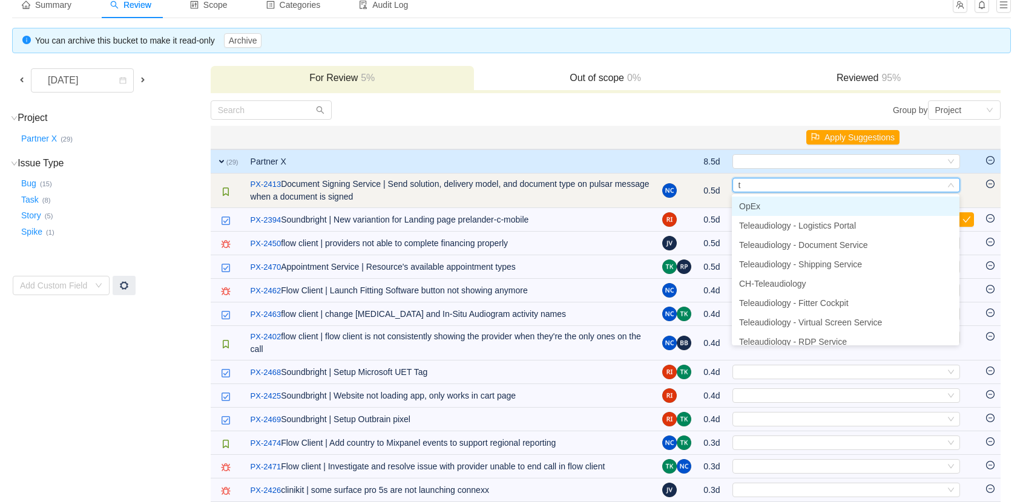
type input "ta"
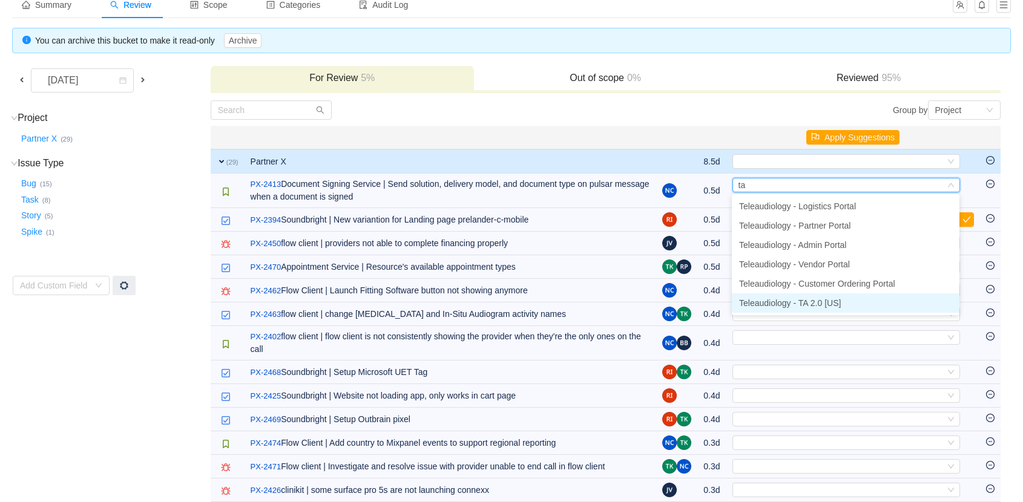
click at [812, 298] on span "Teleaudiology - TA 2.0 [US]" at bounding box center [790, 303] width 102 height 10
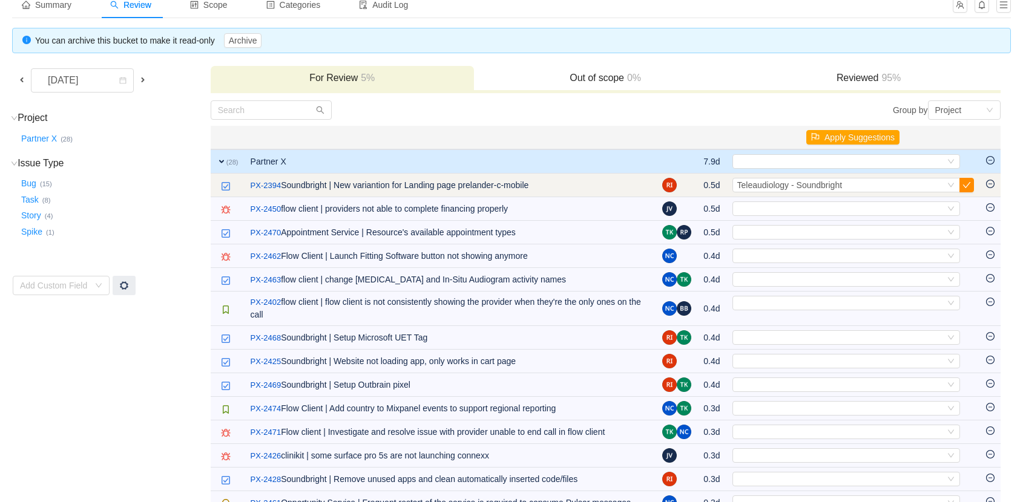
click at [967, 186] on button "button" at bounding box center [966, 185] width 15 height 15
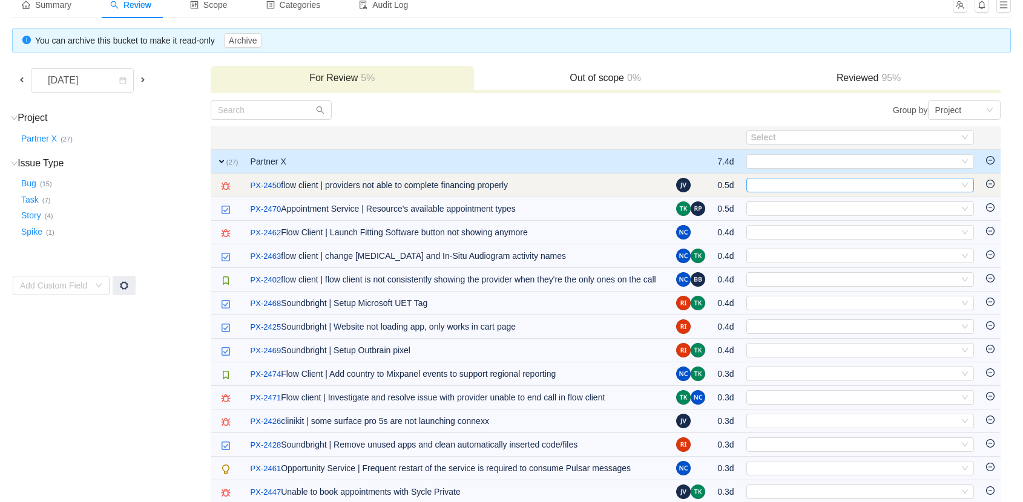
click at [799, 182] on div "Select" at bounding box center [855, 185] width 208 height 13
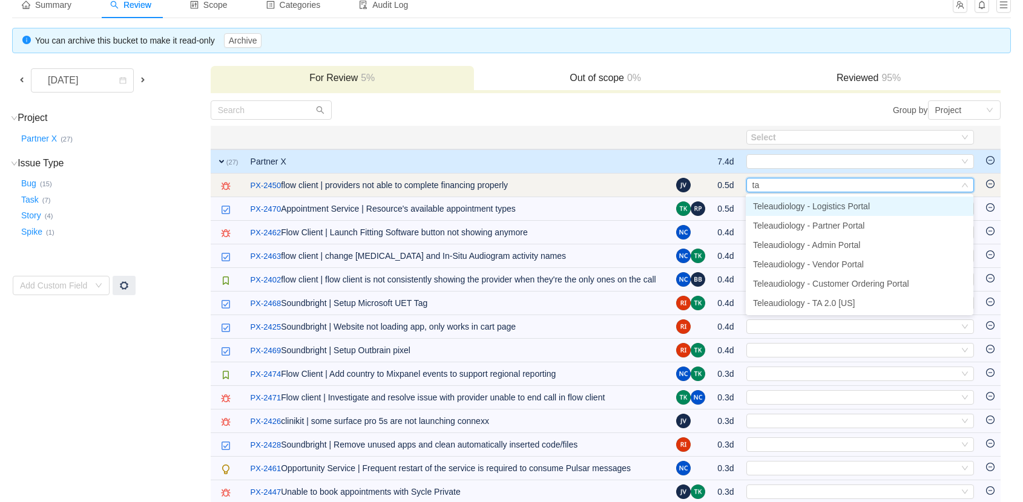
type input "t"
type input "op"
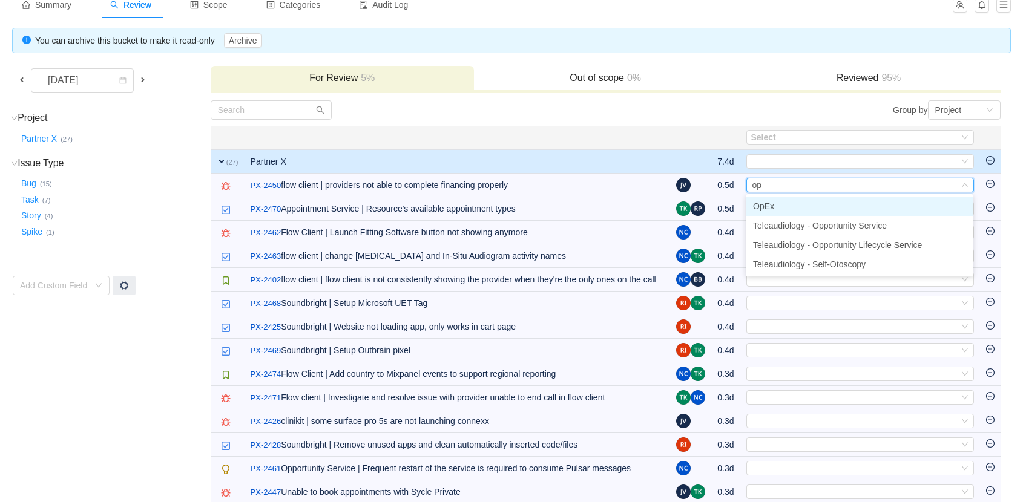
click at [766, 209] on span "OpEx" at bounding box center [763, 207] width 21 height 10
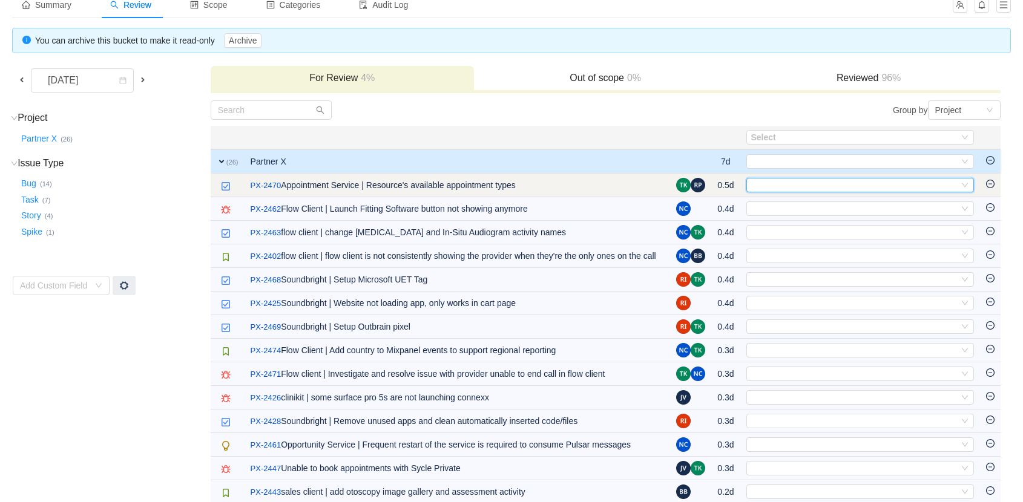
click at [785, 186] on div "Select" at bounding box center [855, 185] width 208 height 13
click at [813, 180] on div "Select" at bounding box center [855, 185] width 208 height 13
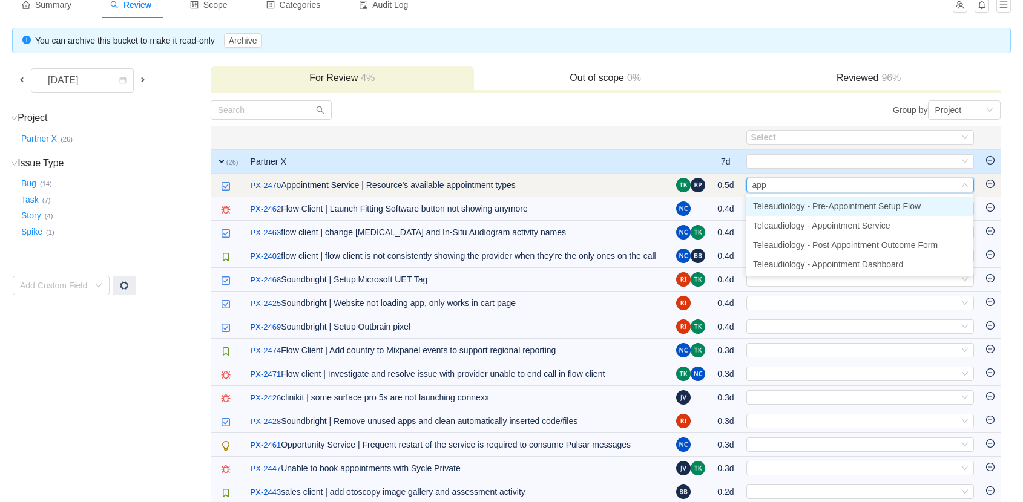
type input "appo"
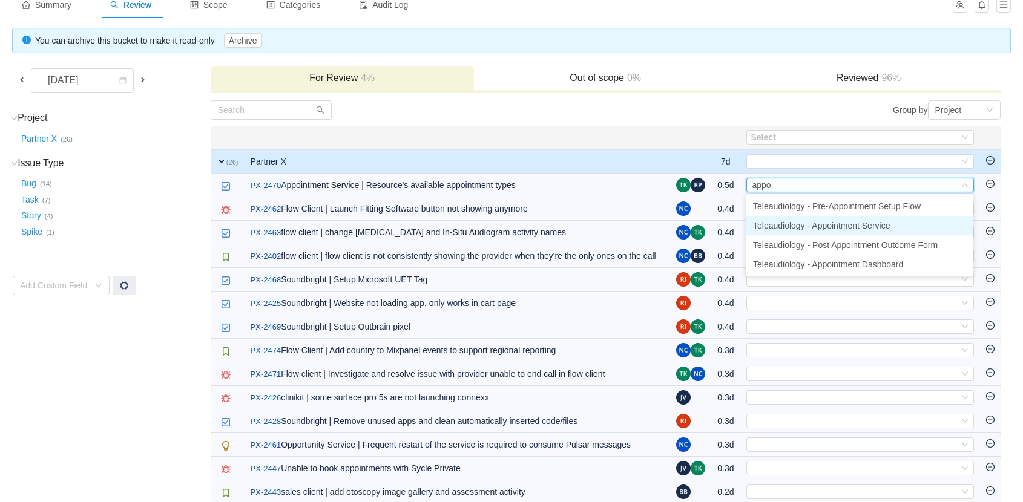
click at [838, 228] on span "Teleaudiology - Appointment Service" at bounding box center [821, 226] width 137 height 10
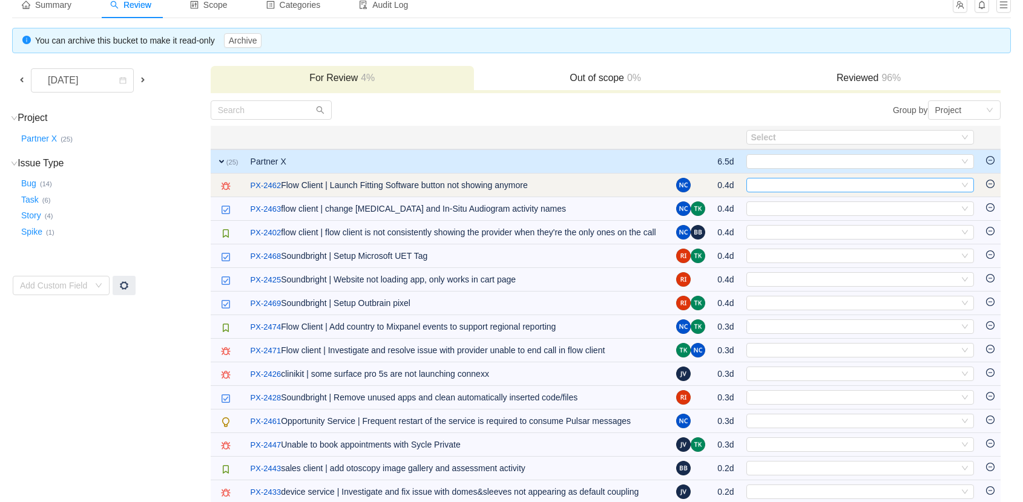
click at [767, 185] on div "Select" at bounding box center [855, 185] width 208 height 13
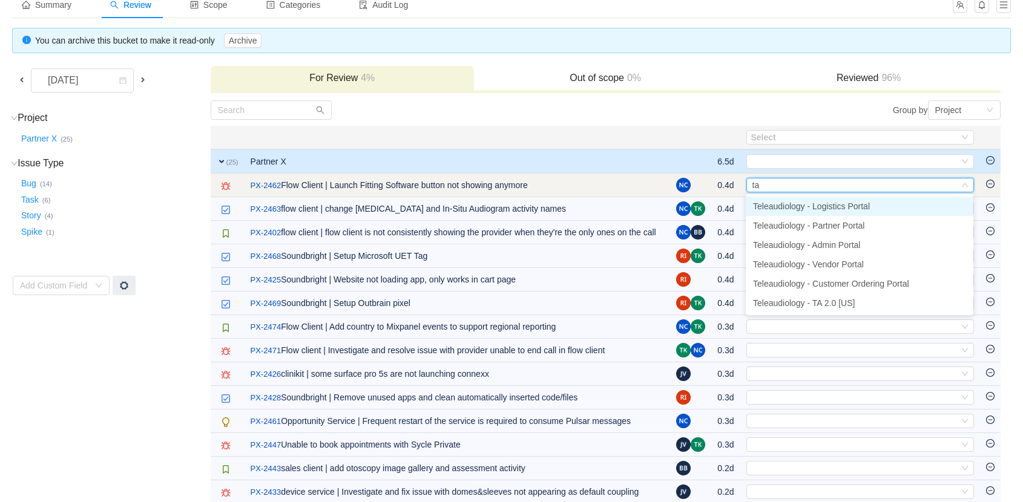
type input "t"
type input "op"
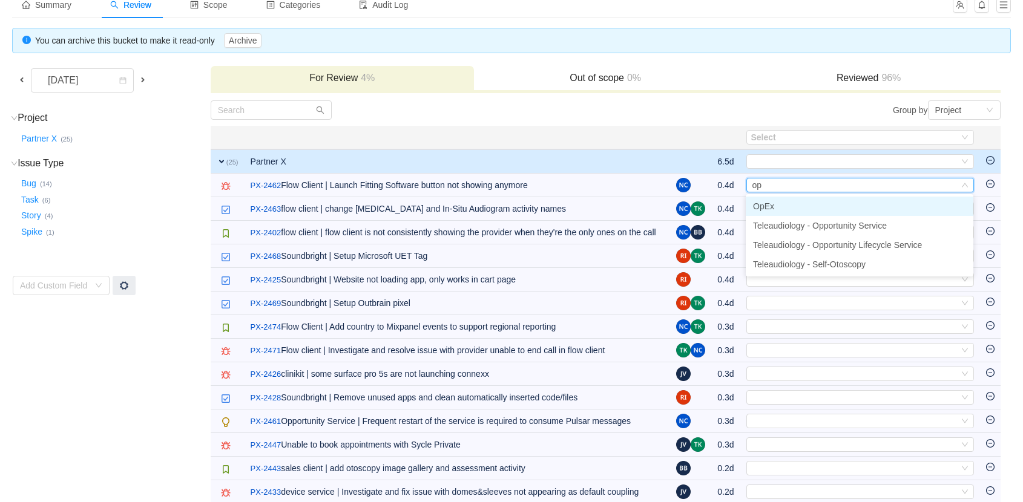
click at [769, 212] on li "OpEx" at bounding box center [860, 206] width 228 height 19
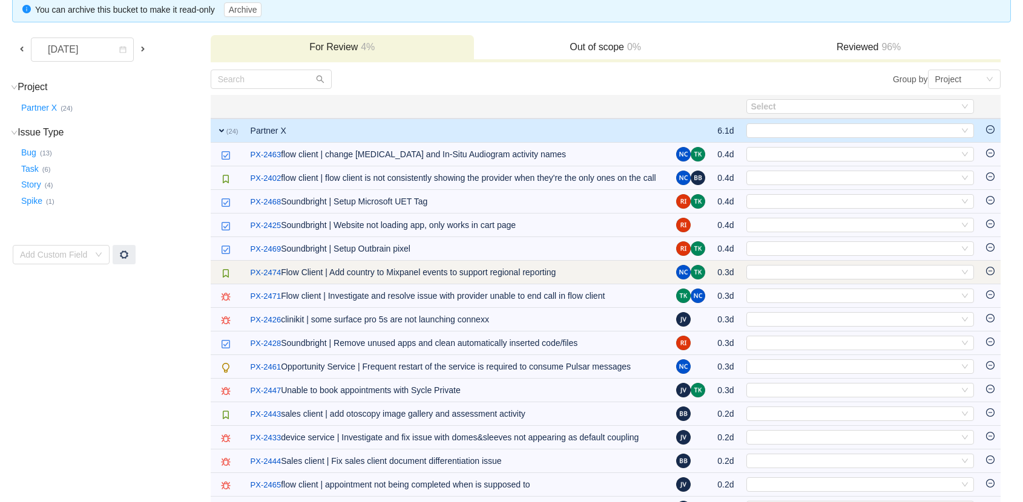
scroll to position [108, 0]
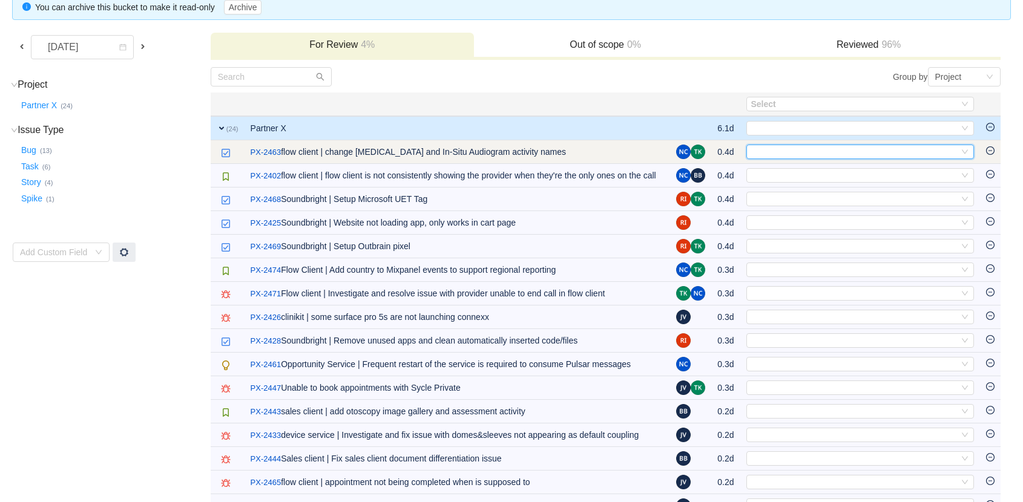
click at [792, 150] on div "Select" at bounding box center [855, 151] width 208 height 13
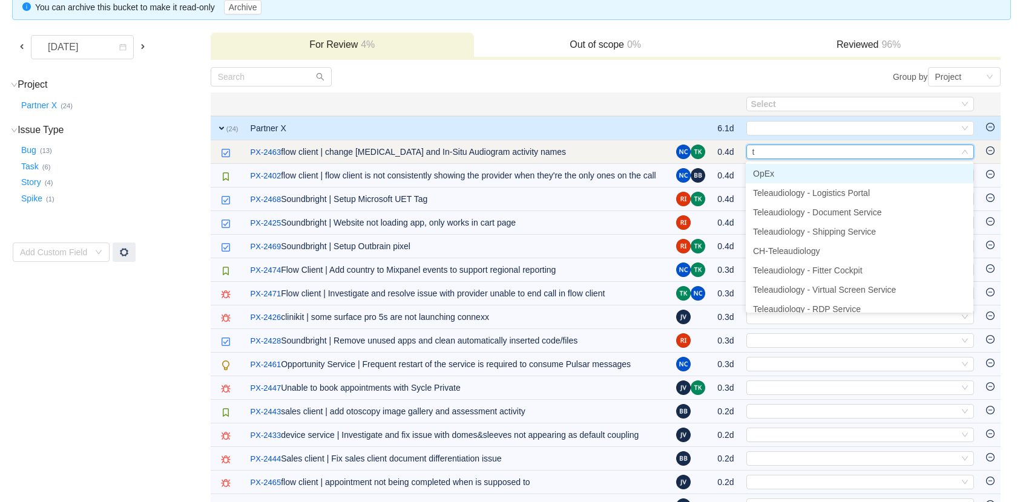
type input "ta"
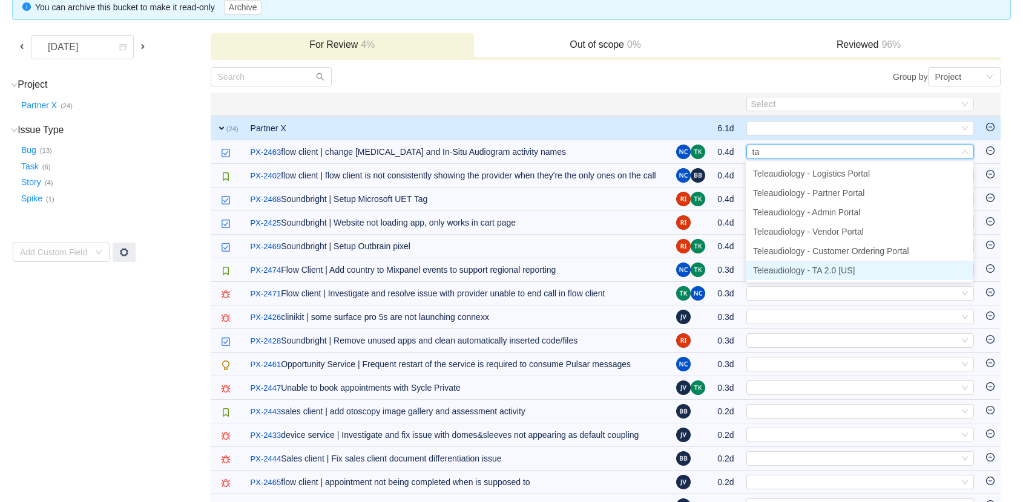
click at [813, 269] on span "Teleaudiology - TA 2.0 [US]" at bounding box center [804, 271] width 102 height 10
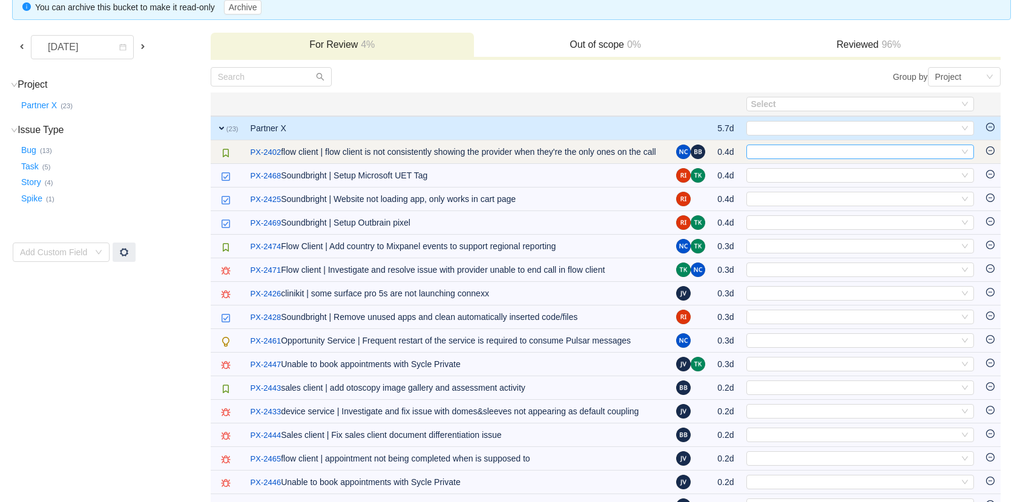
click at [783, 154] on div "Select" at bounding box center [855, 151] width 208 height 13
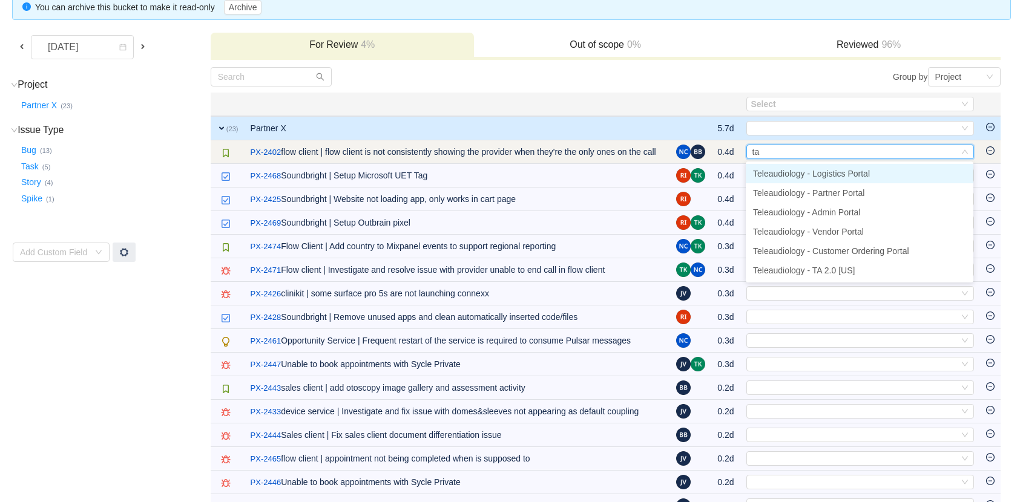
type input "t"
type input "op"
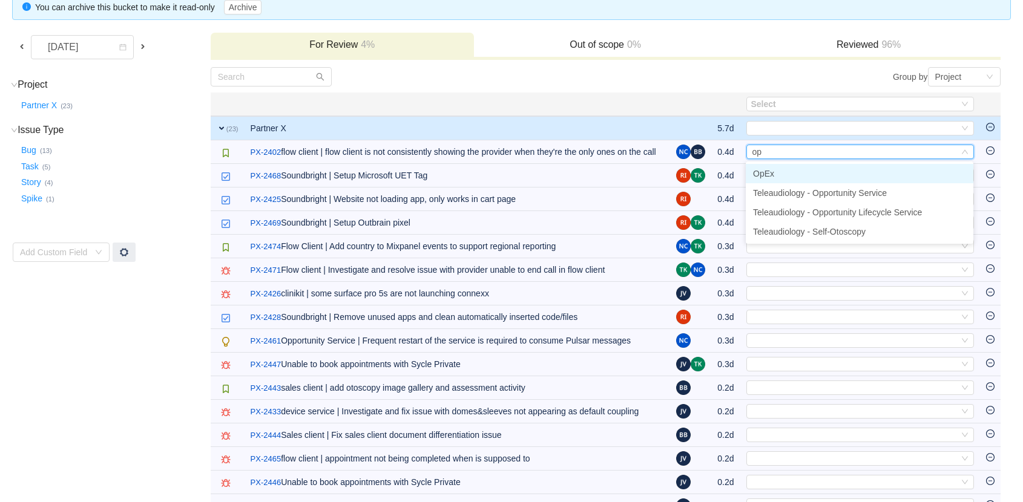
click at [775, 171] on li "OpEx" at bounding box center [860, 173] width 228 height 19
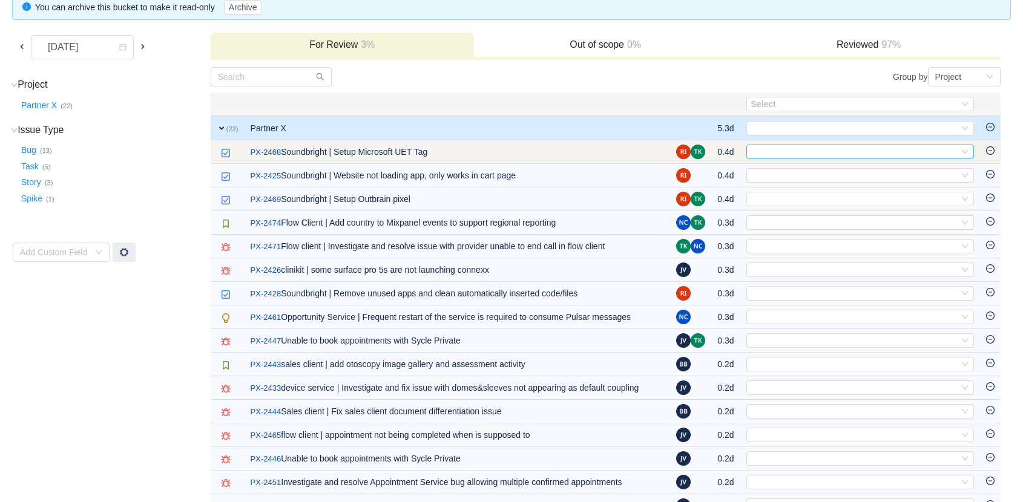
click at [828, 150] on div "Select" at bounding box center [855, 151] width 208 height 13
type input "soun"
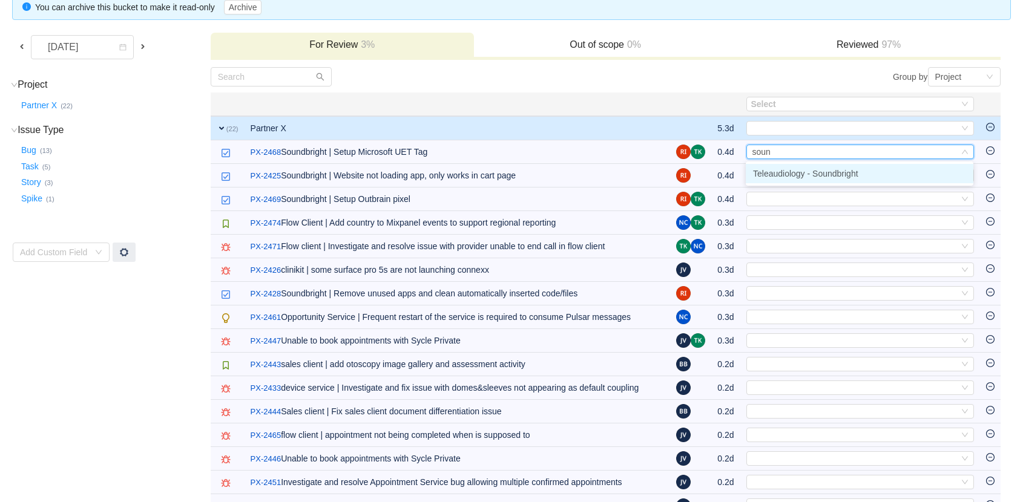
click at [817, 169] on span "Teleaudiology - Soundbright" at bounding box center [805, 174] width 105 height 10
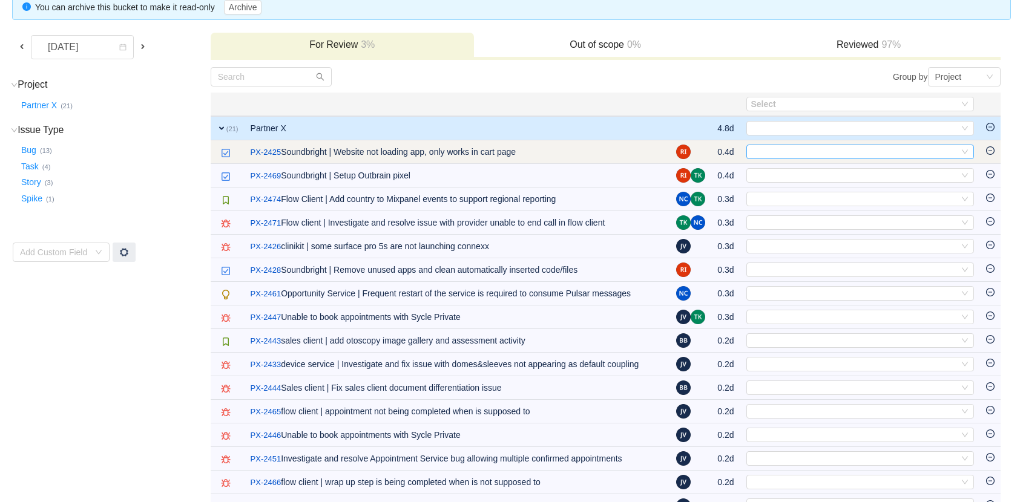
click at [787, 149] on div "Select" at bounding box center [855, 151] width 208 height 13
type input "sound"
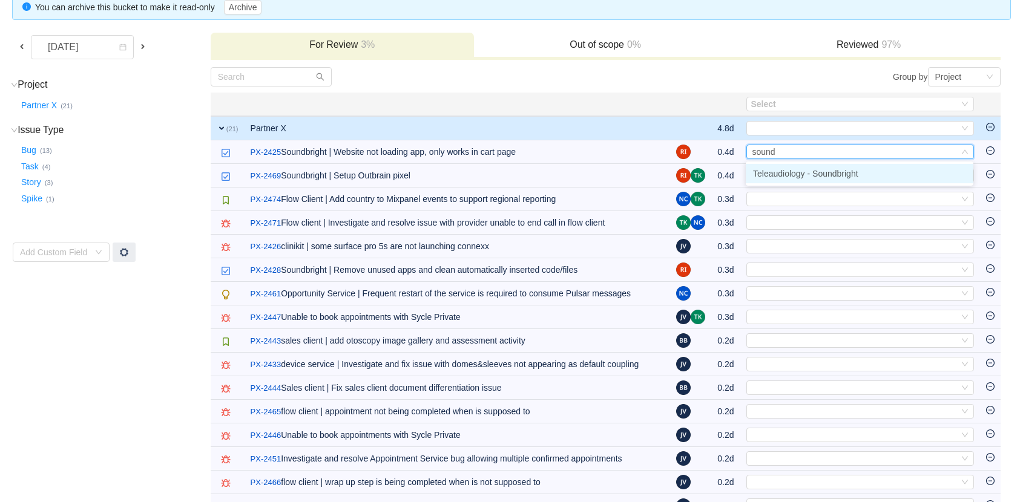
click at [799, 172] on span "Teleaudiology - Soundbright" at bounding box center [805, 174] width 105 height 10
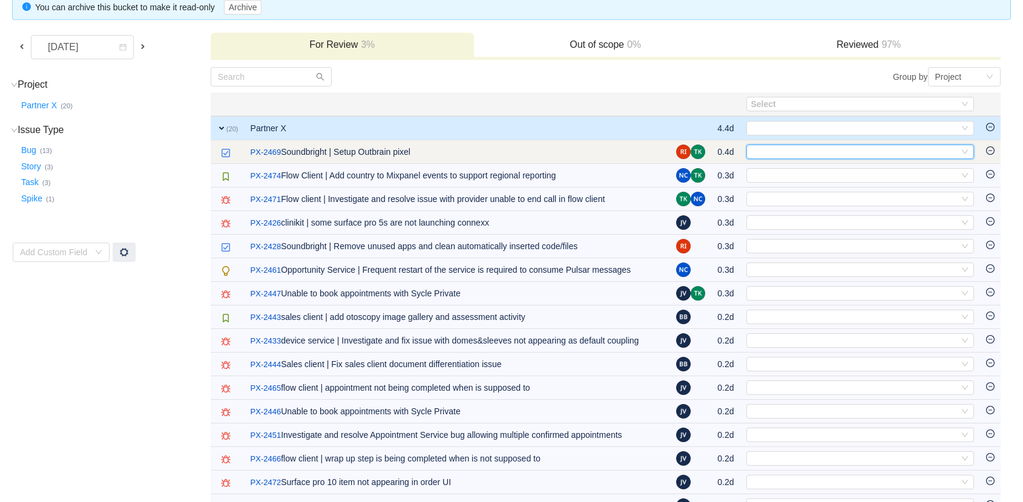
click at [769, 149] on div "Select" at bounding box center [855, 151] width 208 height 13
type input "sound"
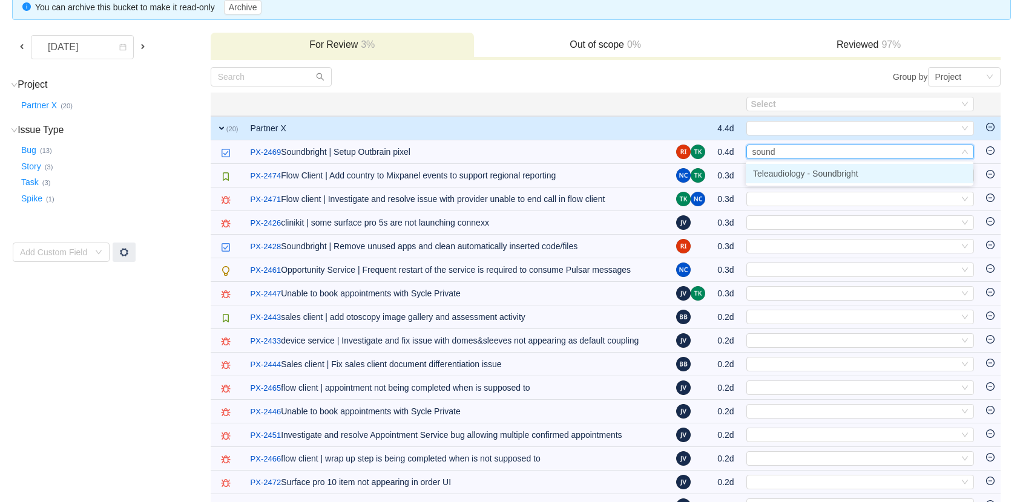
click at [784, 171] on span "Teleaudiology - Soundbright" at bounding box center [805, 174] width 105 height 10
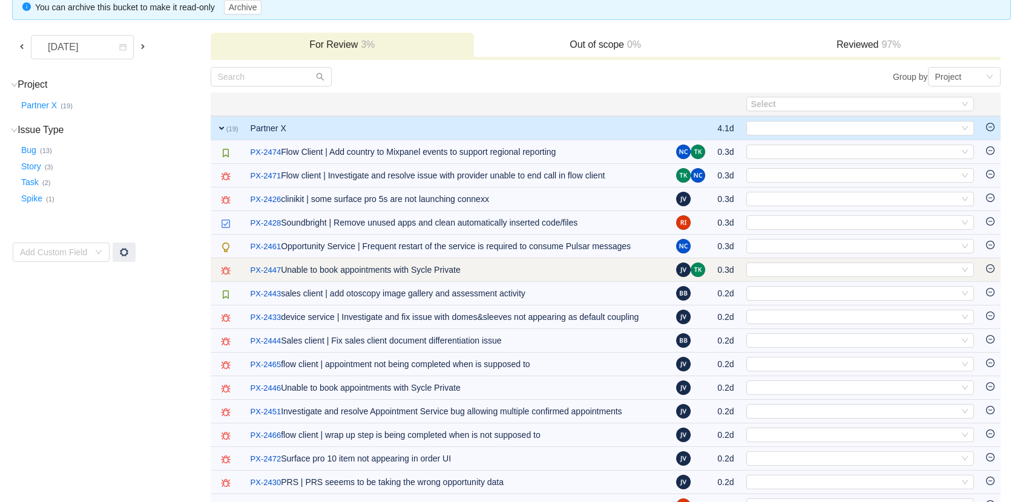
scroll to position [130, 0]
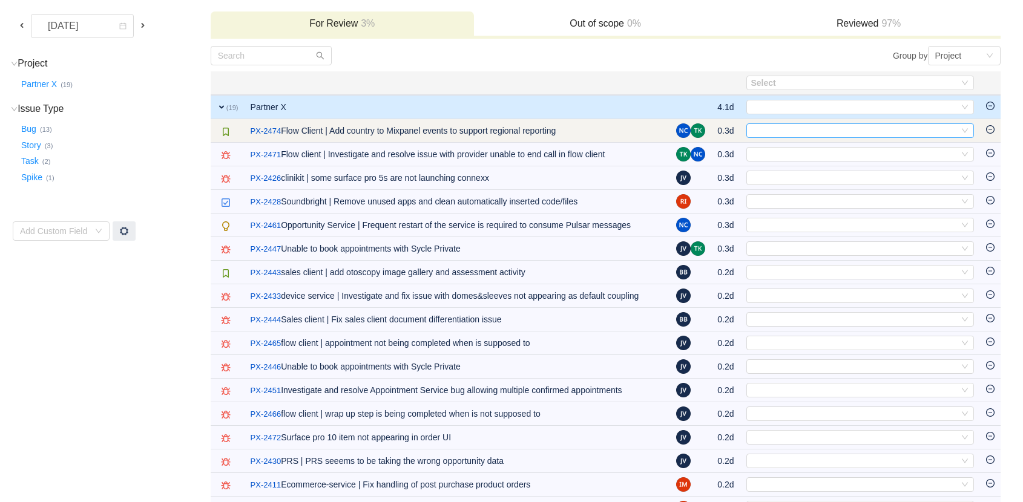
click at [784, 133] on div "Select" at bounding box center [855, 130] width 208 height 13
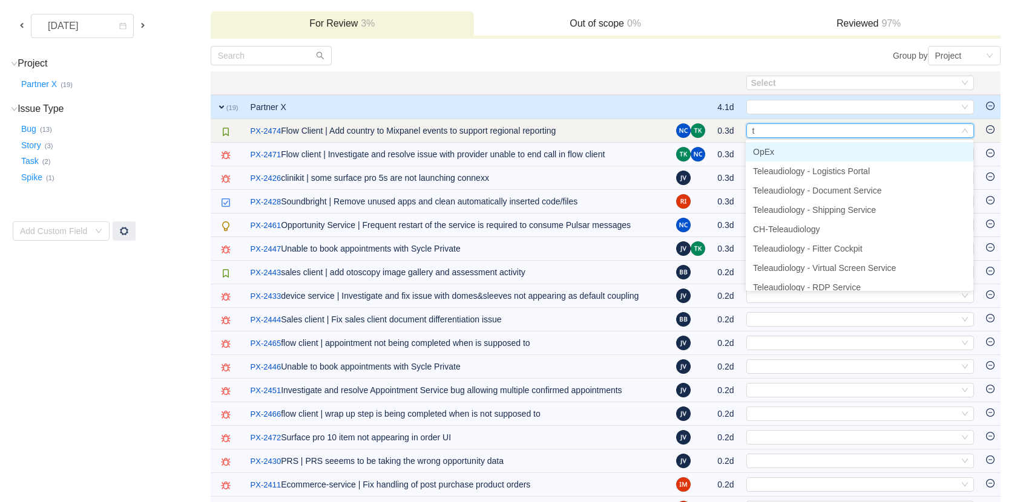
type input "ta"
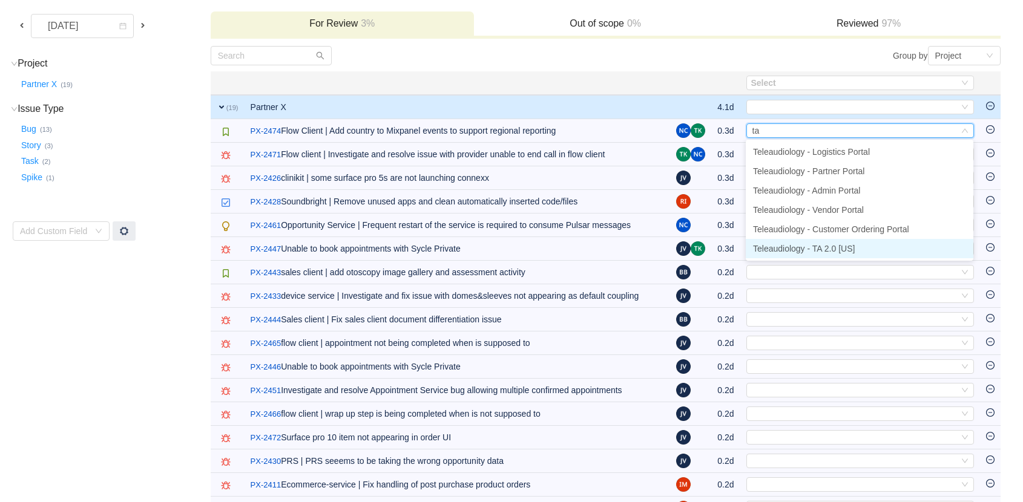
click at [818, 249] on span "Teleaudiology - TA 2.0 [US]" at bounding box center [804, 249] width 102 height 10
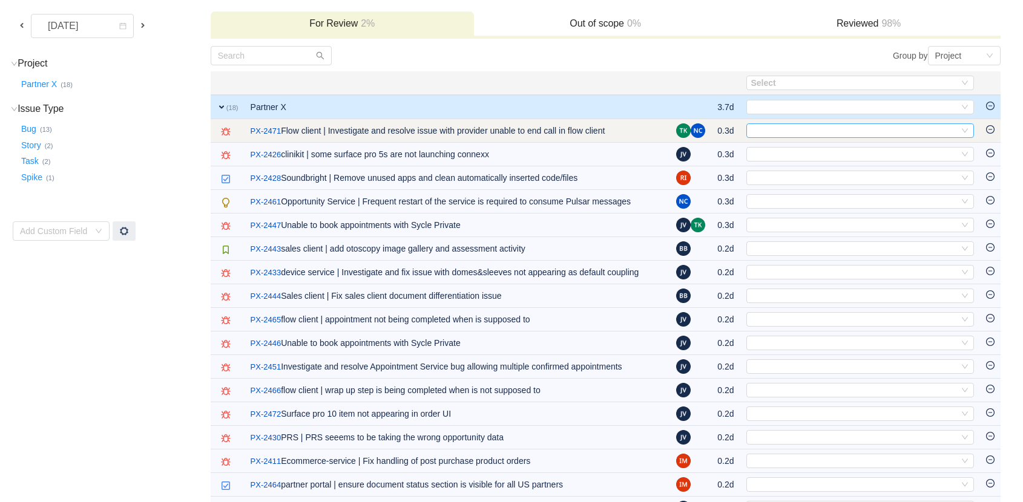
click at [756, 125] on div "Select" at bounding box center [855, 130] width 208 height 13
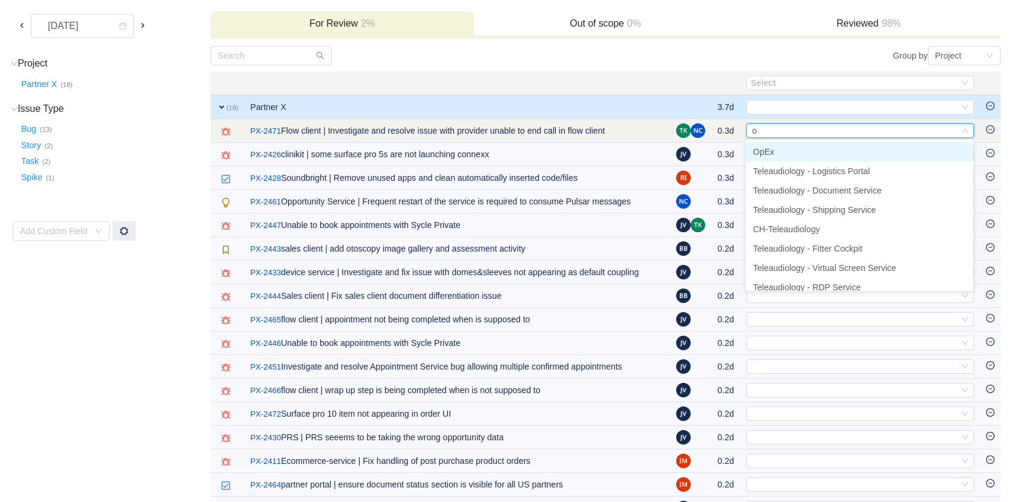
type input "op"
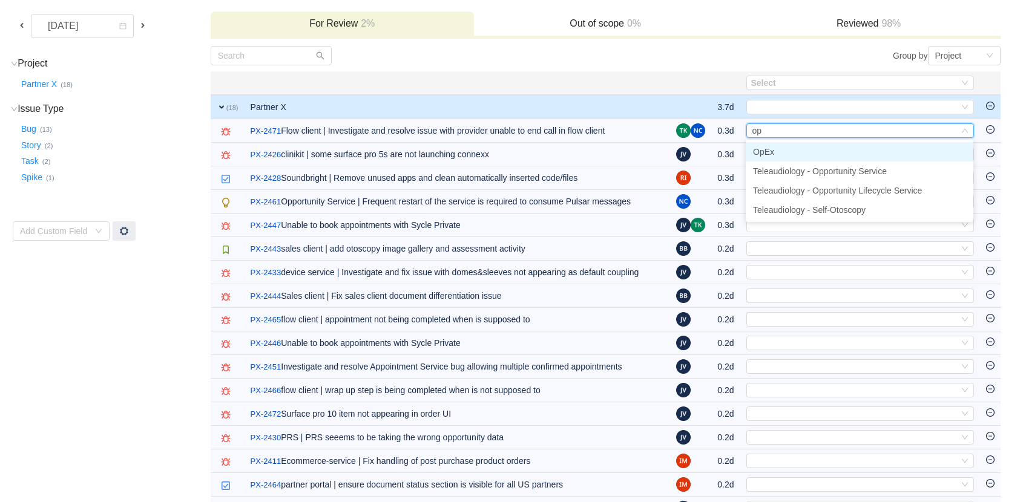
click at [789, 151] on li "OpEx" at bounding box center [860, 151] width 228 height 19
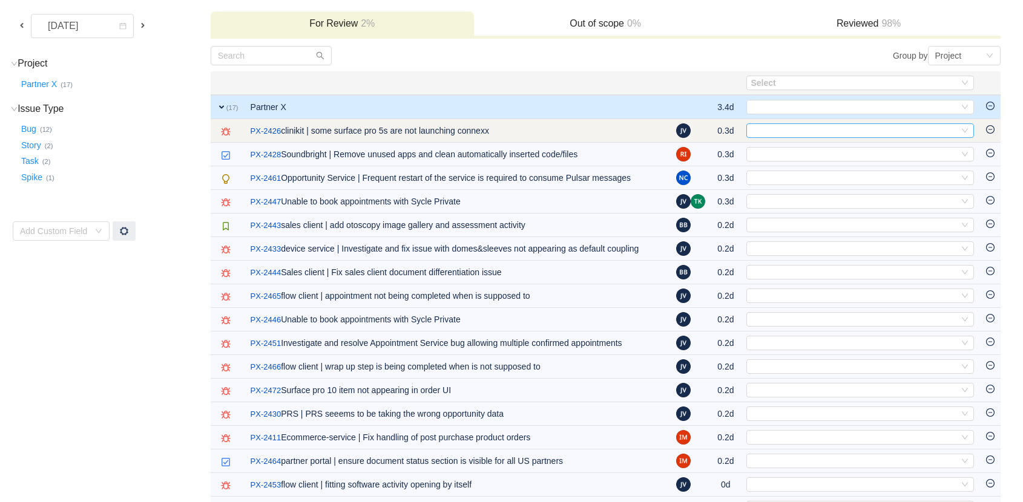
click at [851, 126] on div "Select" at bounding box center [855, 130] width 208 height 13
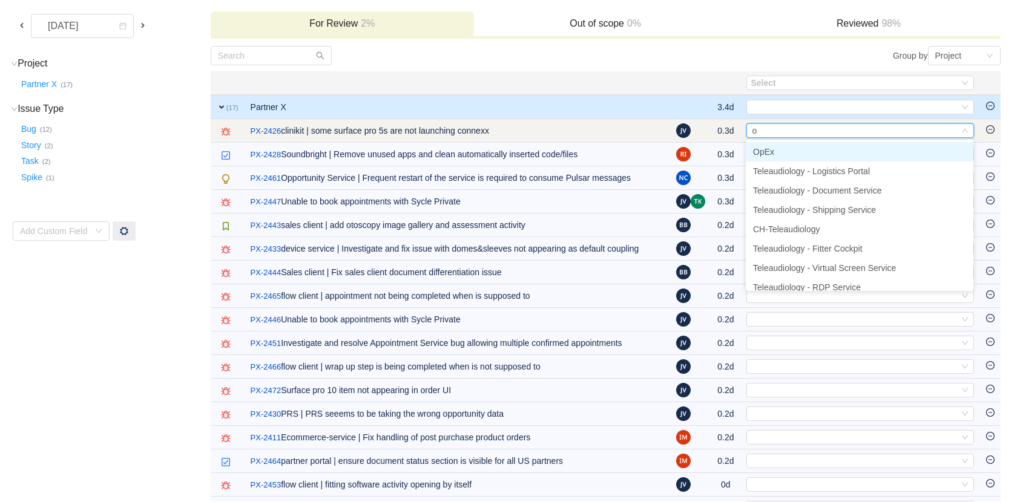
type input "op"
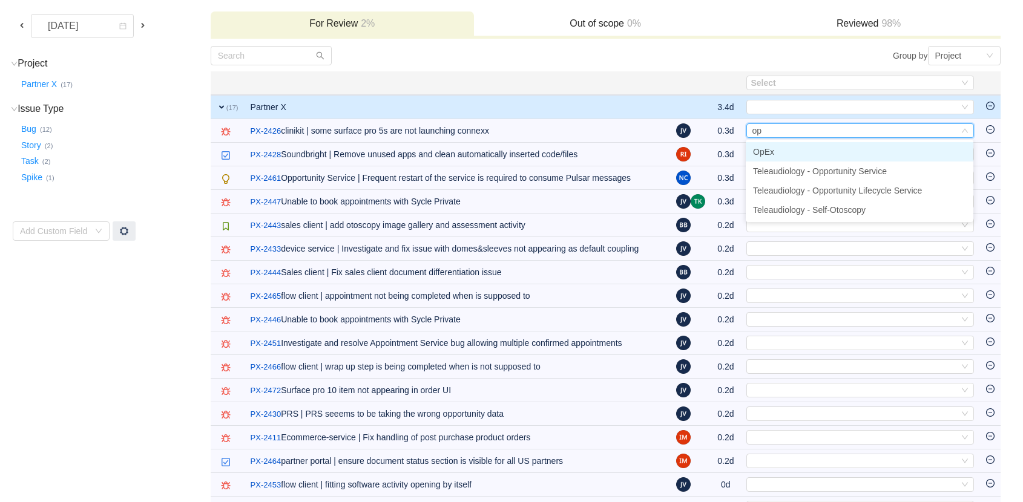
click at [784, 151] on li "OpEx" at bounding box center [860, 151] width 228 height 19
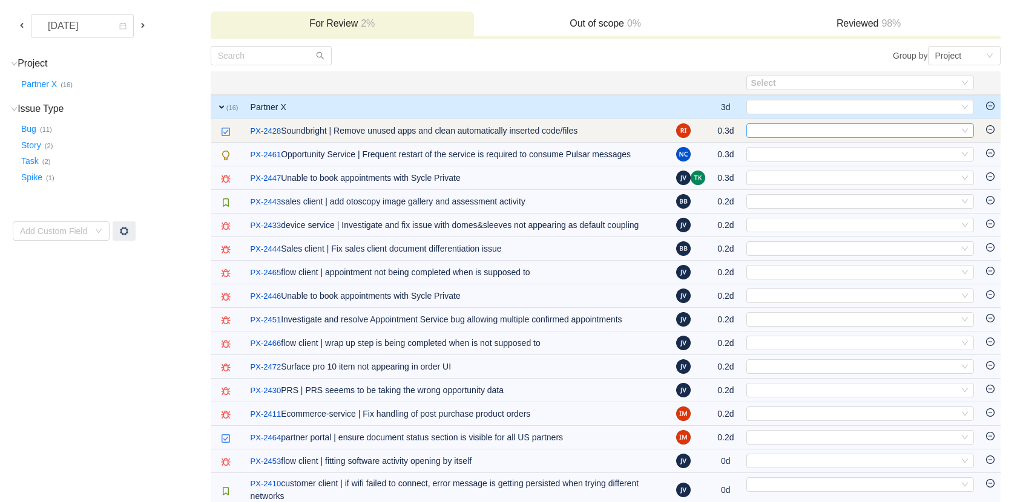
click at [794, 128] on div "Select" at bounding box center [855, 130] width 208 height 13
type input "sound"
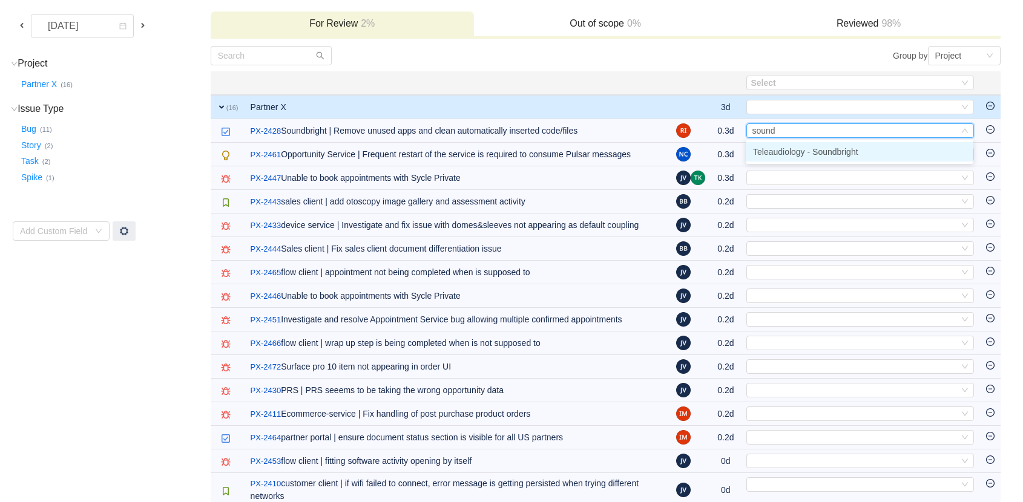
click at [807, 152] on span "Teleaudiology - Soundbright" at bounding box center [805, 152] width 105 height 10
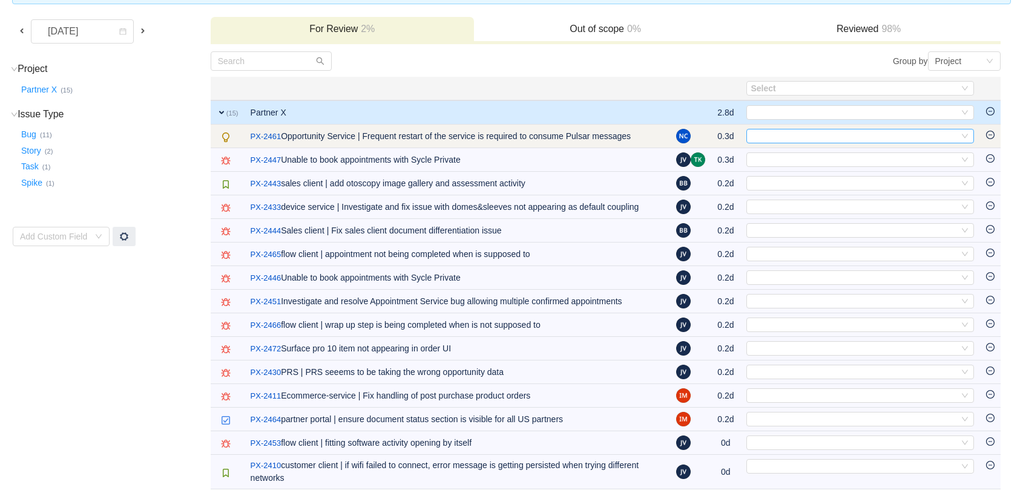
scroll to position [126, 0]
click at [772, 134] on div "Select" at bounding box center [855, 136] width 208 height 13
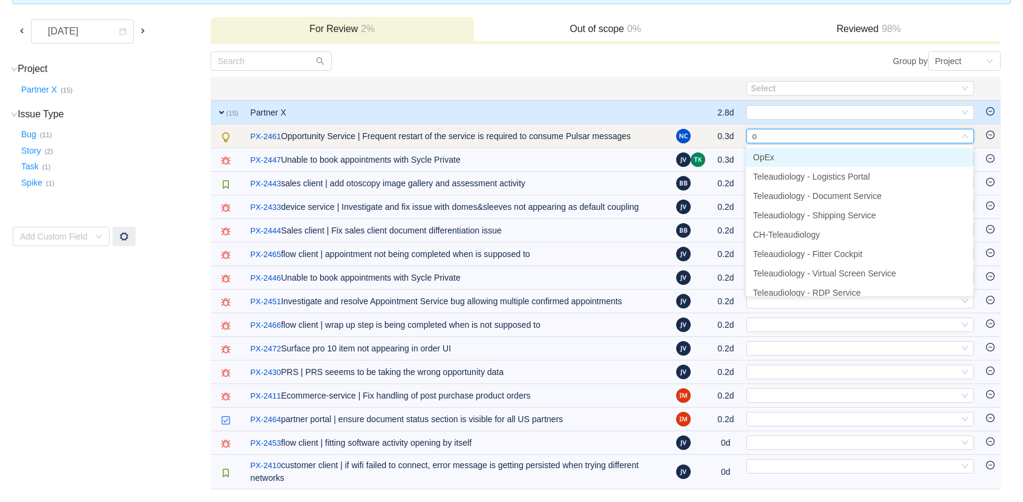
type input "op"
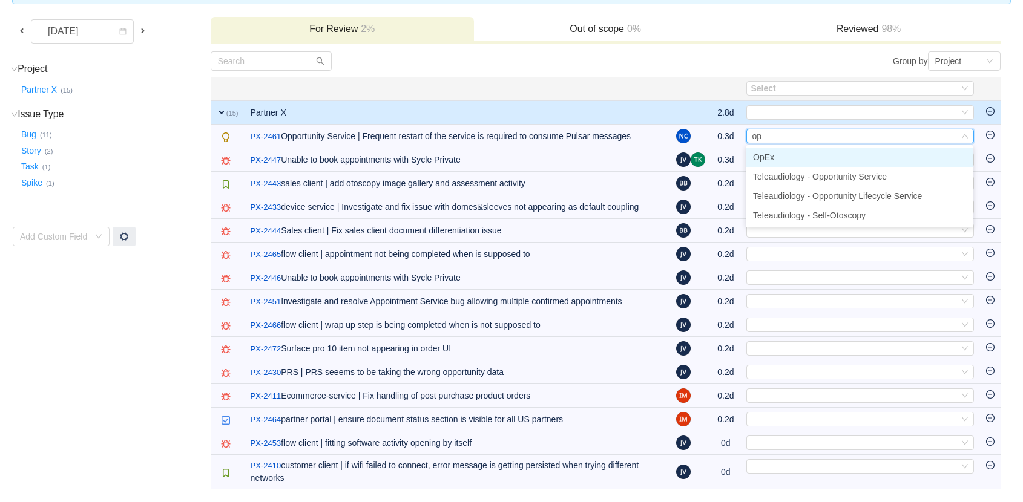
click at [755, 163] on li "OpEx" at bounding box center [860, 157] width 228 height 19
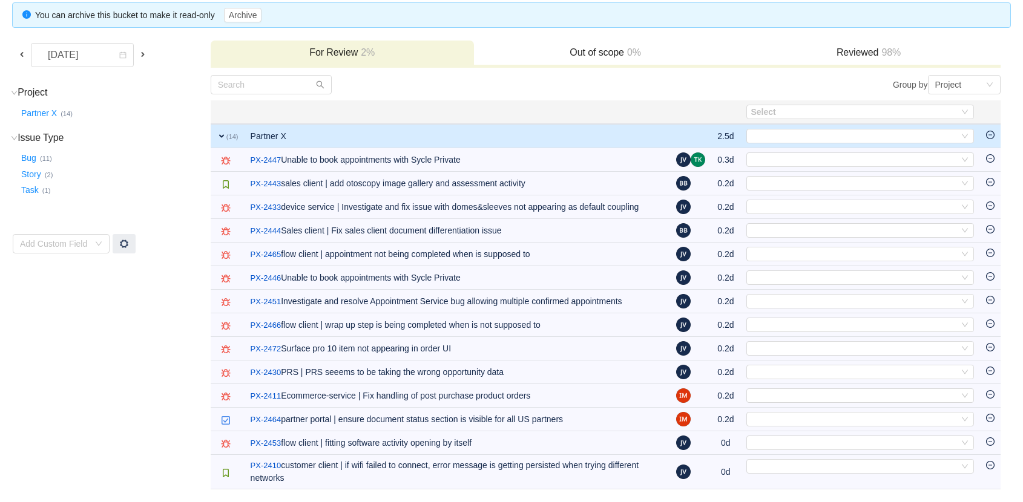
scroll to position [102, 0]
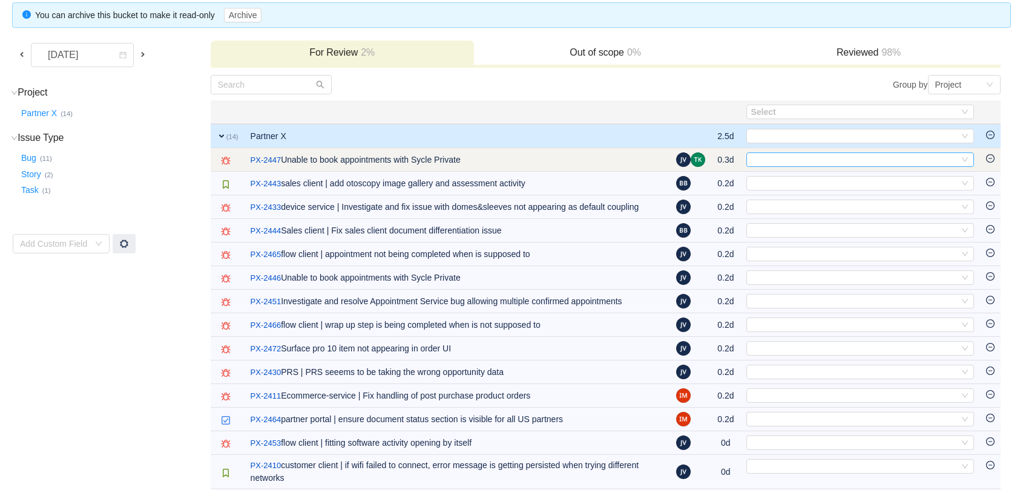
click at [770, 156] on div "Select" at bounding box center [855, 159] width 208 height 13
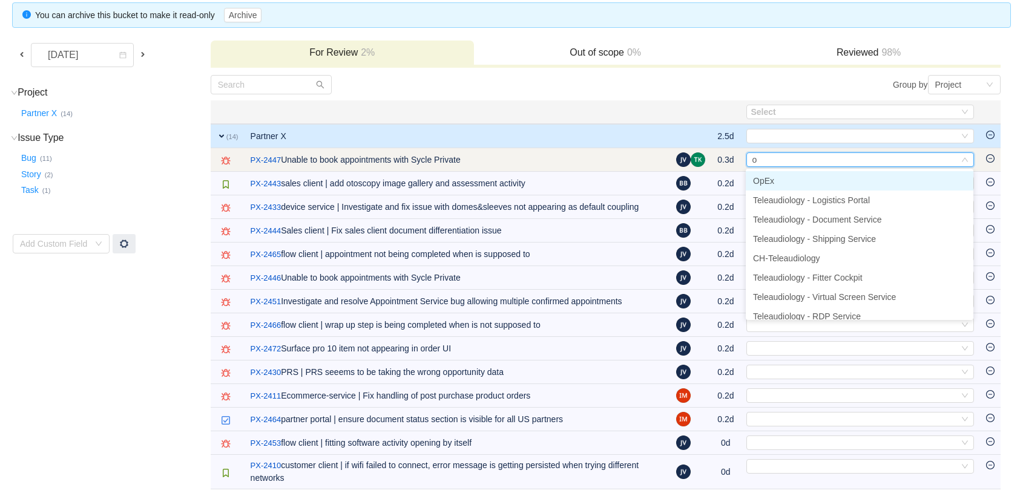
type input "op"
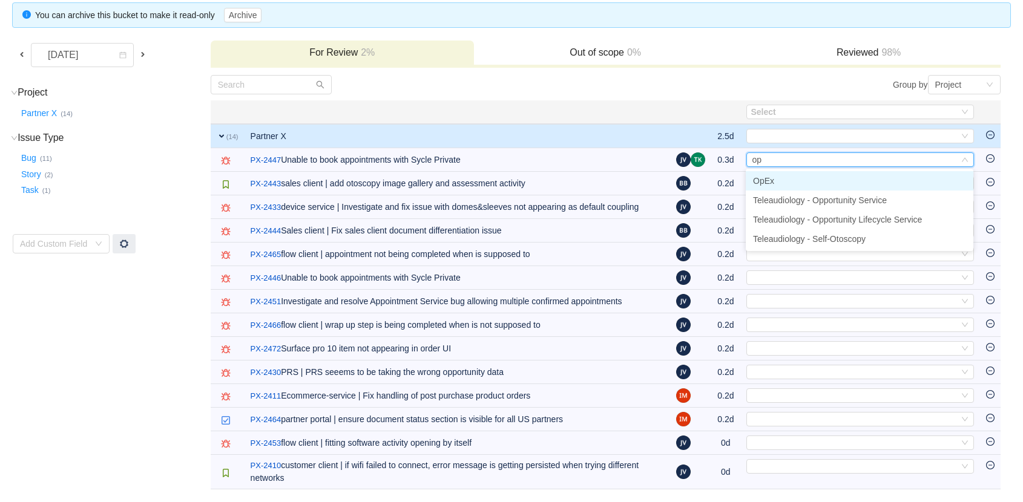
click at [764, 179] on span "OpEx" at bounding box center [763, 181] width 21 height 10
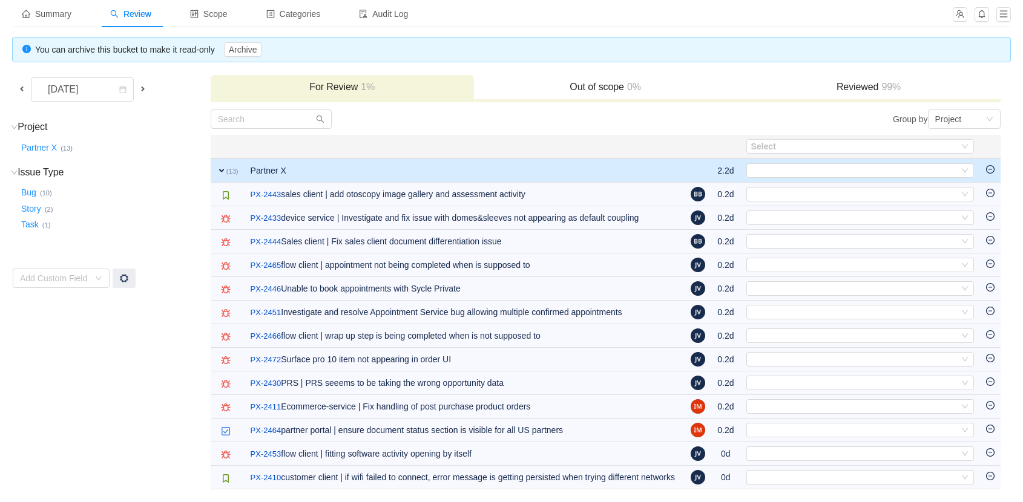
scroll to position [68, 0]
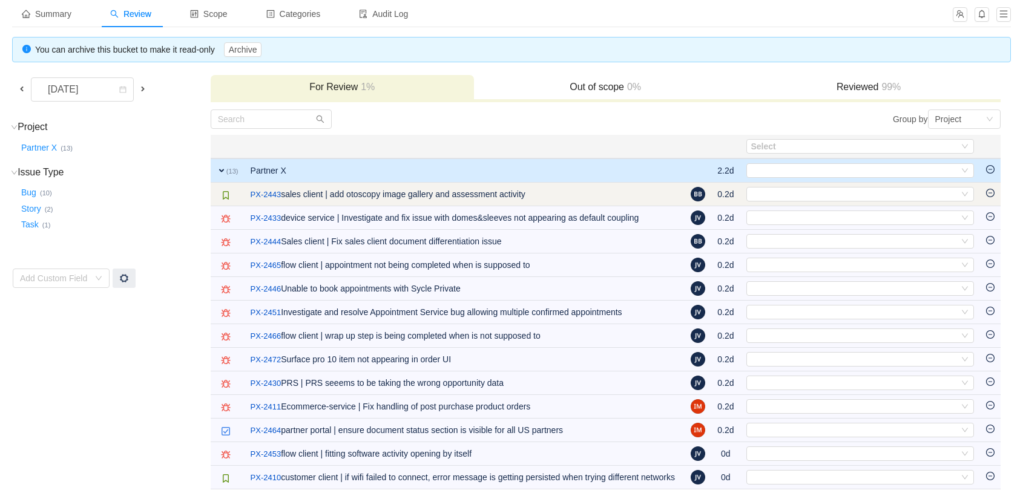
click at [779, 200] on td "Select Out of scope" at bounding box center [860, 195] width 240 height 24
click at [787, 192] on div "Select" at bounding box center [855, 194] width 208 height 13
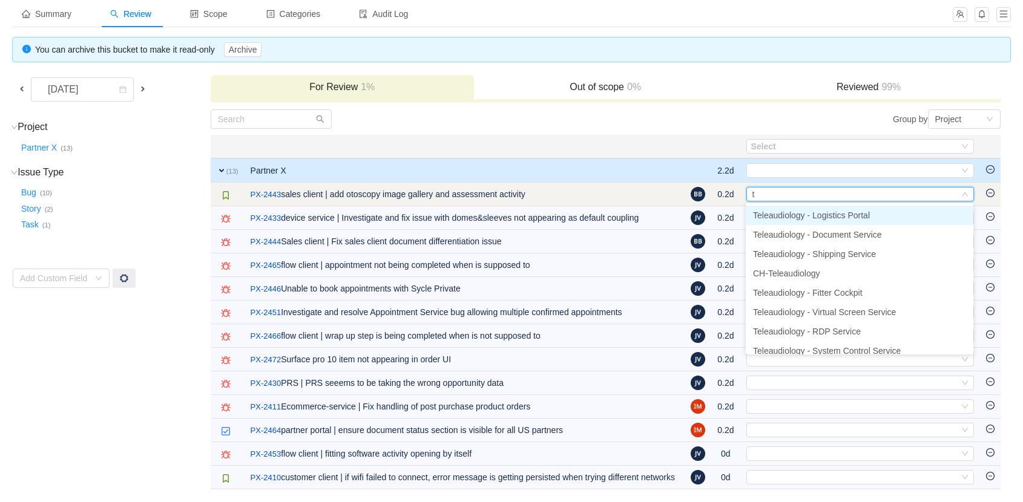
type input "ta"
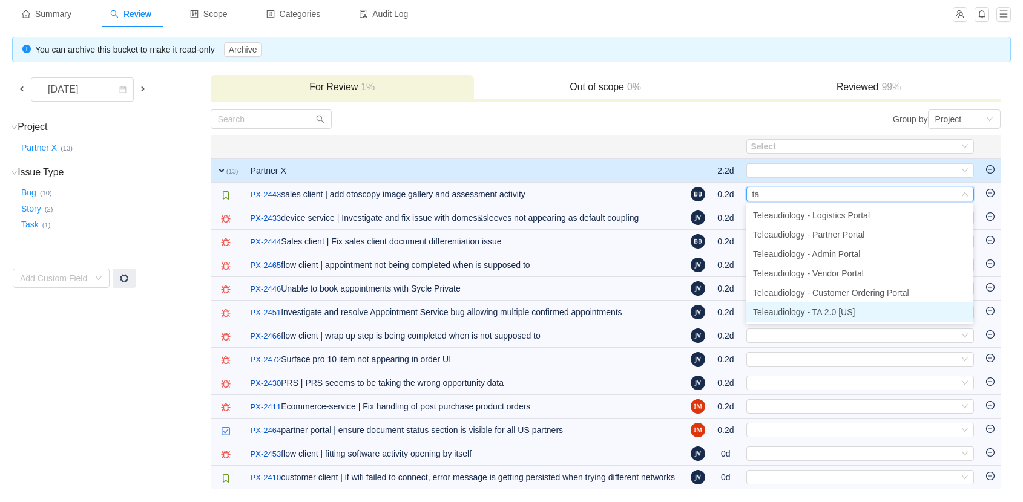
click at [818, 308] on span "Teleaudiology - TA 2.0 [US]" at bounding box center [804, 312] width 102 height 10
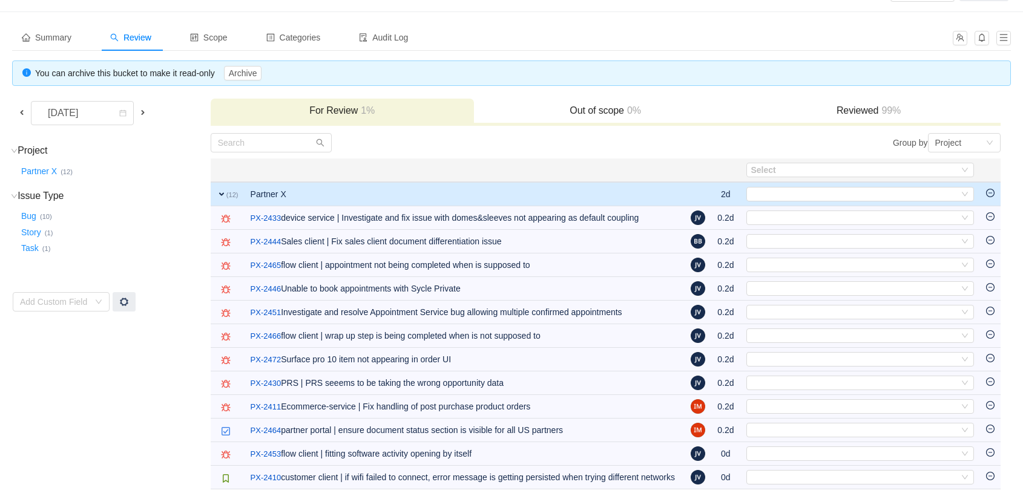
scroll to position [44, 0]
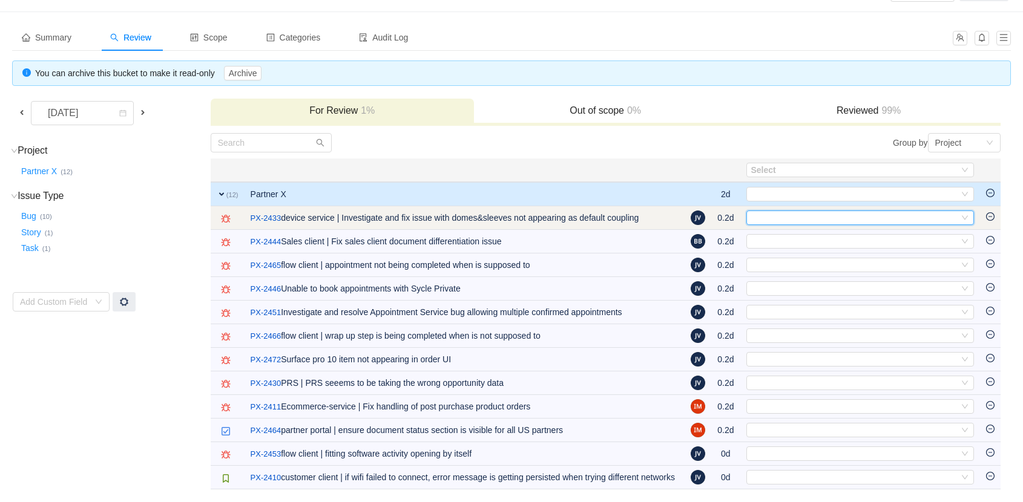
click at [776, 215] on div "Select" at bounding box center [855, 217] width 208 height 13
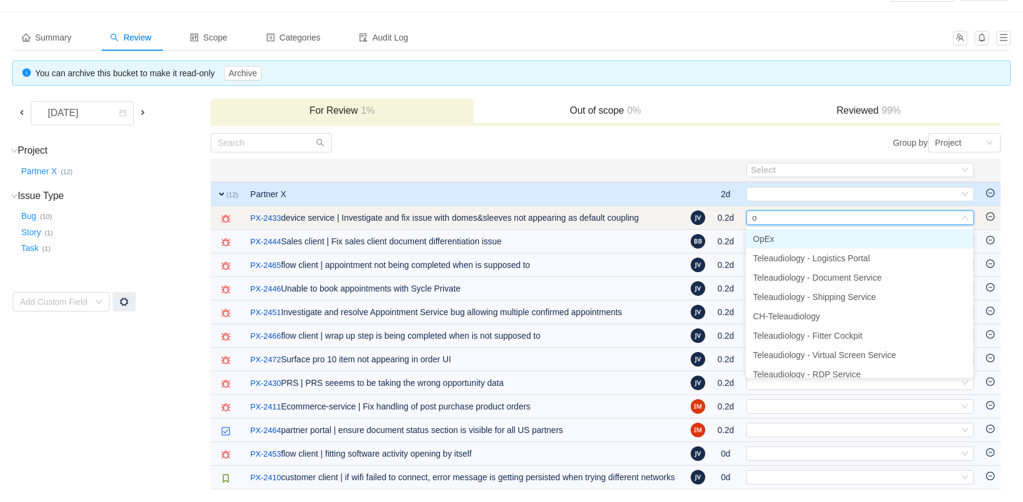
type input "op"
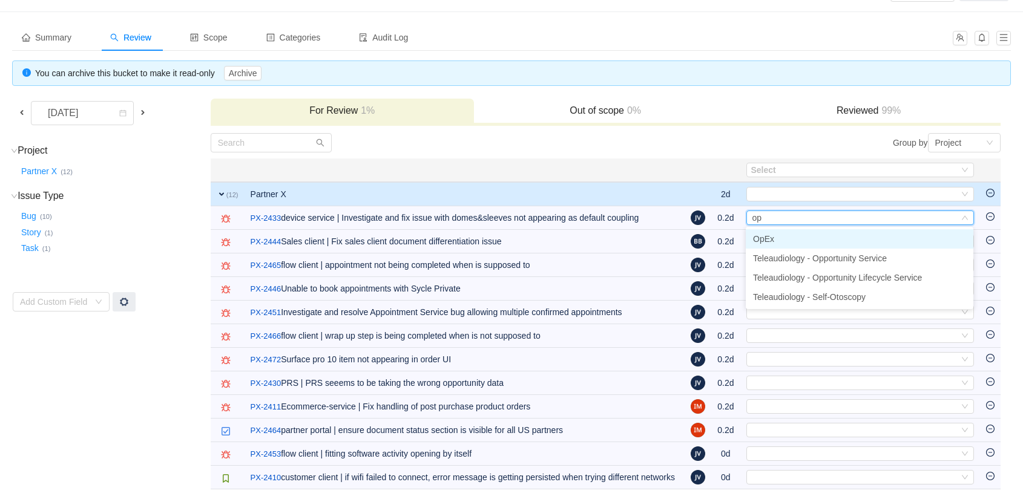
click at [768, 244] on li "OpEx" at bounding box center [860, 238] width 228 height 19
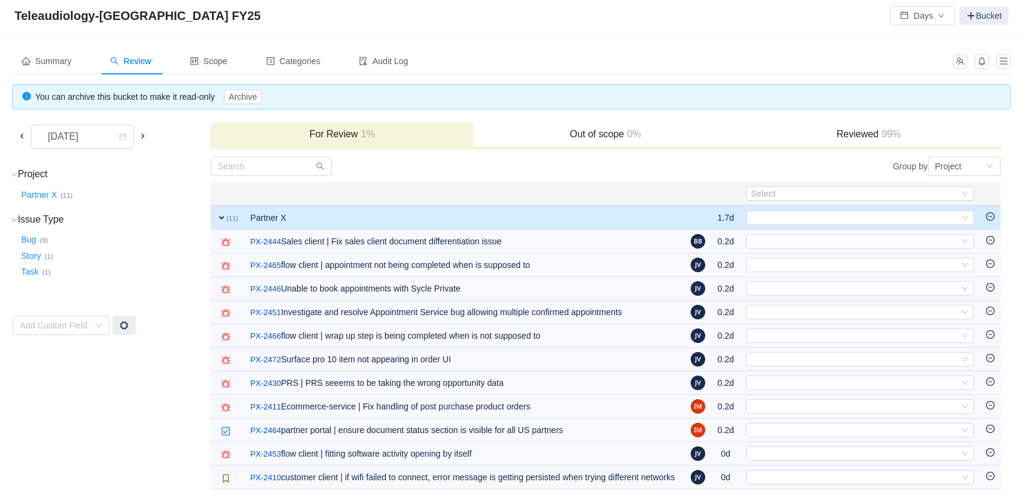
scroll to position [20, 0]
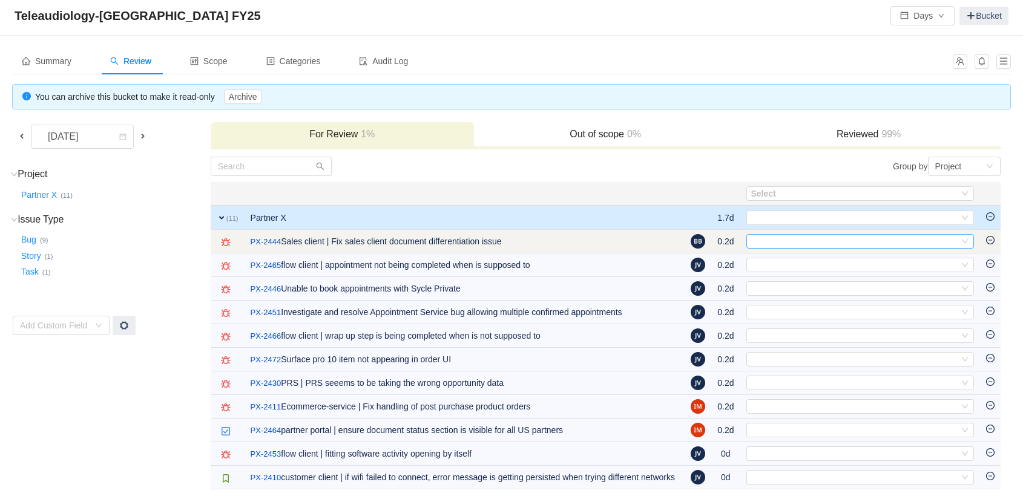
click at [773, 235] on div "Select" at bounding box center [855, 241] width 208 height 13
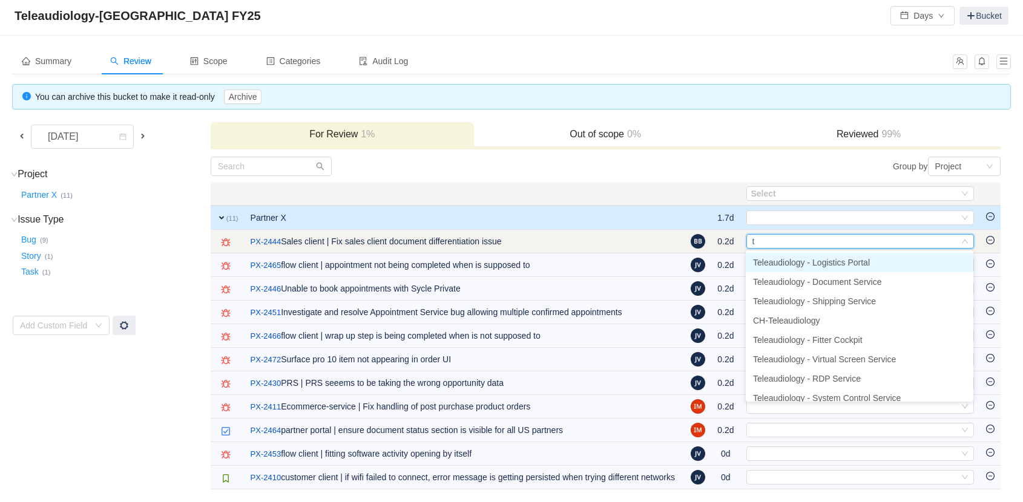
type input "ta"
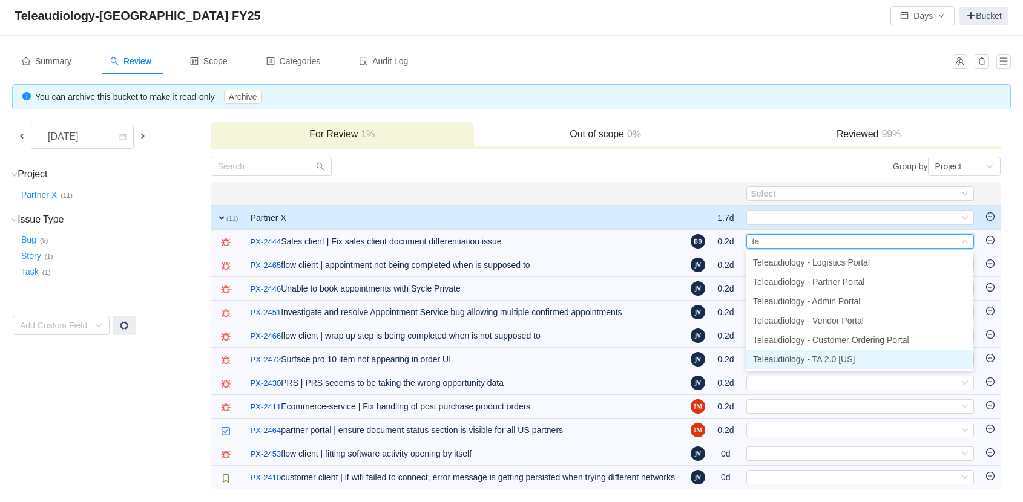
click at [824, 356] on span "Teleaudiology - TA 2.0 [US]" at bounding box center [804, 360] width 102 height 10
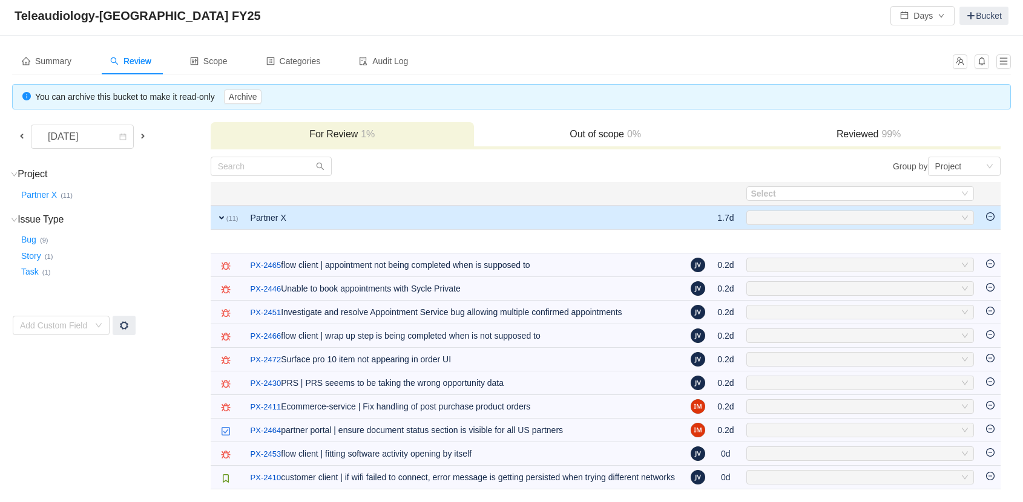
scroll to position [0, 0]
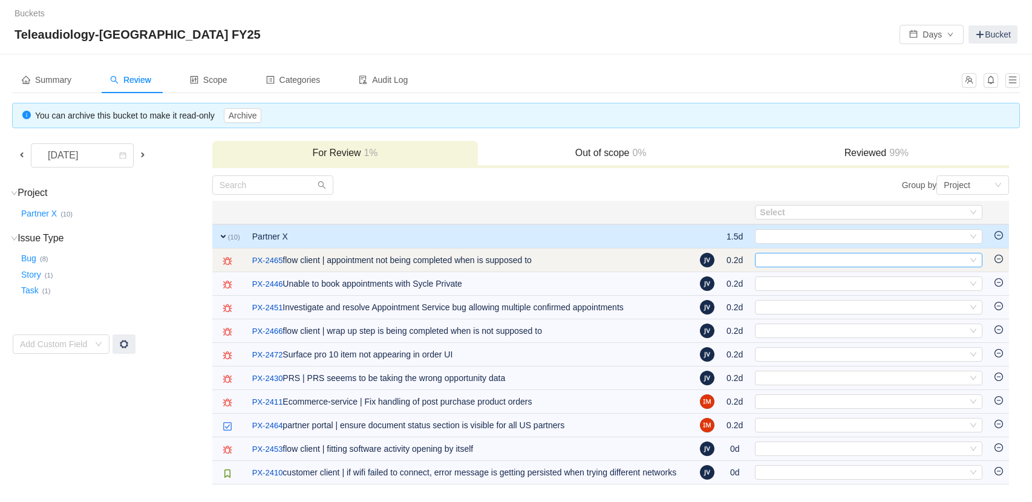
click at [774, 264] on div "Select" at bounding box center [864, 260] width 208 height 13
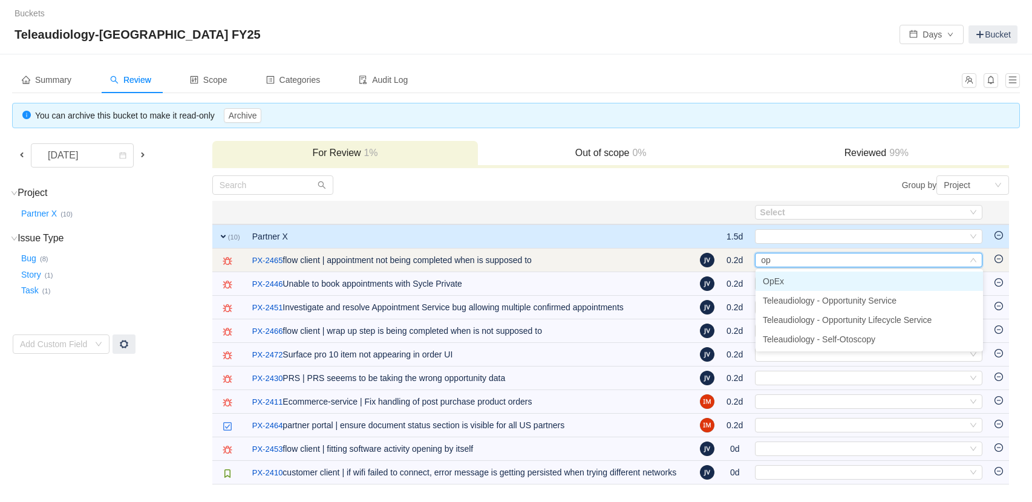
type input "ope"
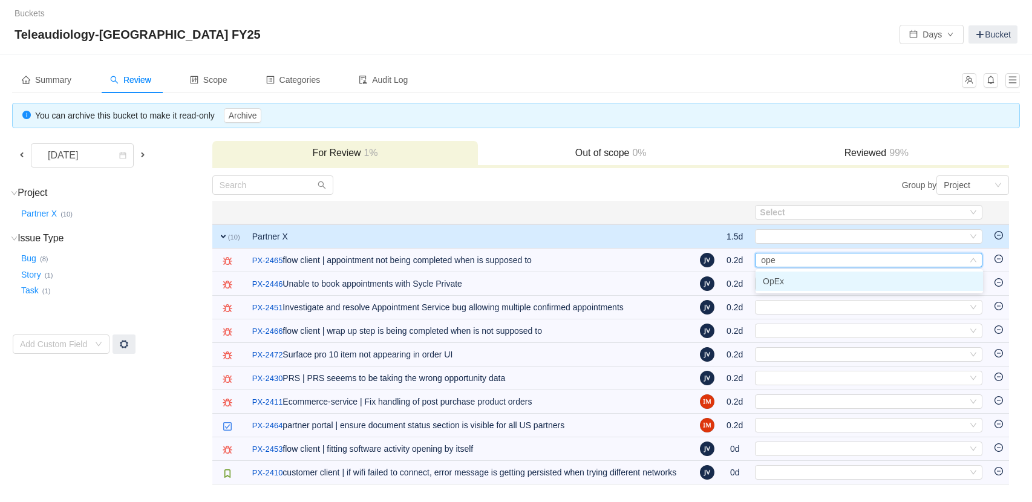
click at [786, 284] on li "OpEx" at bounding box center [870, 281] width 228 height 19
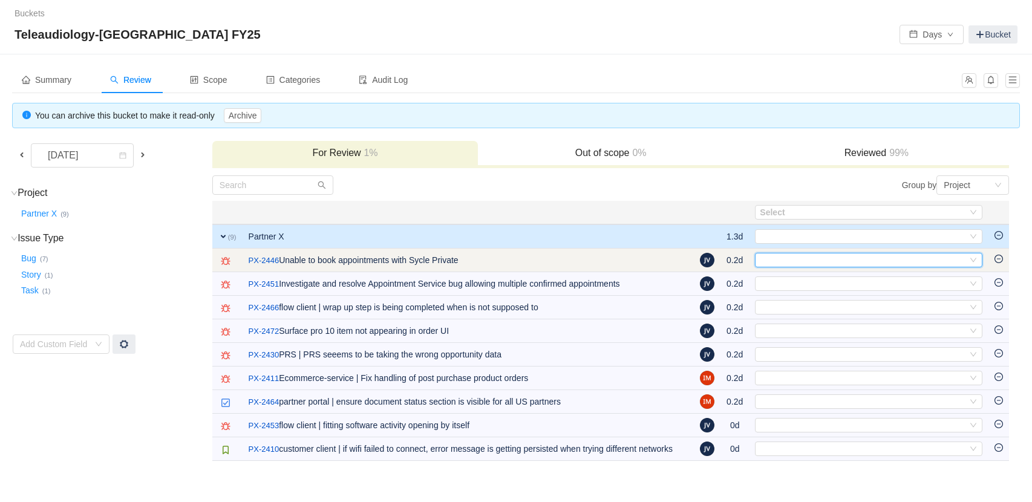
click at [805, 261] on div "Select" at bounding box center [864, 260] width 208 height 13
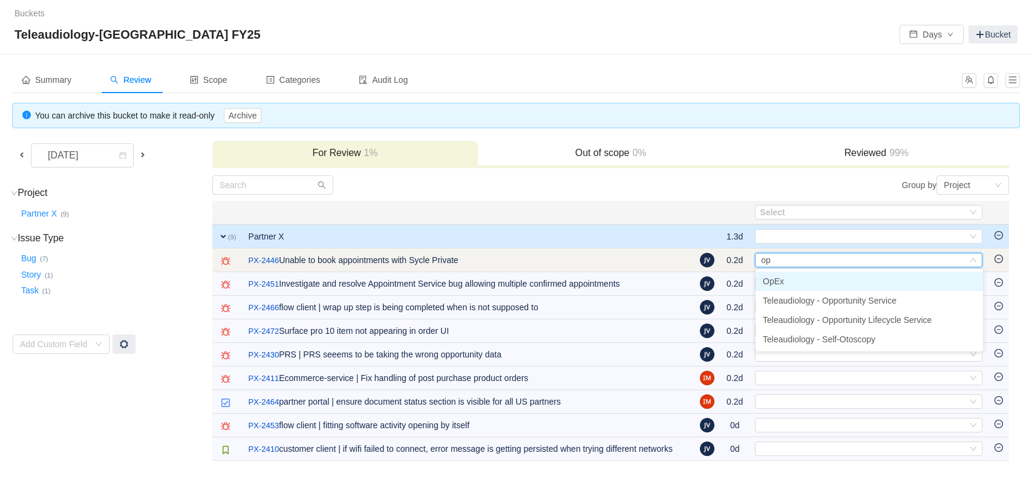
type input "ope"
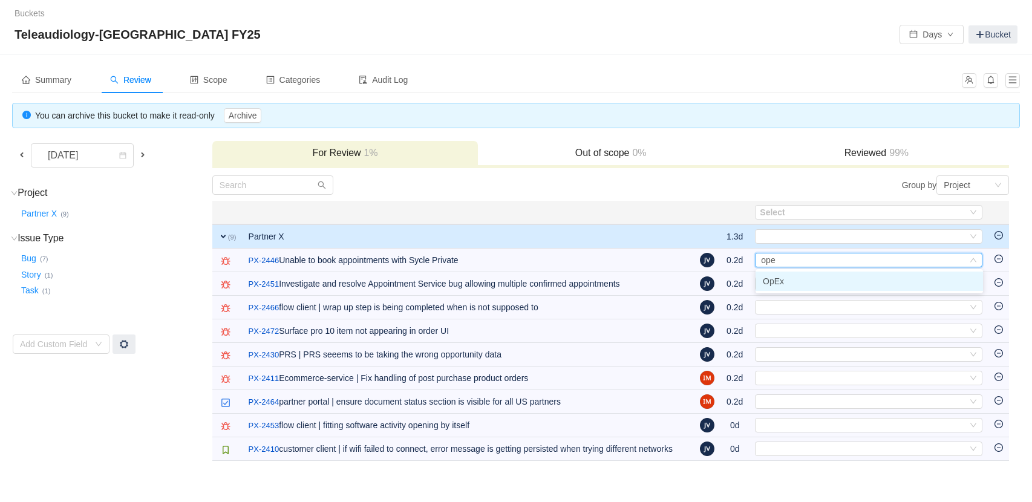
click at [781, 285] on span "OpEx" at bounding box center [773, 282] width 21 height 10
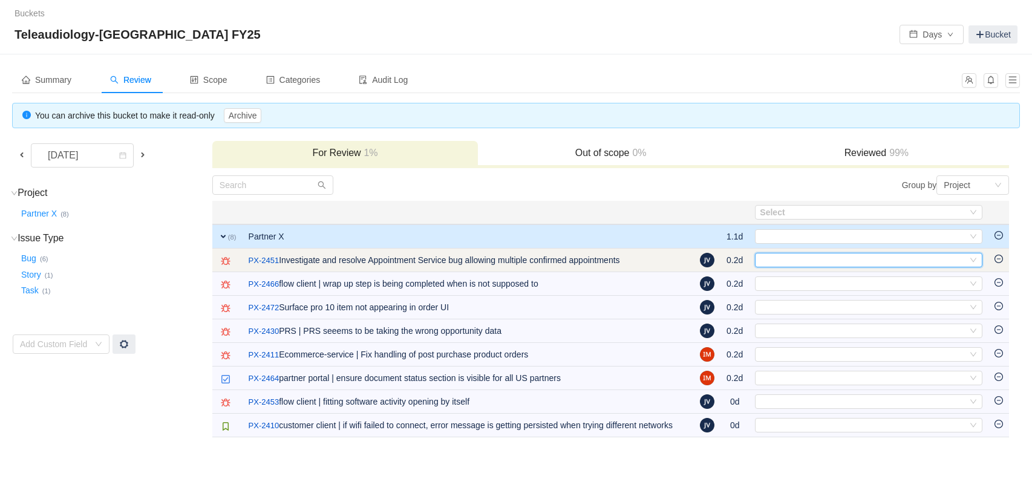
click at [773, 259] on div "Select" at bounding box center [864, 260] width 208 height 13
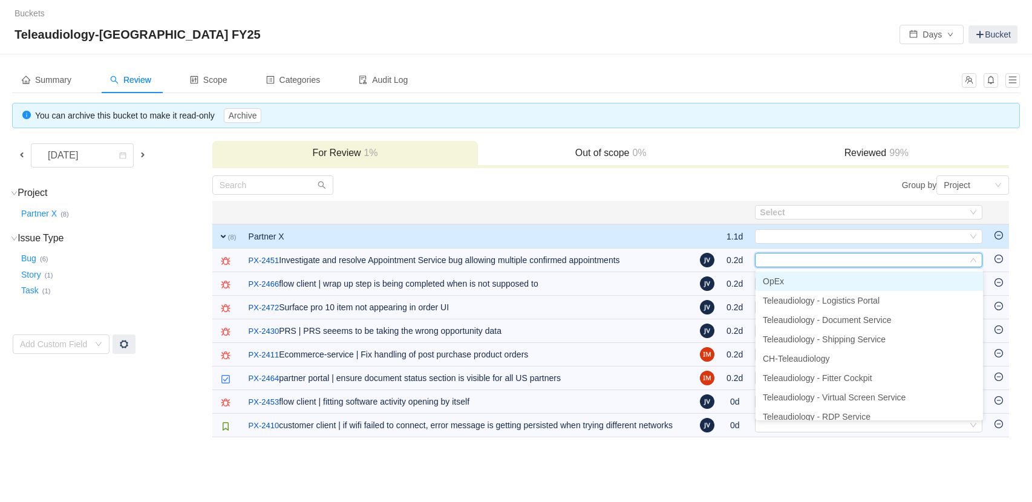
click at [790, 283] on li "OpEx" at bounding box center [870, 281] width 228 height 19
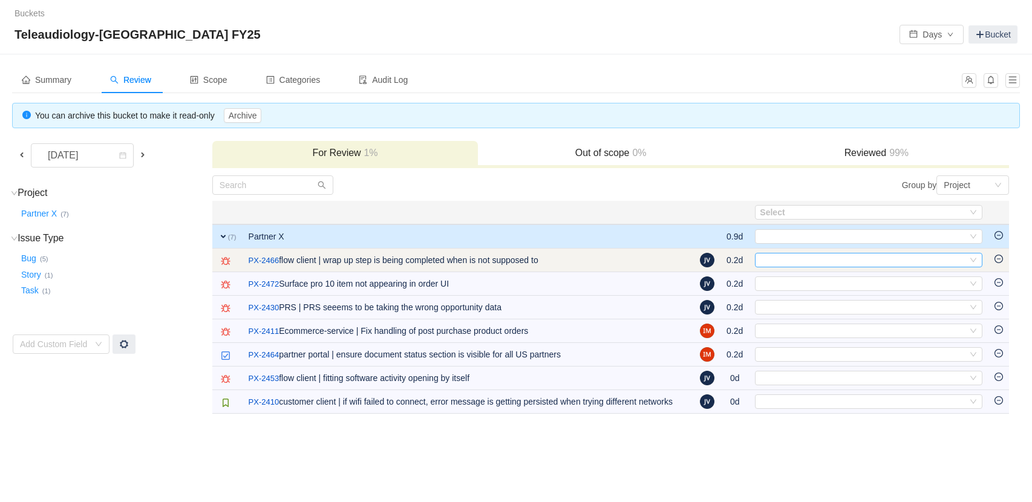
click at [784, 260] on div "Select" at bounding box center [864, 260] width 208 height 13
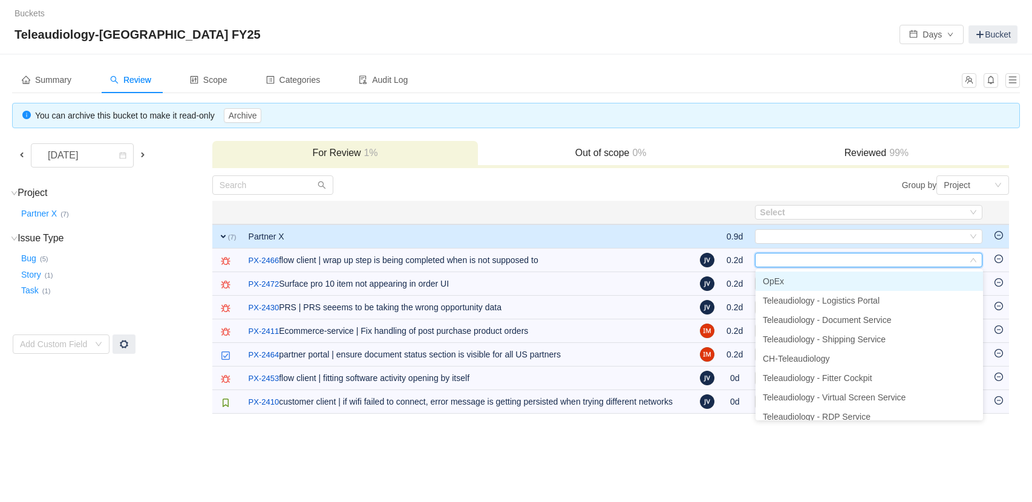
click at [781, 278] on span "OpEx" at bounding box center [773, 282] width 21 height 10
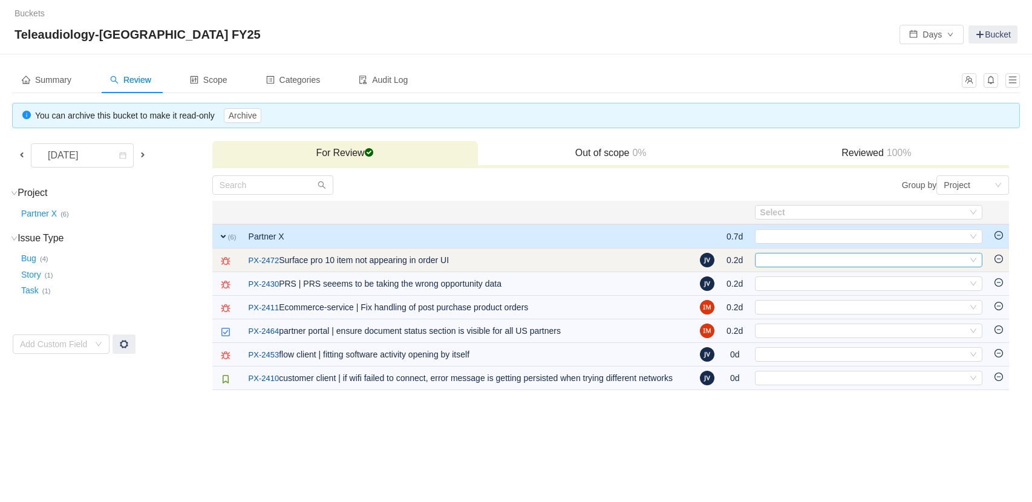
click at [800, 258] on div "Select" at bounding box center [864, 260] width 208 height 13
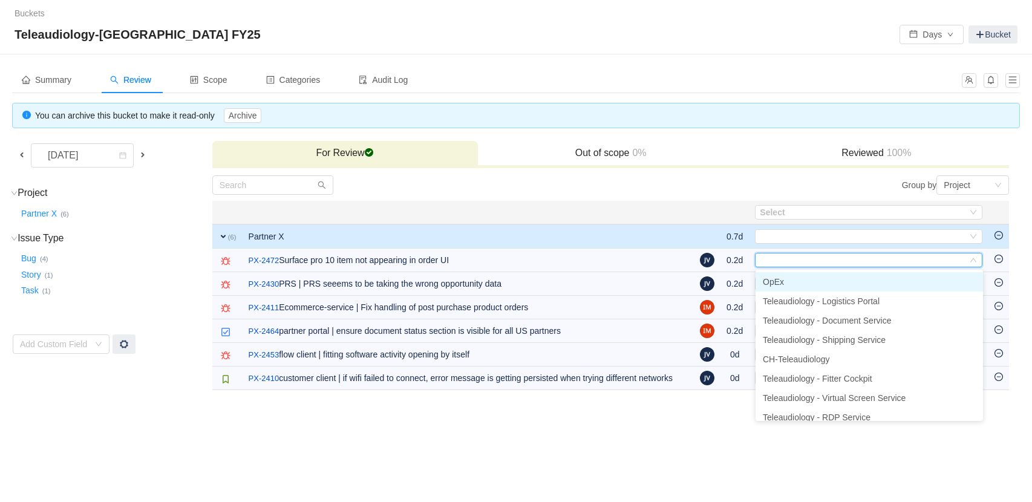
click at [778, 281] on span "OpEx" at bounding box center [773, 282] width 21 height 10
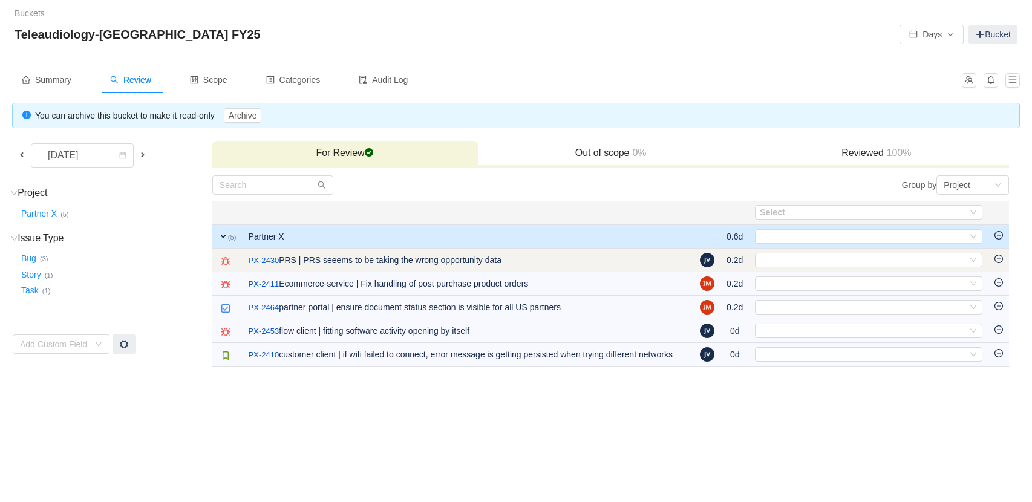
click at [767, 269] on td "Select Out of scope" at bounding box center [869, 261] width 240 height 24
click at [769, 261] on div "Select" at bounding box center [864, 260] width 208 height 13
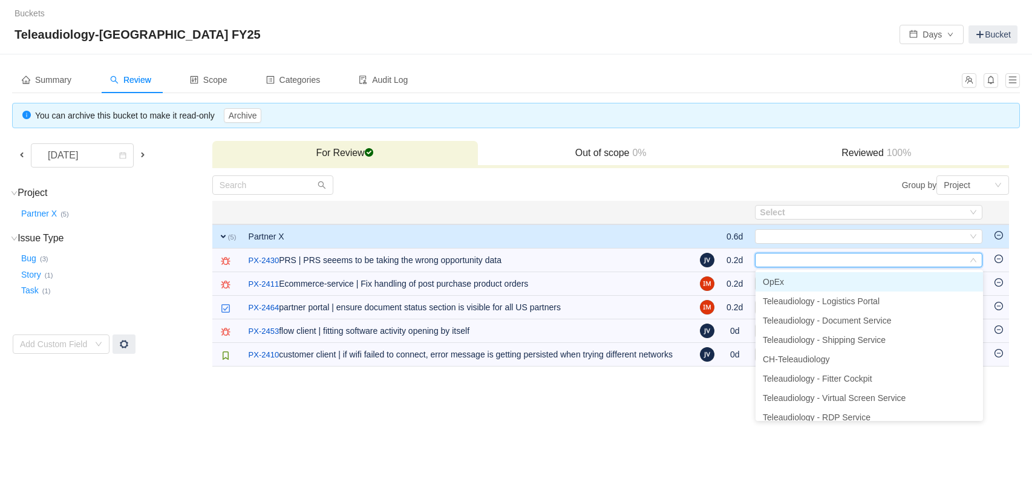
click at [779, 277] on span "OpEx" at bounding box center [773, 282] width 21 height 10
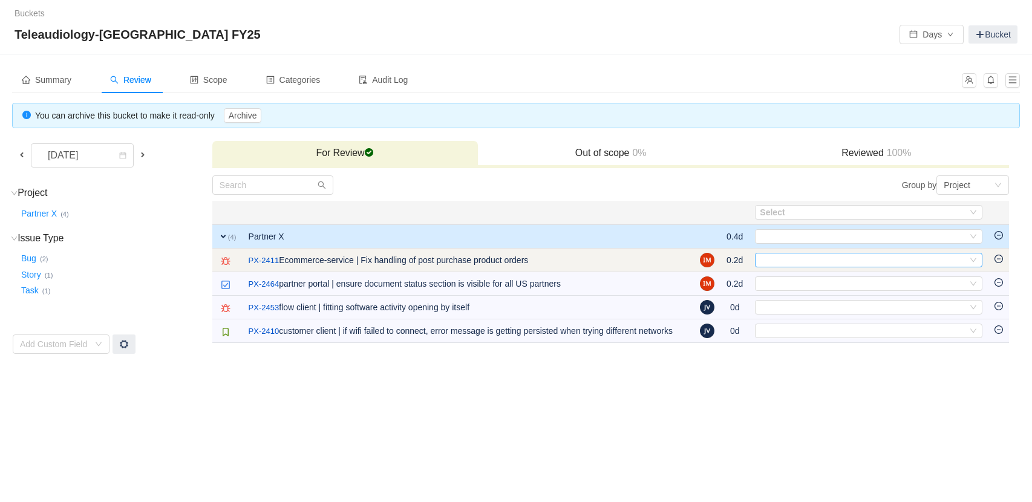
click at [776, 261] on div "Select" at bounding box center [864, 260] width 208 height 13
type input "e"
type input "sound"
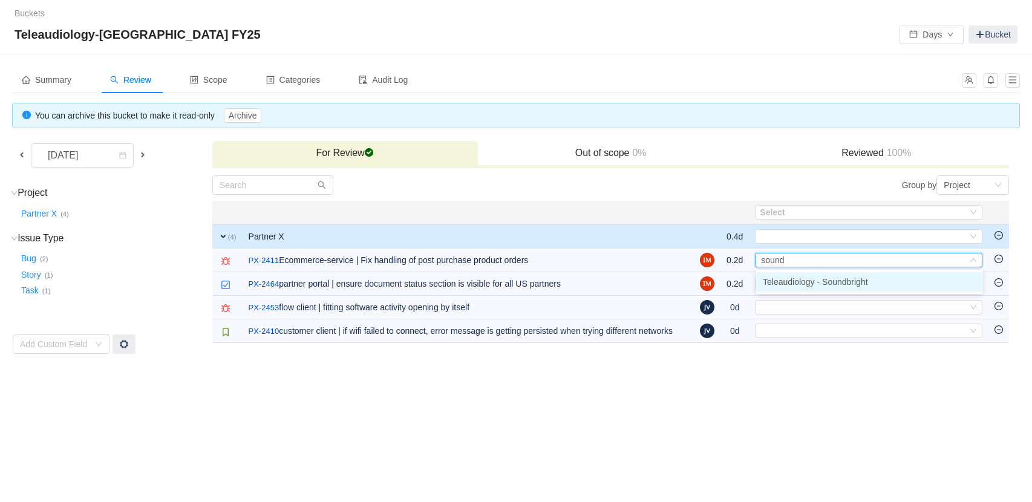
click at [809, 282] on span "Teleaudiology - Soundbright" at bounding box center [815, 282] width 105 height 10
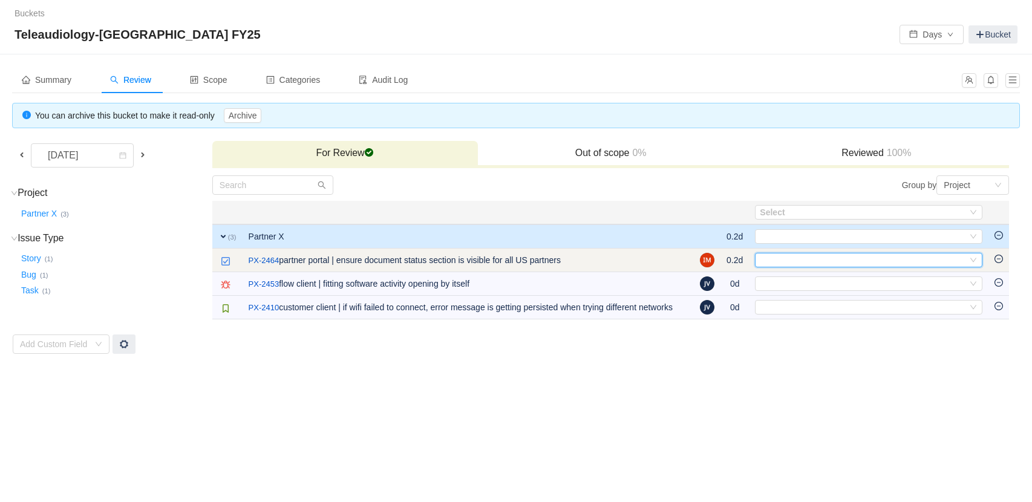
click at [782, 257] on div "Select" at bounding box center [864, 260] width 208 height 13
type input "d"
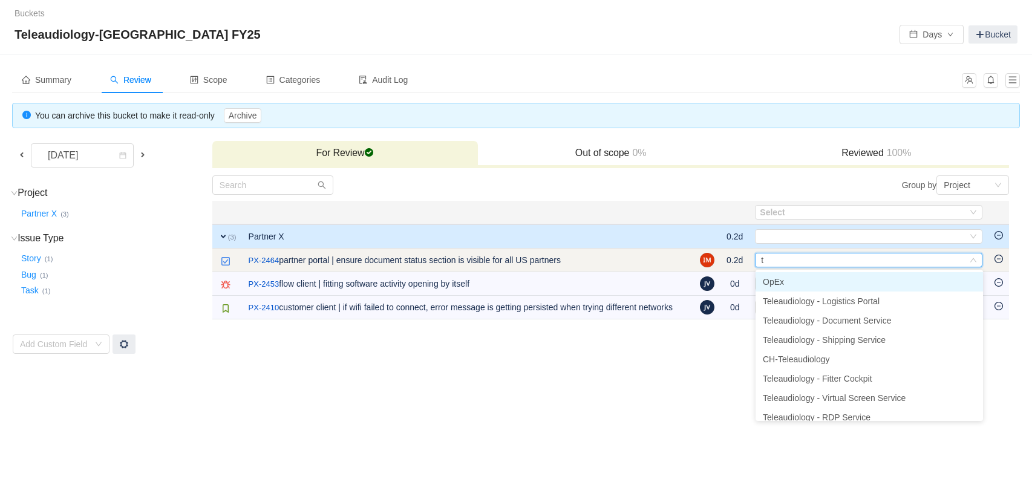
type input "ta"
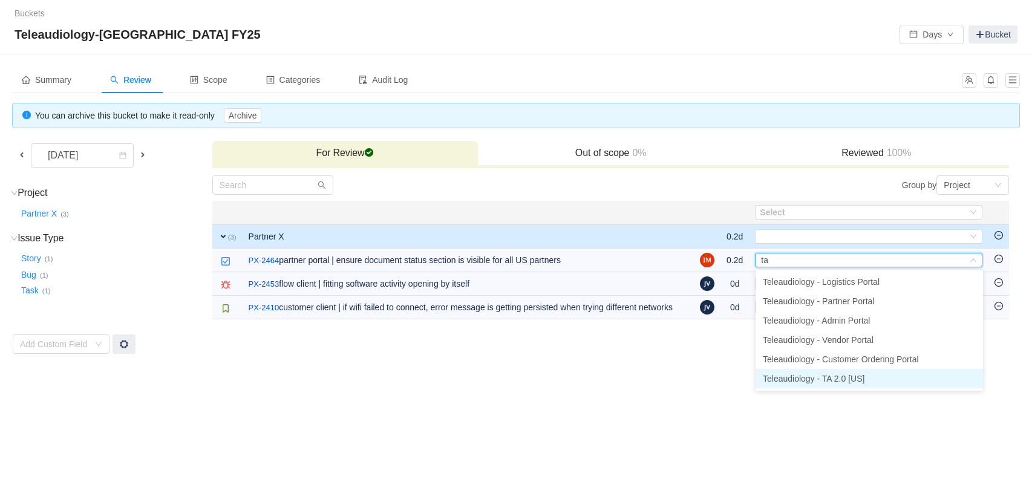
click at [836, 387] on li "Teleaudiology - TA 2.0 [US]" at bounding box center [870, 378] width 228 height 19
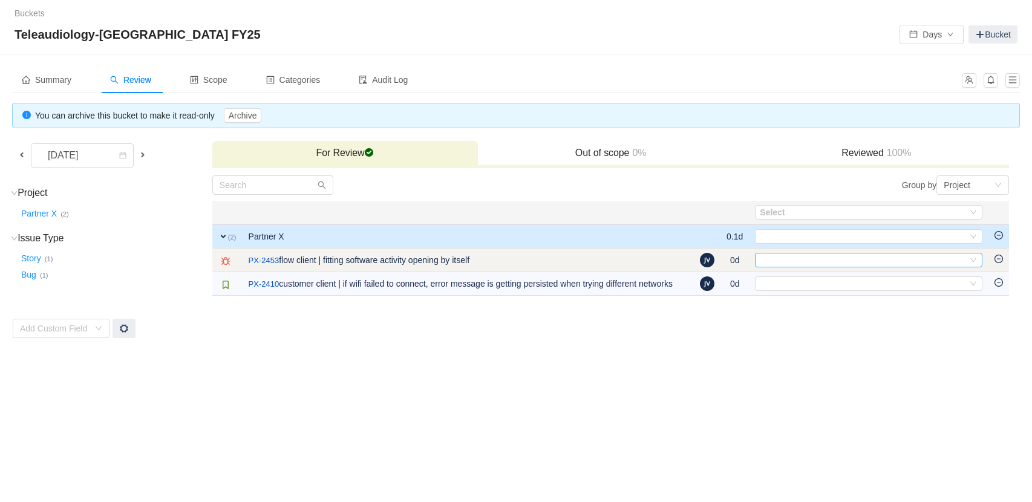
click at [769, 259] on div "Select" at bounding box center [864, 260] width 208 height 13
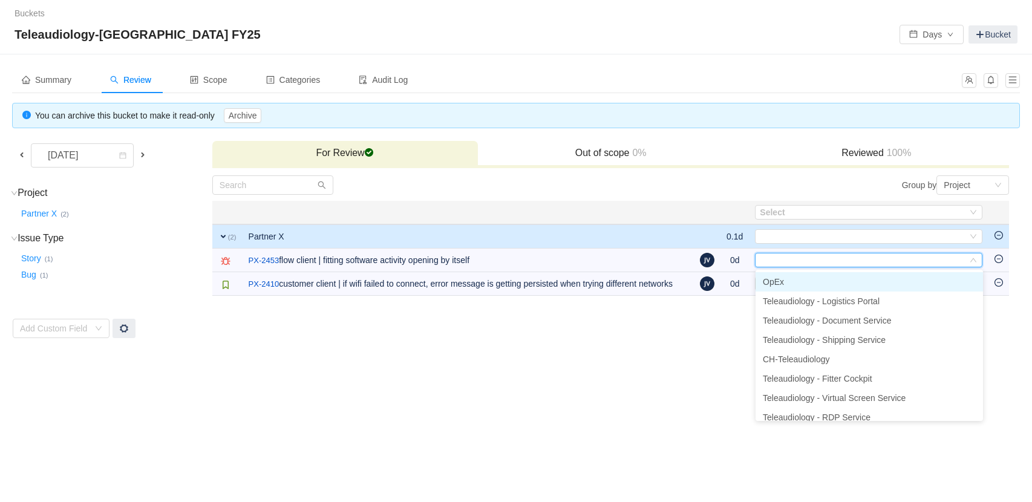
click at [775, 277] on span "OpEx" at bounding box center [773, 282] width 21 height 10
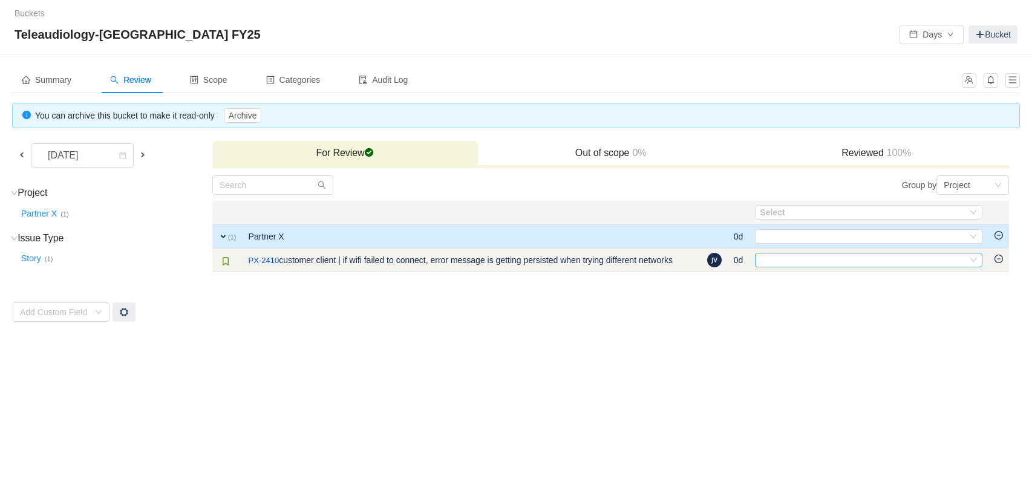
click at [770, 262] on div "Select" at bounding box center [864, 260] width 208 height 13
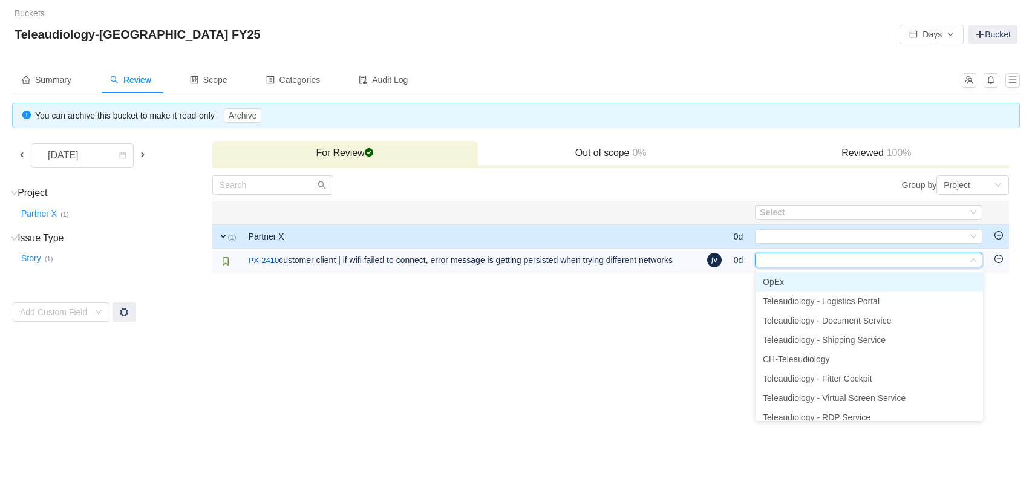
click at [779, 282] on span "OpEx" at bounding box center [773, 282] width 21 height 10
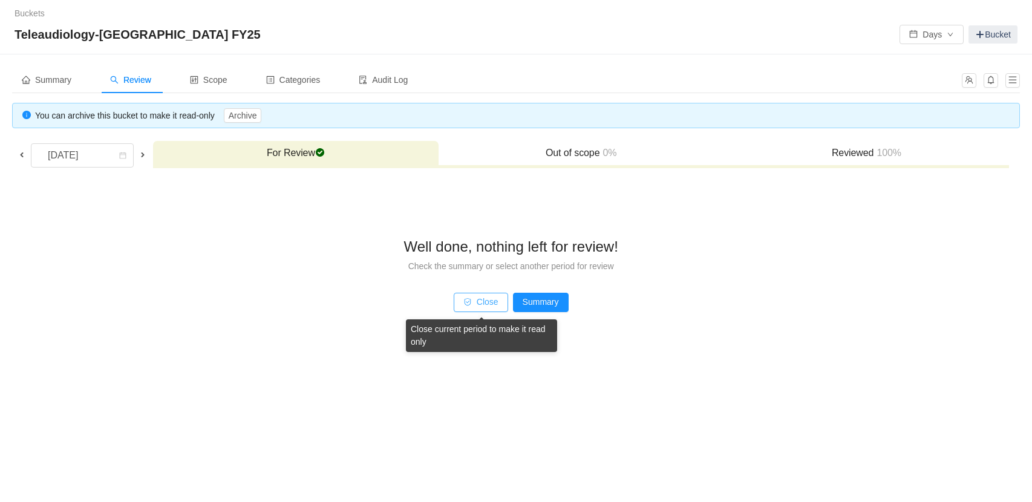
click at [496, 303] on button "Close" at bounding box center [481, 302] width 54 height 19
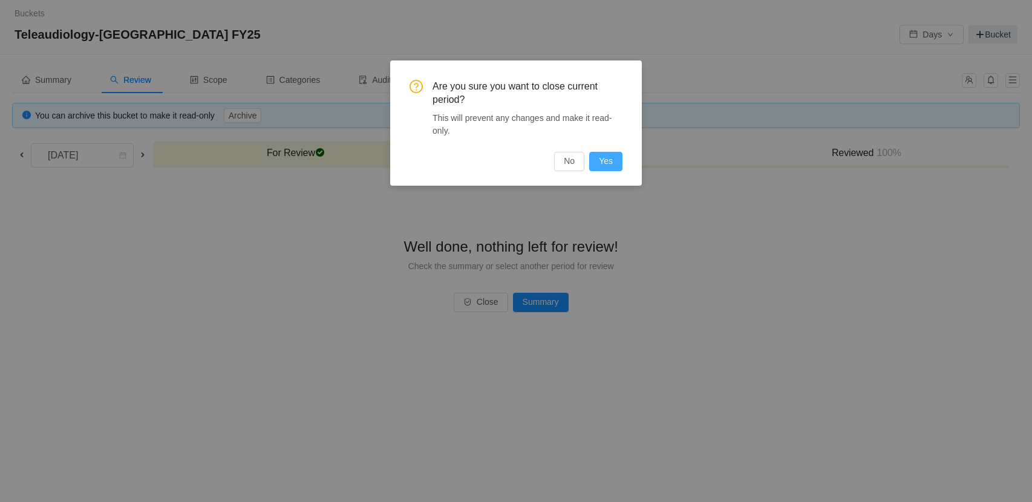
click at [606, 156] on button "Yes" at bounding box center [605, 161] width 33 height 19
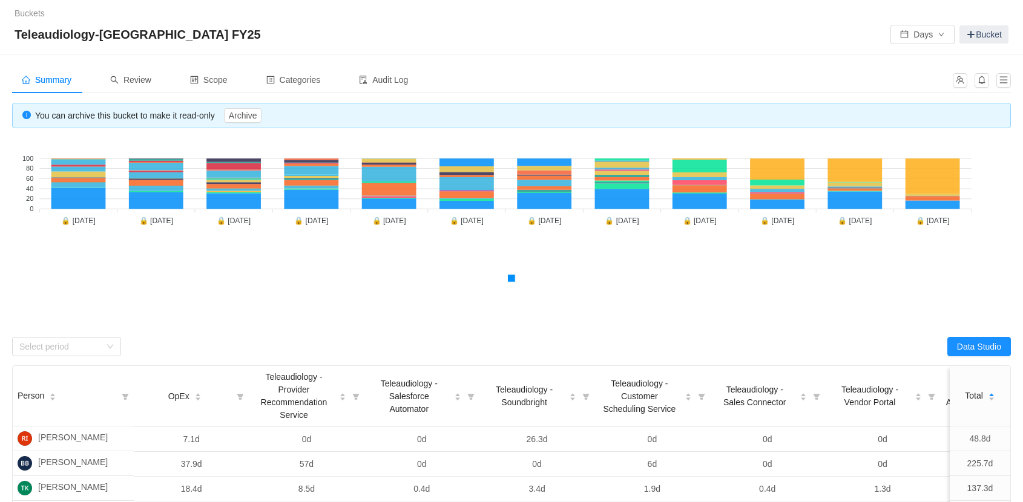
click at [780, 58] on div "Summary Review Scope Categories Audit Log You can archive this bucket to make i…" at bounding box center [511, 436] width 1023 height 764
